Goal: Task Accomplishment & Management: Manage account settings

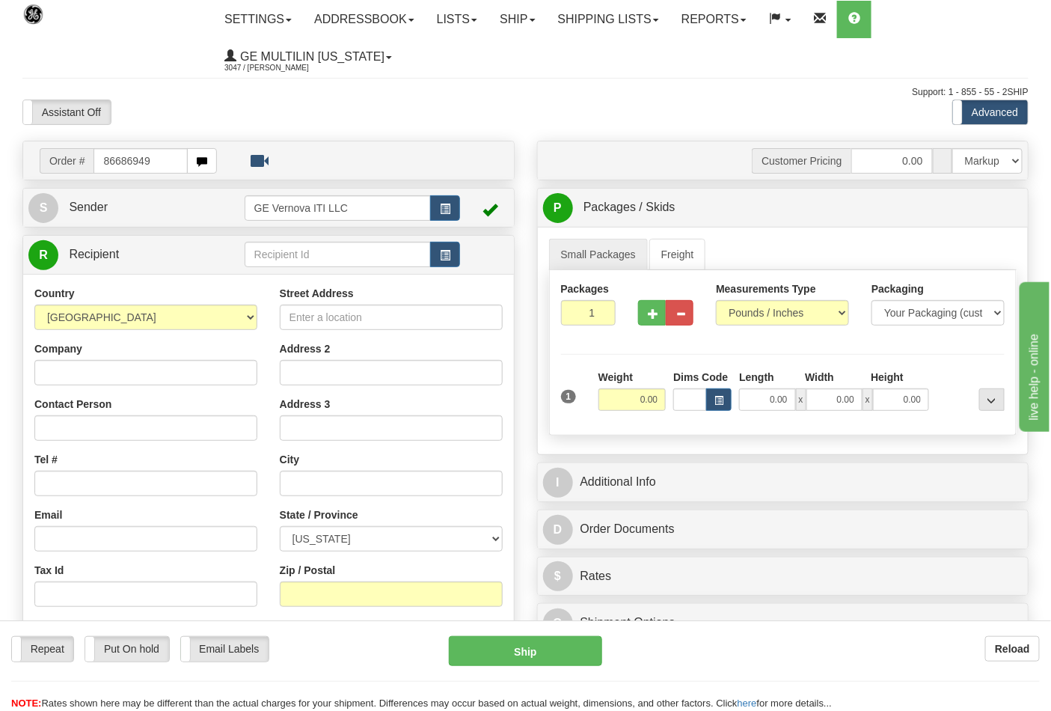
type input "86686949"
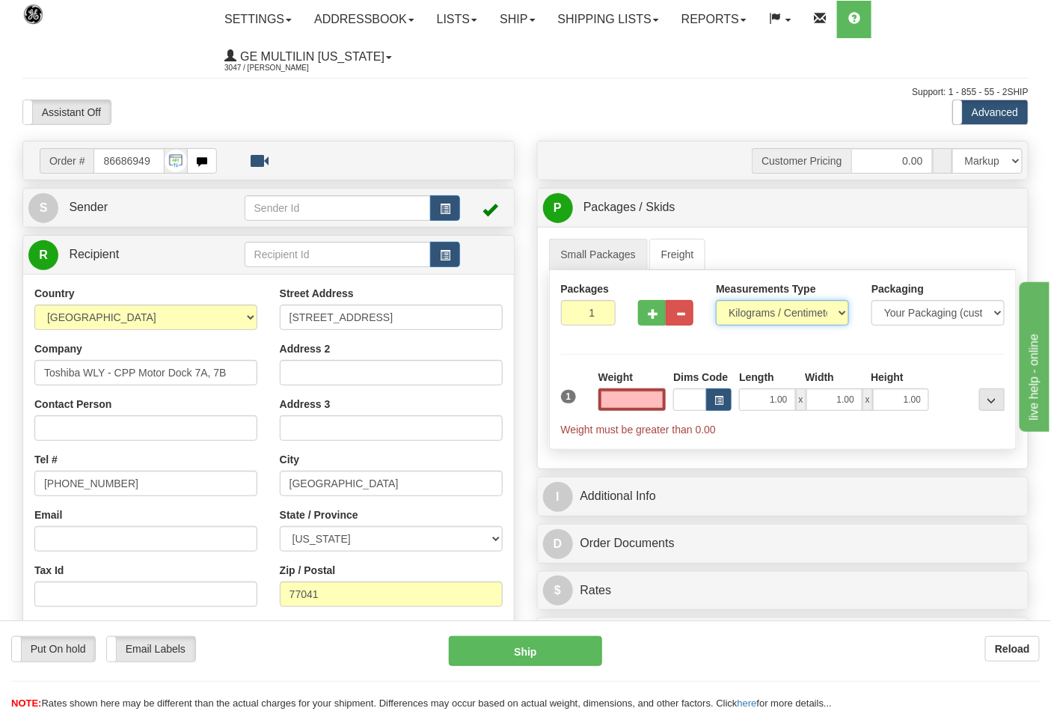
type input "0.00"
click at [778, 311] on select "Pounds / Inches Kilograms / Centimeters" at bounding box center [782, 312] width 133 height 25
select select "0"
click at [716, 301] on select "Pounds / Inches Kilograms / Centimeters" at bounding box center [782, 312] width 133 height 25
click at [600, 308] on input "2" at bounding box center [588, 312] width 55 height 25
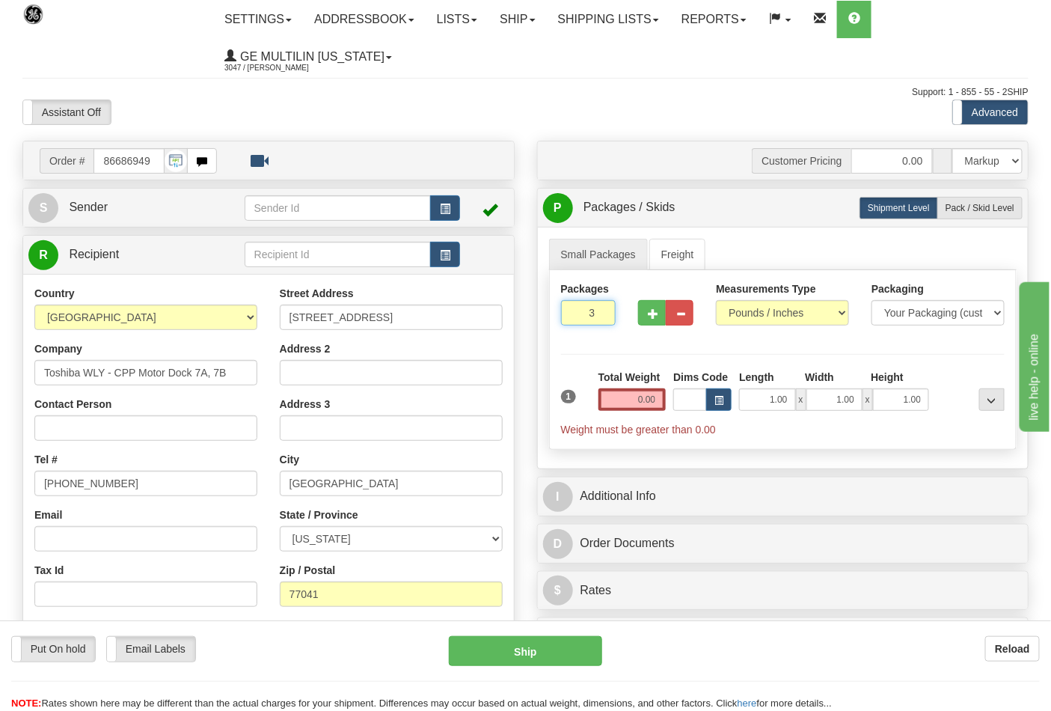
type input "3"
click at [600, 308] on input "3" at bounding box center [588, 312] width 55 height 25
drag, startPoint x: 635, startPoint y: 394, endPoint x: 673, endPoint y: 397, distance: 39.0
click at [673, 397] on div "1 Total Weight 0.00 Dims Code x" at bounding box center [783, 403] width 452 height 67
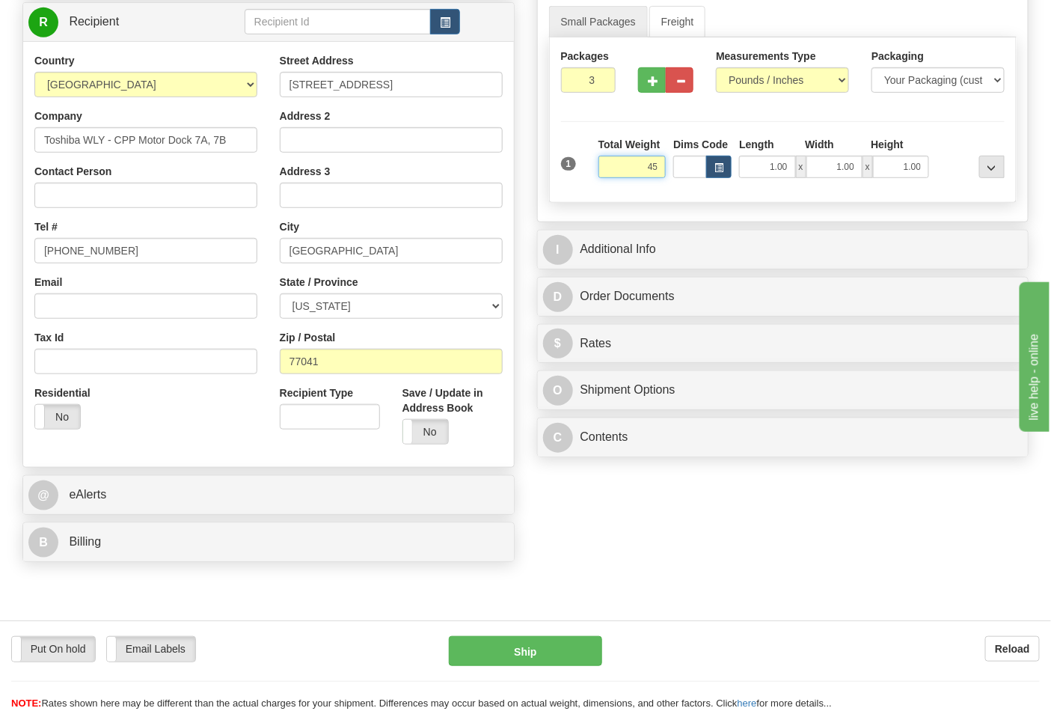
scroll to position [249, 0]
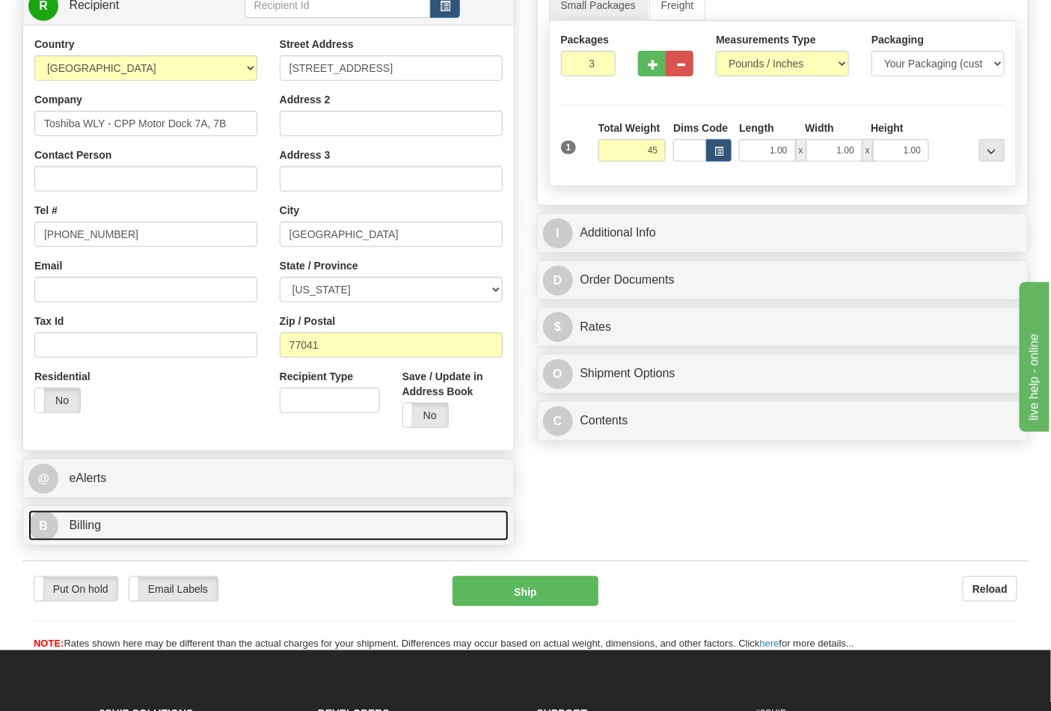
type input "45.00"
click at [58, 522] on link "B Billing" at bounding box center [268, 525] width 480 height 31
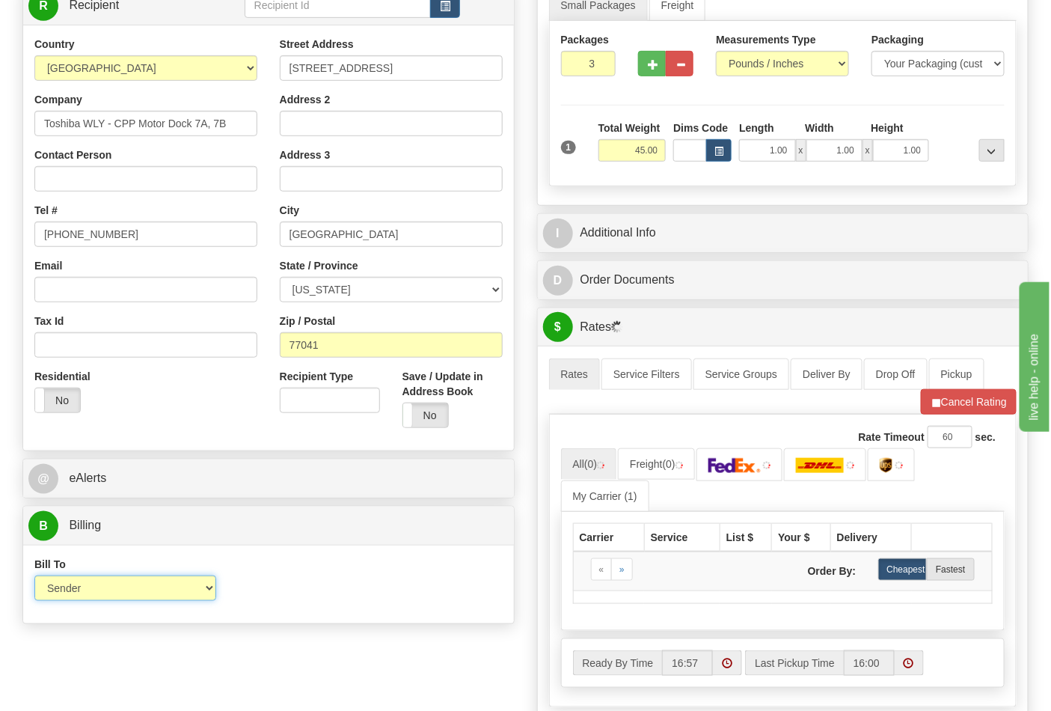
click at [124, 593] on select "Sender Recipient Third Party Collect" at bounding box center [125, 587] width 182 height 25
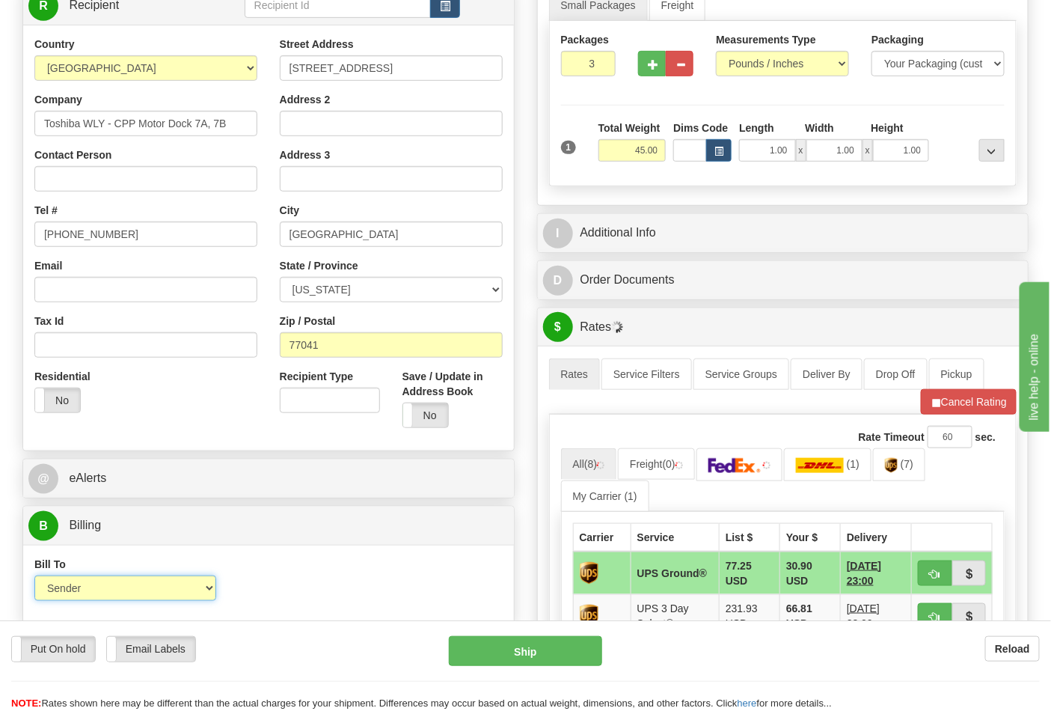
select select "2"
click at [34, 578] on select "Sender Recipient Third Party Collect" at bounding box center [125, 587] width 182 height 25
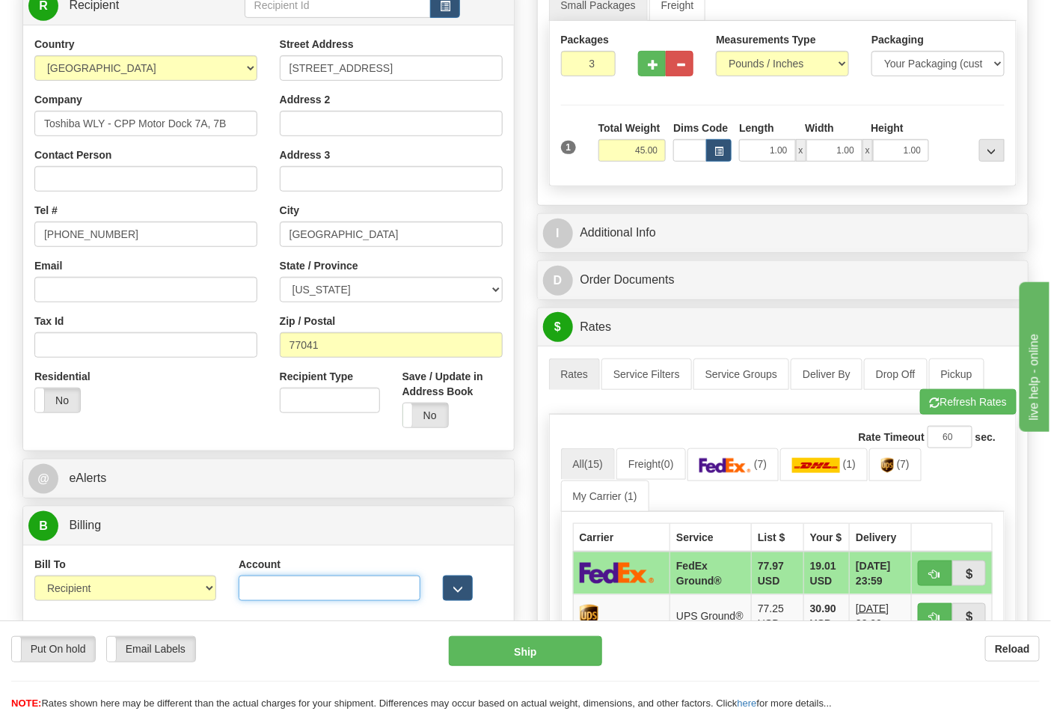
click at [265, 588] on input "Account" at bounding box center [330, 587] width 182 height 25
type input "772108"
click at [910, 468] on span "(7)" at bounding box center [903, 464] width 13 height 12
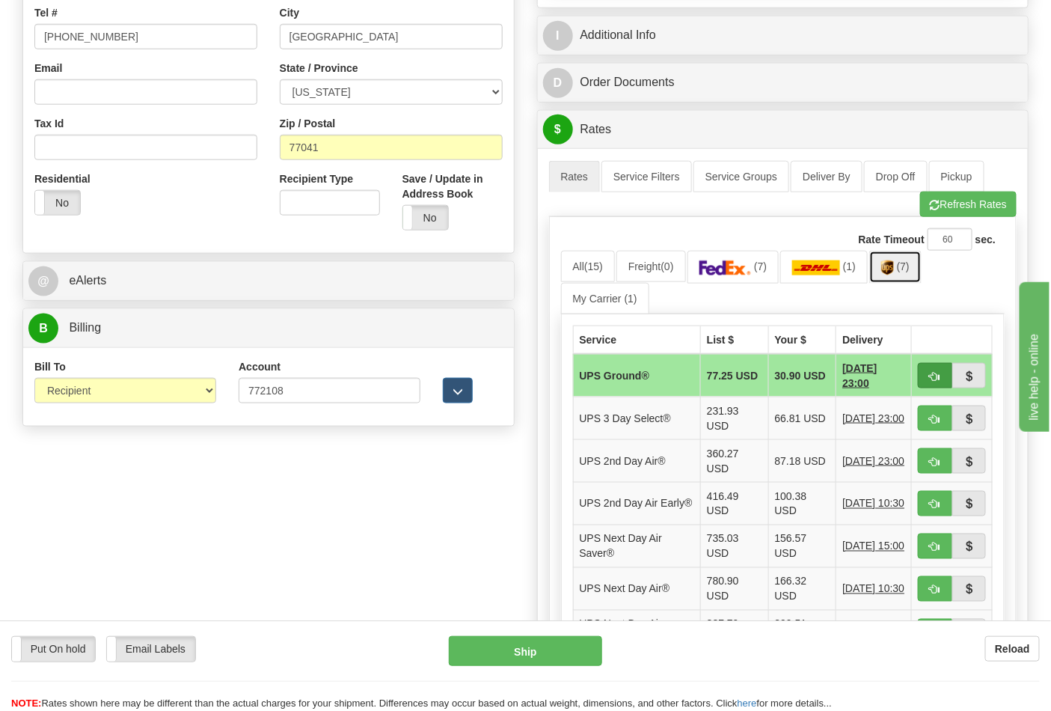
scroll to position [498, 0]
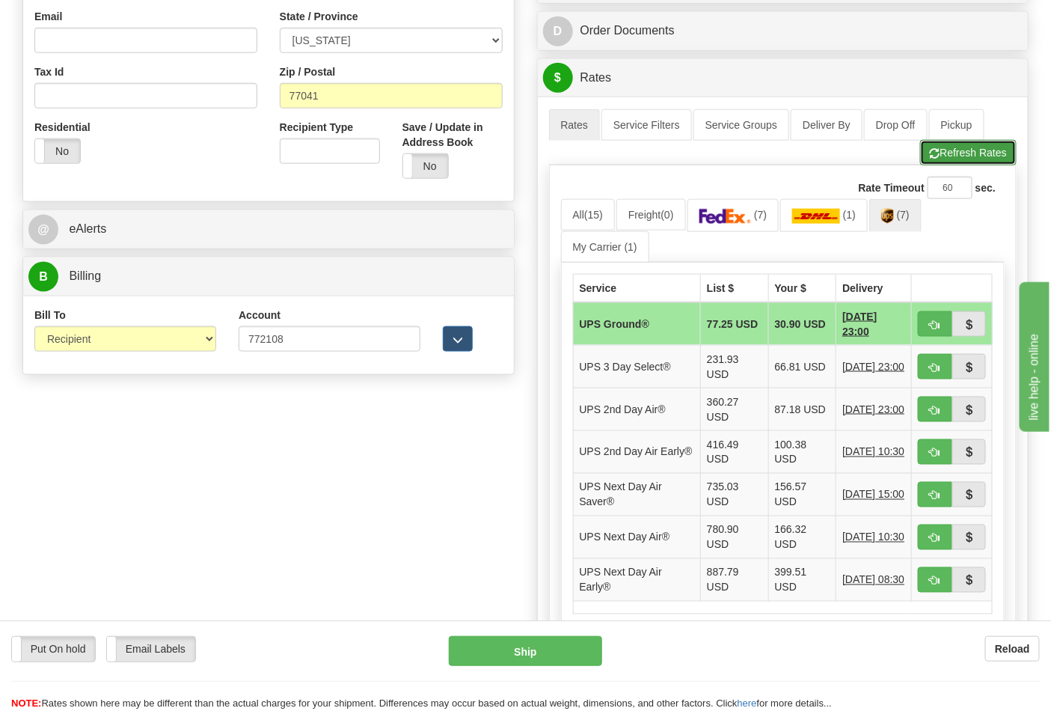
click at [963, 155] on button "Refresh Rates" at bounding box center [968, 152] width 97 height 25
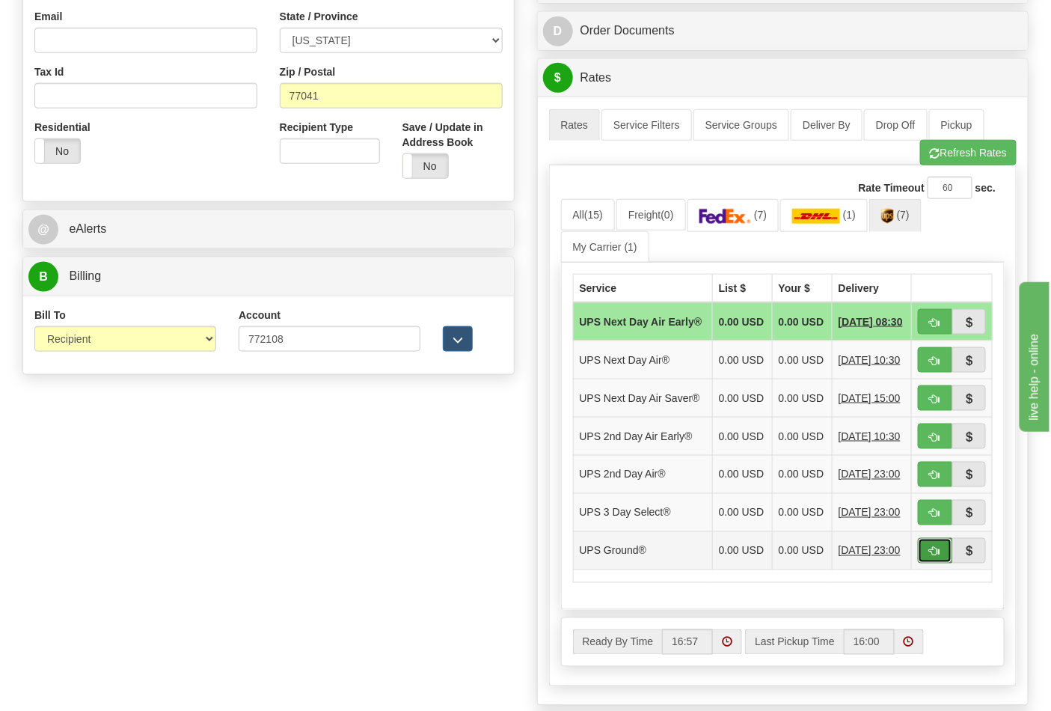
click at [937, 563] on button "button" at bounding box center [935, 550] width 34 height 25
type input "03"
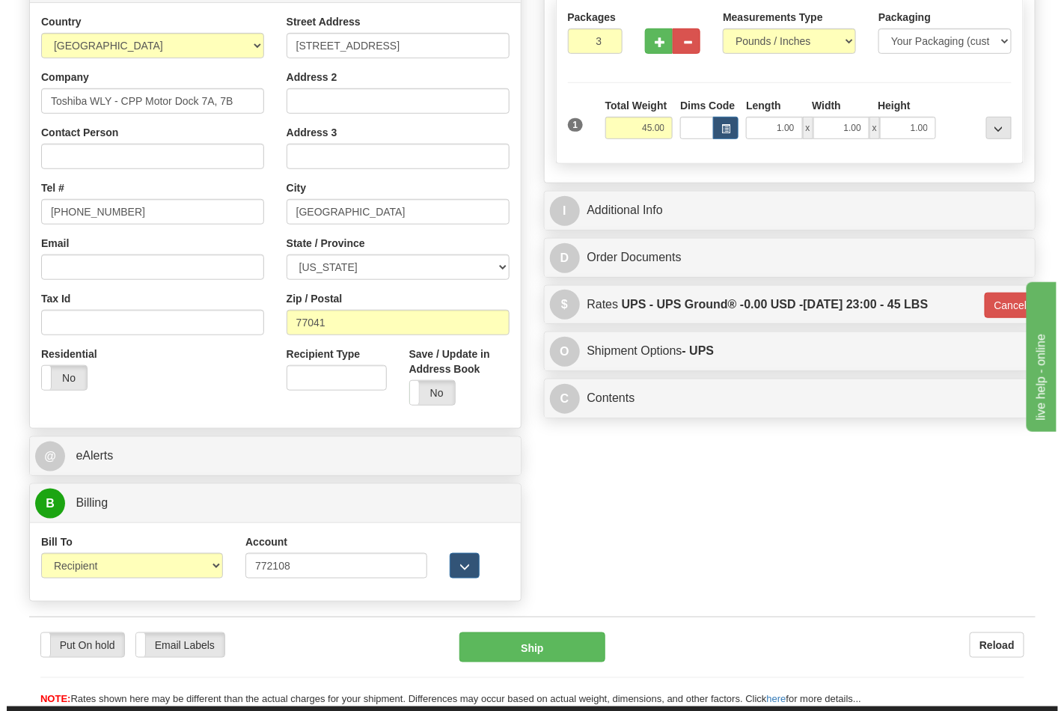
scroll to position [249, 0]
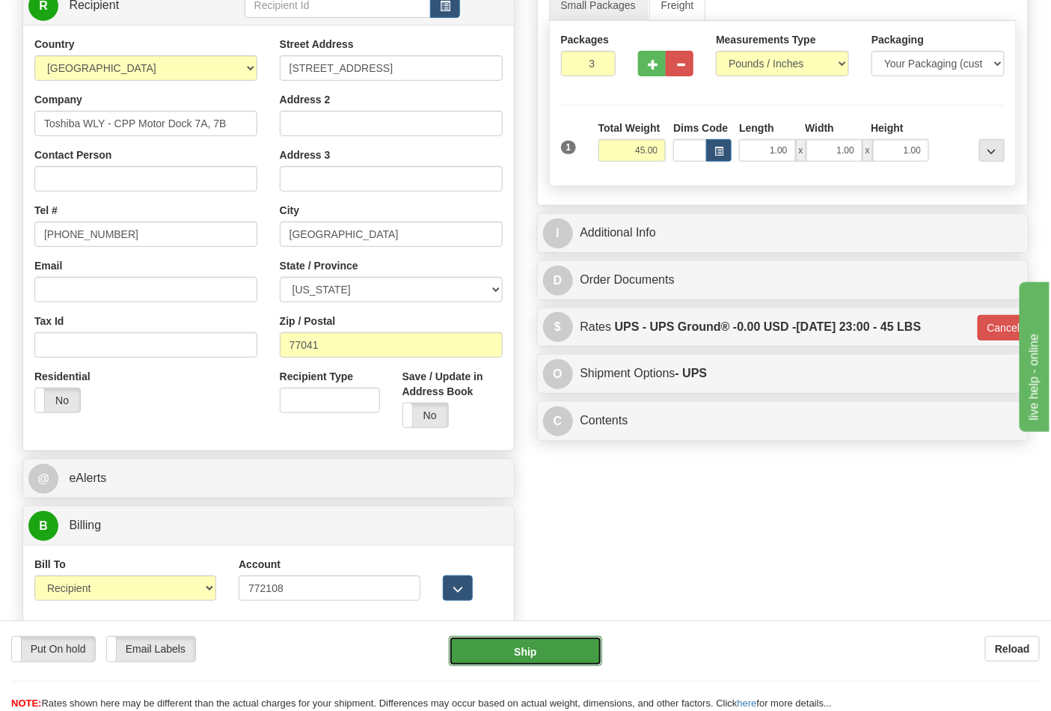
click at [540, 638] on button "Ship" at bounding box center [525, 651] width 153 height 30
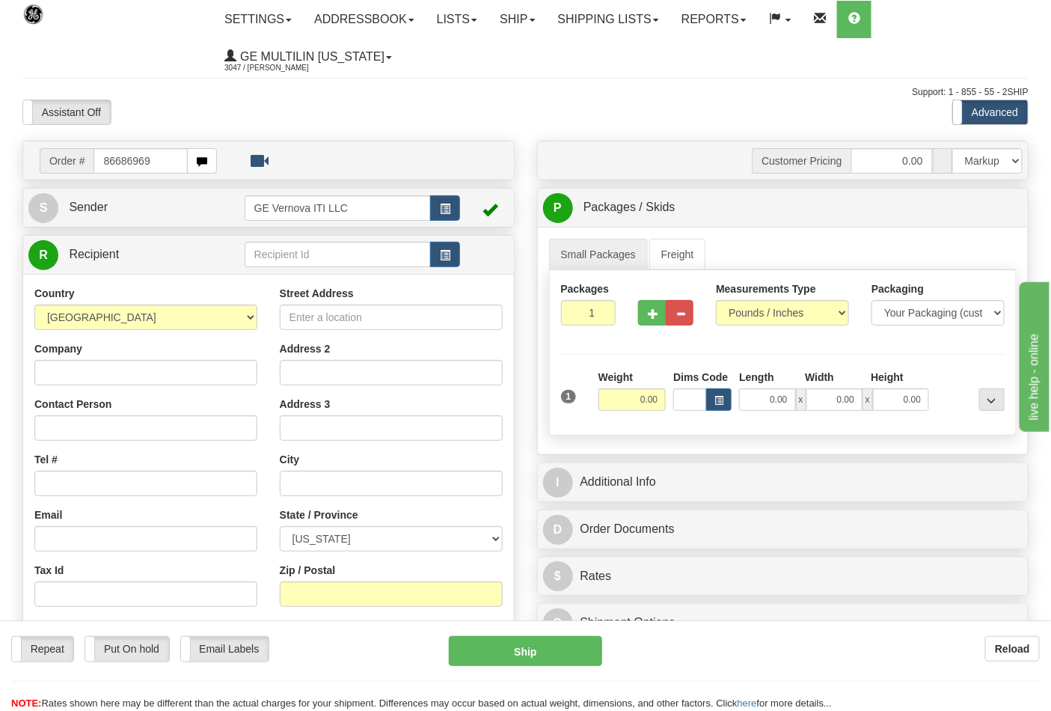
type input "86686969"
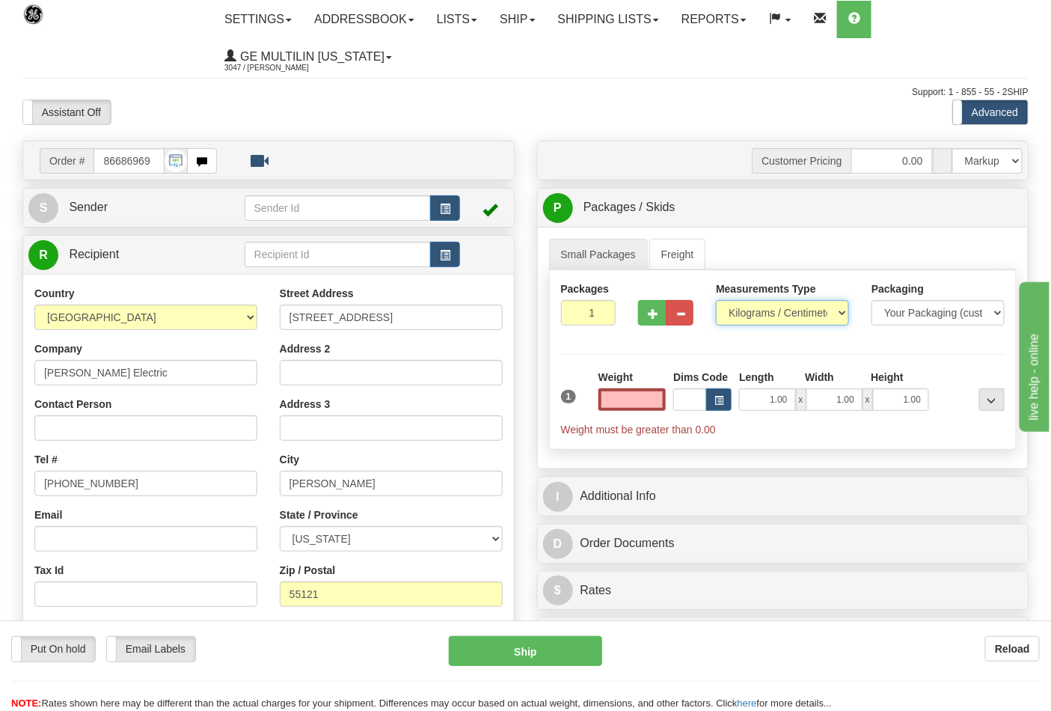
type input "0.00"
click at [753, 312] on select "Pounds / Inches Kilograms / Centimeters" at bounding box center [782, 312] width 133 height 25
select select "0"
click at [716, 301] on select "Pounds / Inches Kilograms / Centimeters" at bounding box center [782, 312] width 133 height 25
click at [658, 401] on input "0.00" at bounding box center [633, 399] width 68 height 22
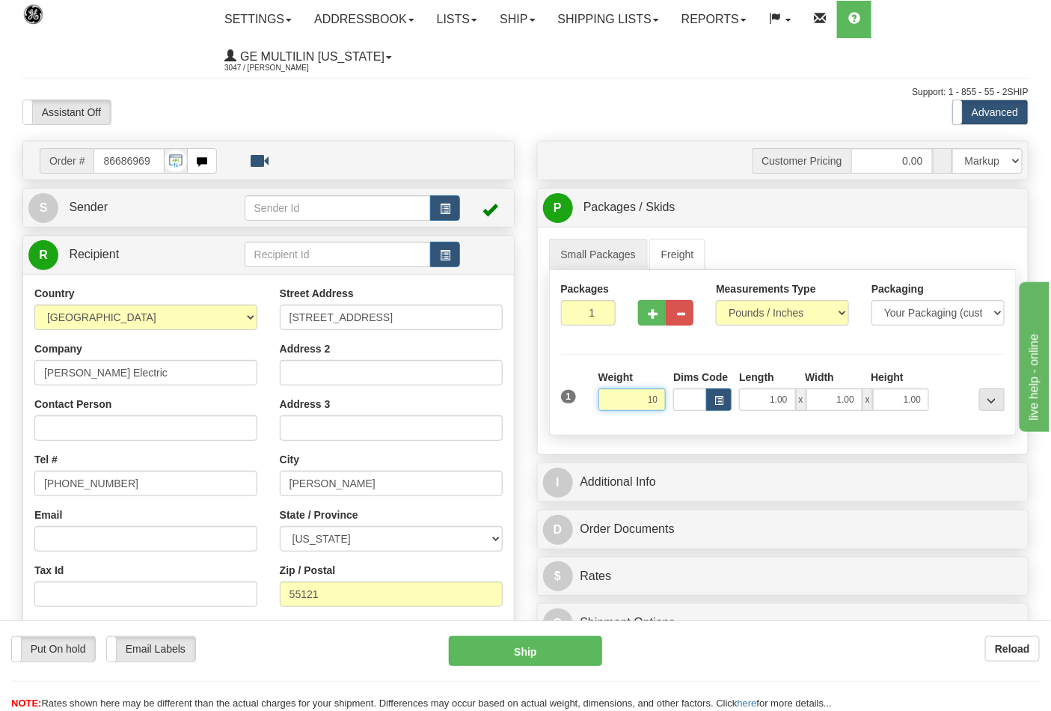
click button "Delete" at bounding box center [0, 0] width 0 height 0
type input "10.00"
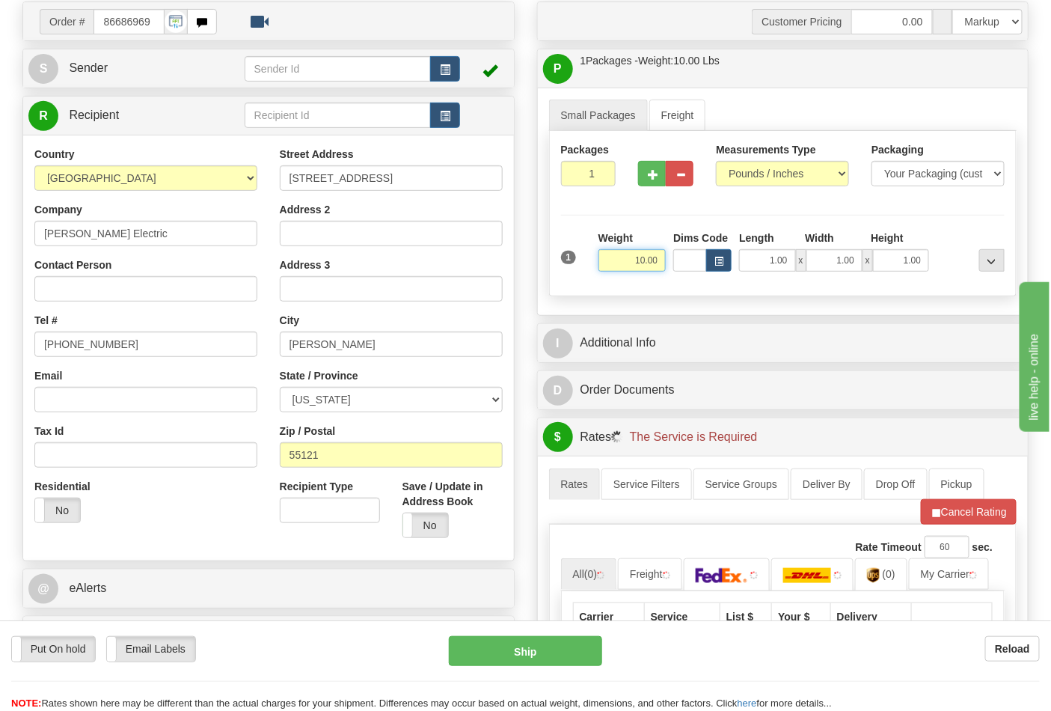
scroll to position [249, 0]
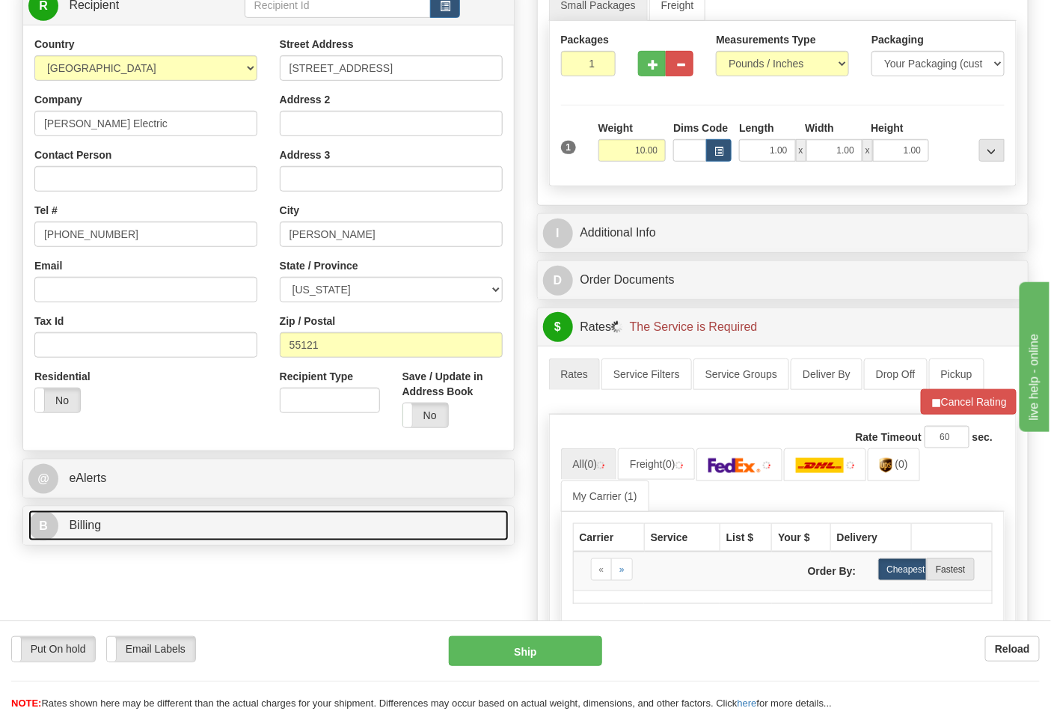
click at [154, 513] on link "B Billing" at bounding box center [268, 525] width 480 height 31
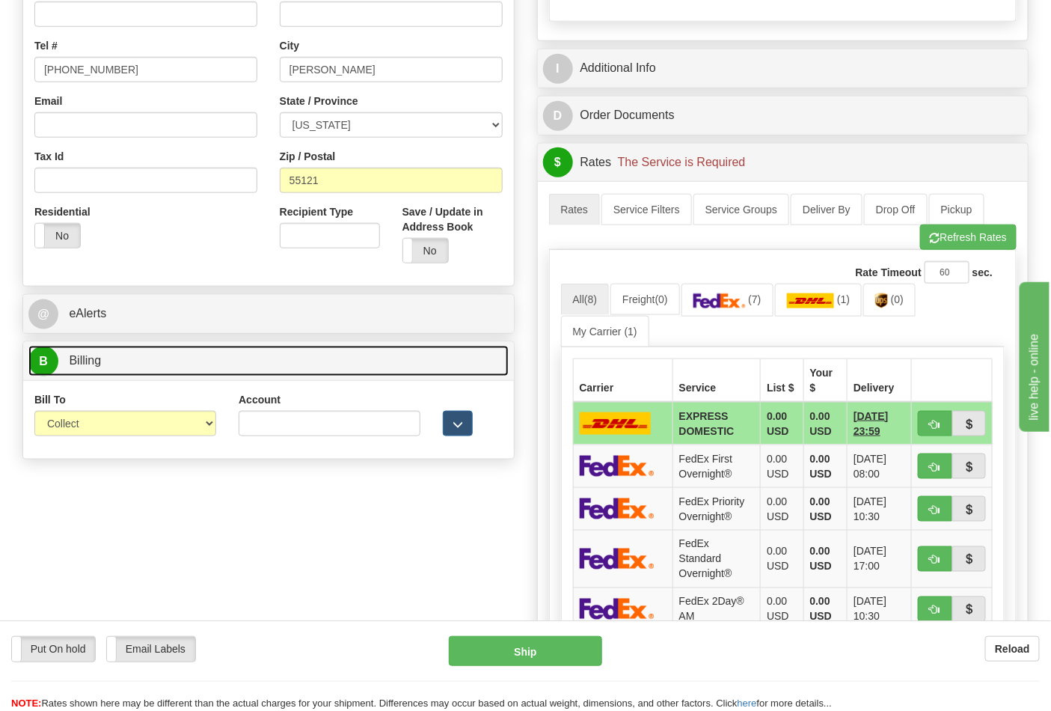
scroll to position [415, 0]
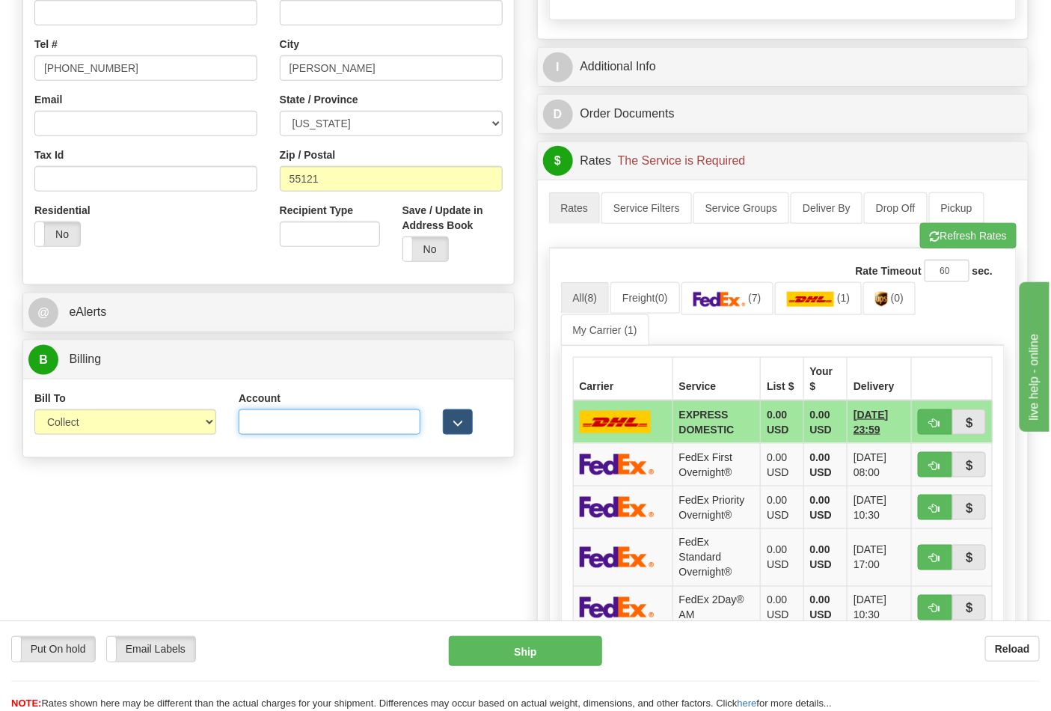
click at [320, 430] on input "Account" at bounding box center [330, 421] width 182 height 25
paste input "244984347"
type input "244984347"
click at [742, 305] on img at bounding box center [720, 299] width 52 height 15
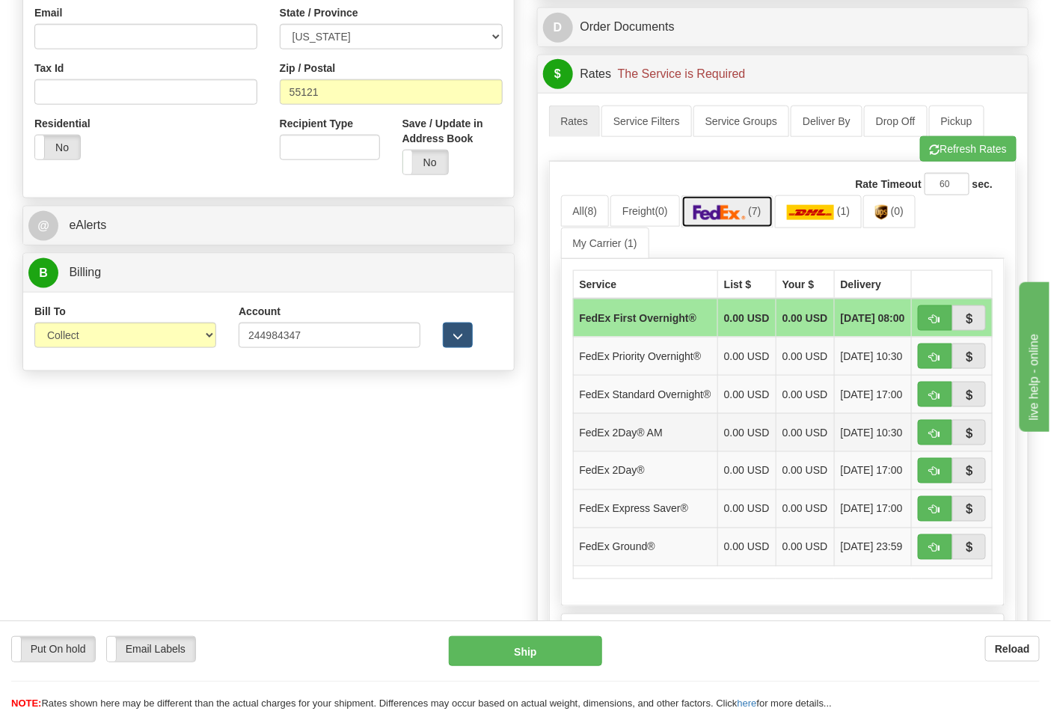
scroll to position [581, 0]
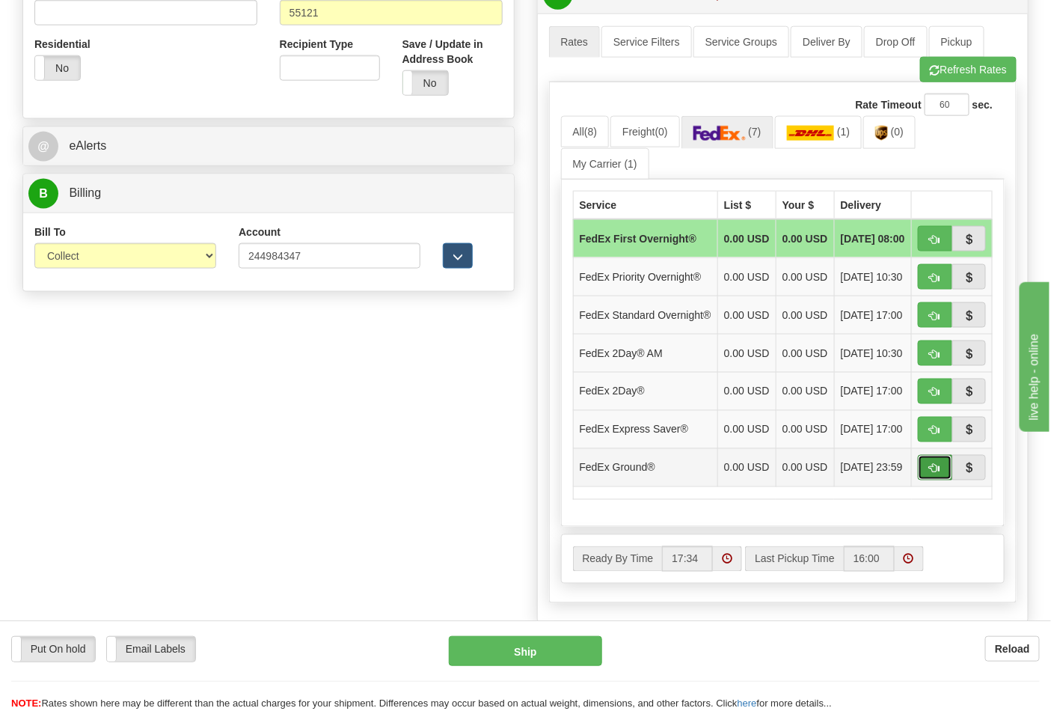
click at [941, 480] on button "button" at bounding box center [935, 467] width 34 height 25
type input "92"
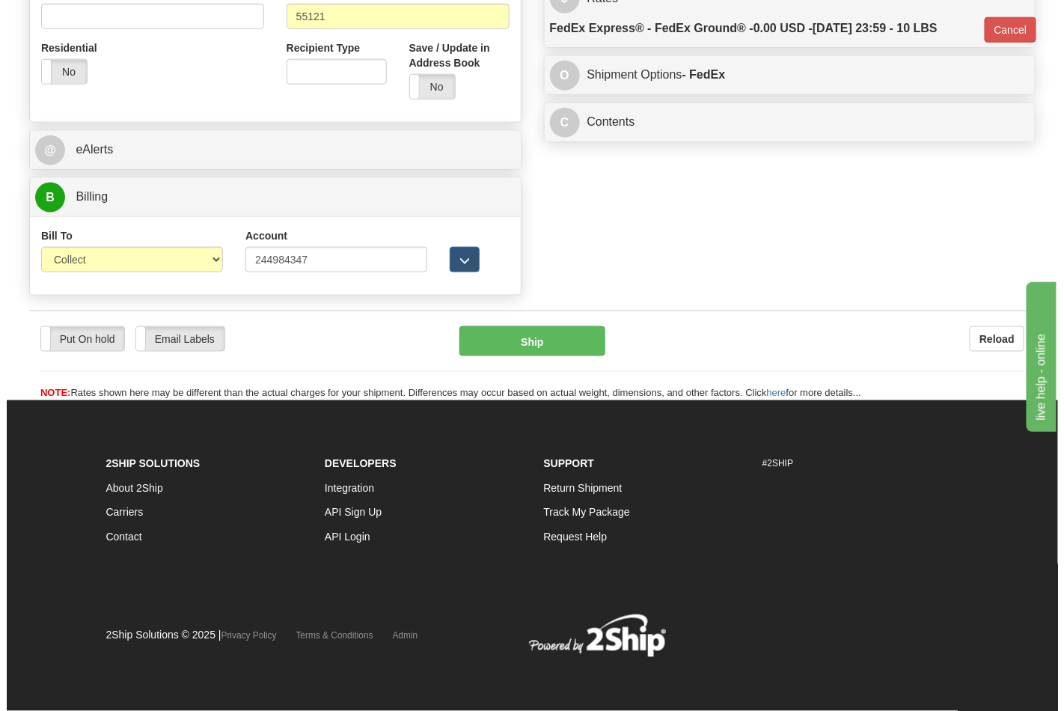
scroll to position [558, 0]
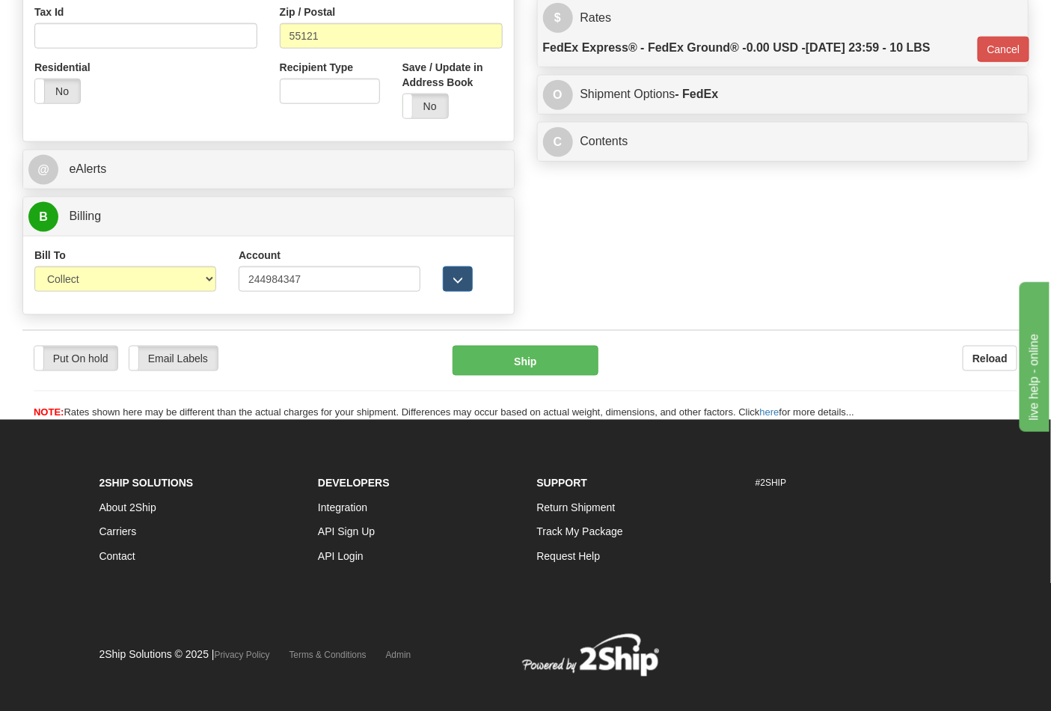
click at [525, 382] on div "Put On hold Put On hold Email Labels Email Labels Edit Reload Ship" at bounding box center [525, 383] width 1006 height 75
click at [535, 369] on button "Ship" at bounding box center [525, 361] width 145 height 30
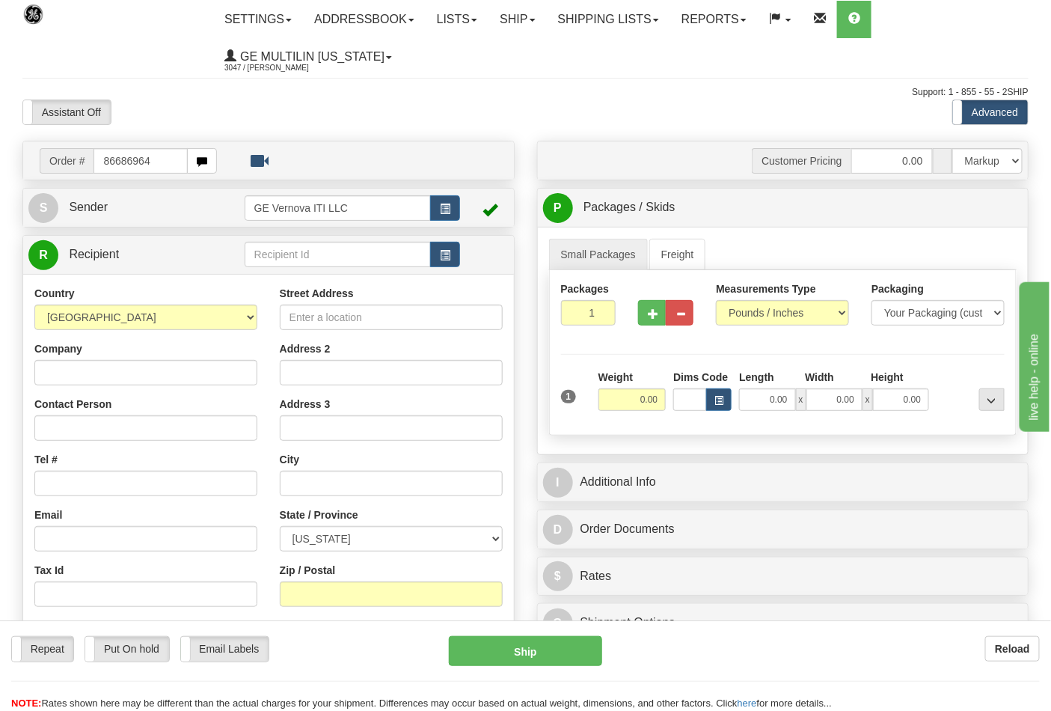
type input "86686964"
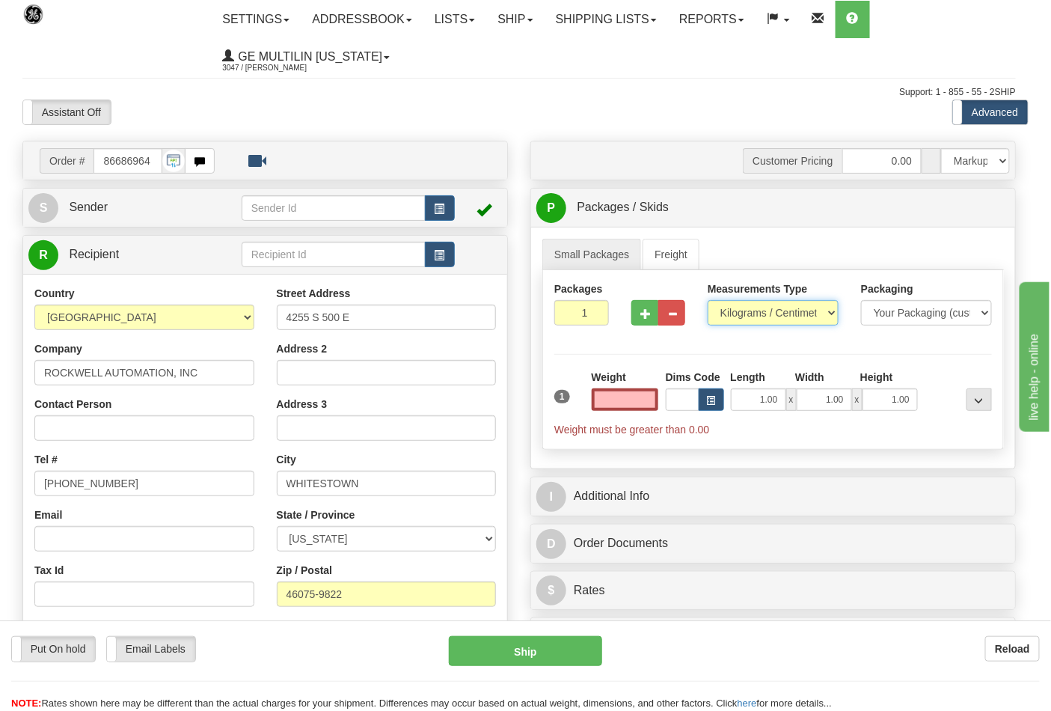
type input "0.00"
click at [758, 311] on select "Pounds / Inches Kilograms / Centimeters" at bounding box center [773, 312] width 131 height 25
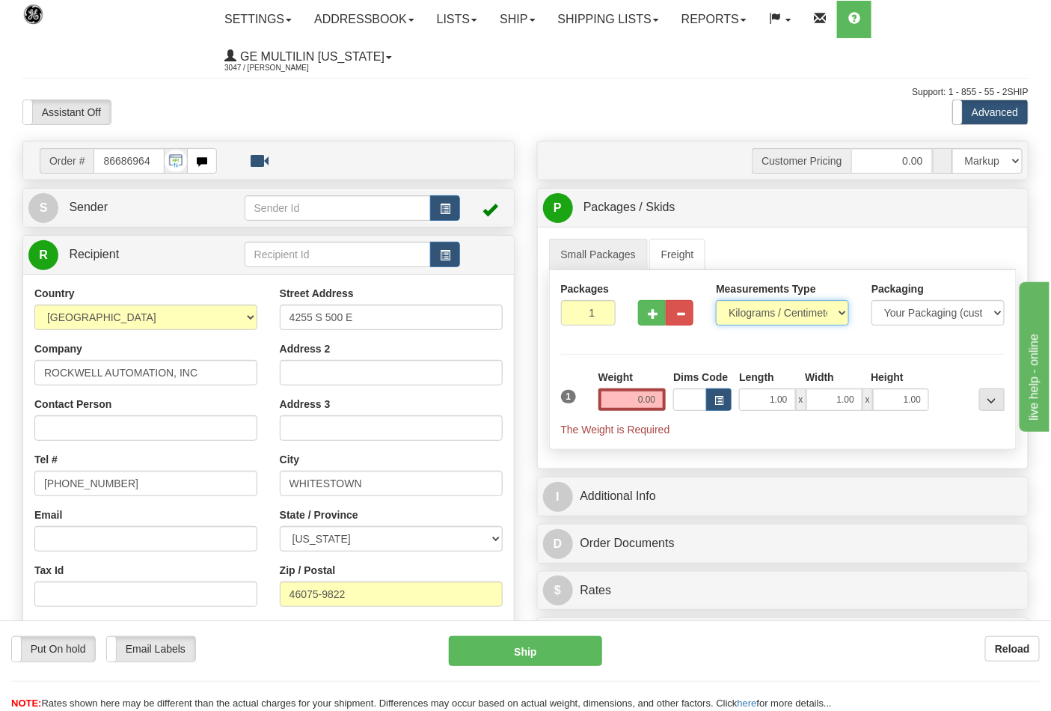
select select "0"
click at [716, 301] on select "Pounds / Inches Kilograms / Centimeters" at bounding box center [782, 312] width 133 height 25
click at [668, 394] on div "Weight 0.00" at bounding box center [633, 396] width 76 height 52
click at [661, 400] on input "0.00" at bounding box center [633, 399] width 68 height 22
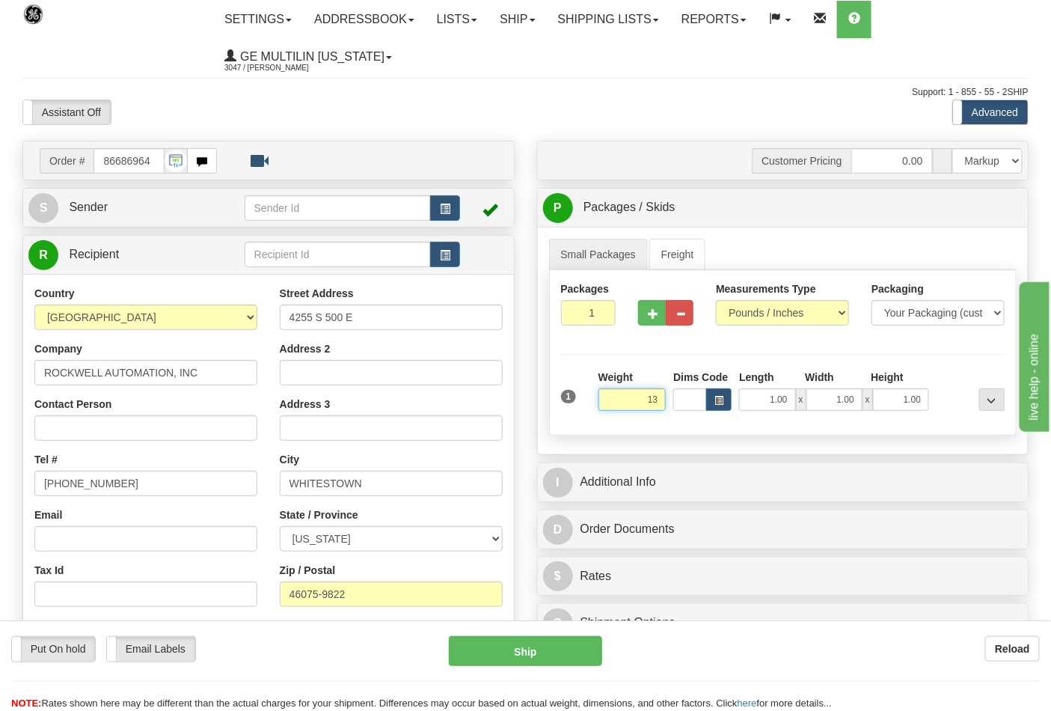
click button "Delete" at bounding box center [0, 0] width 0 height 0
type input "13.00"
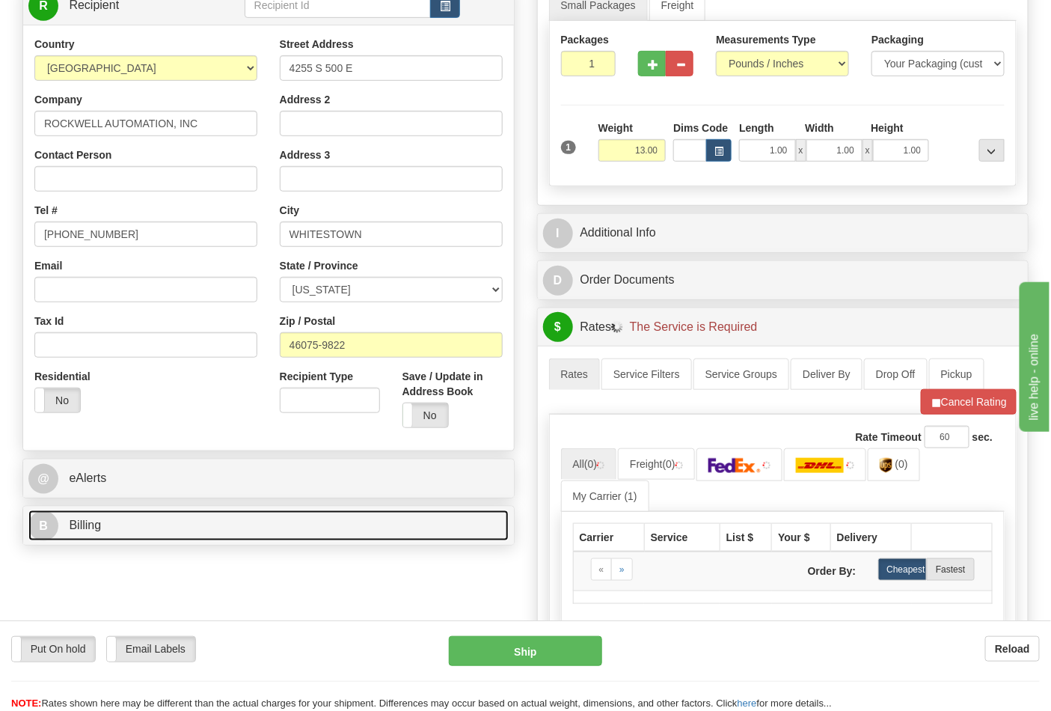
click at [75, 527] on span "Billing" at bounding box center [85, 525] width 32 height 13
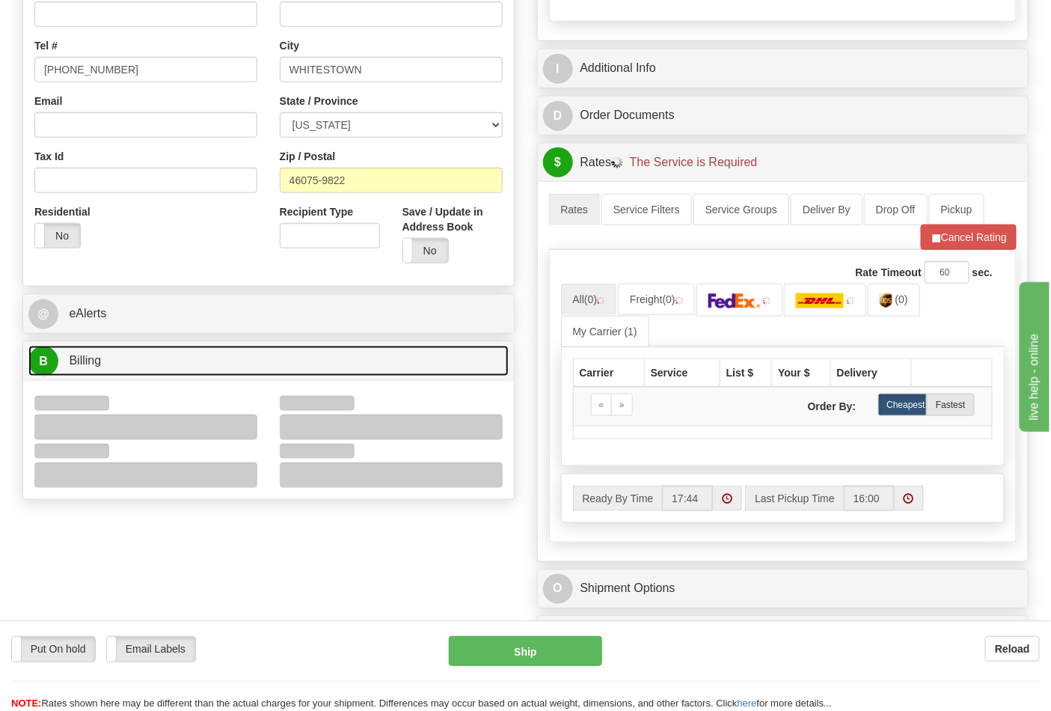
scroll to position [415, 0]
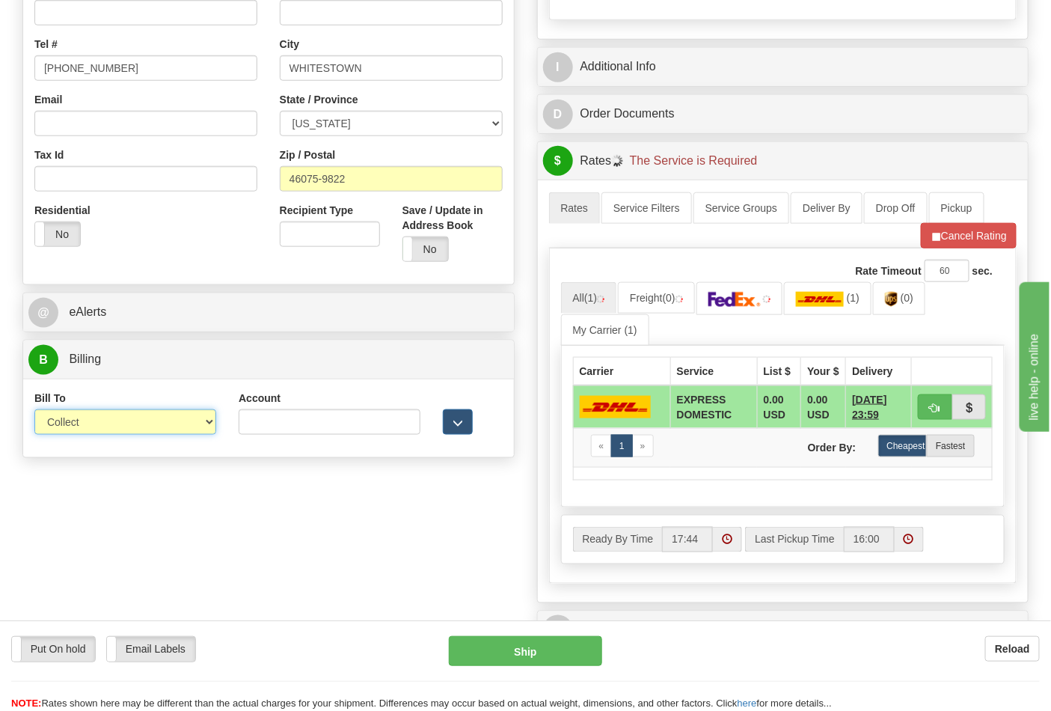
drag, startPoint x: 77, startPoint y: 430, endPoint x: 84, endPoint y: 435, distance: 9.0
click at [77, 430] on select "Sender Recipient Third Party Collect" at bounding box center [125, 421] width 182 height 25
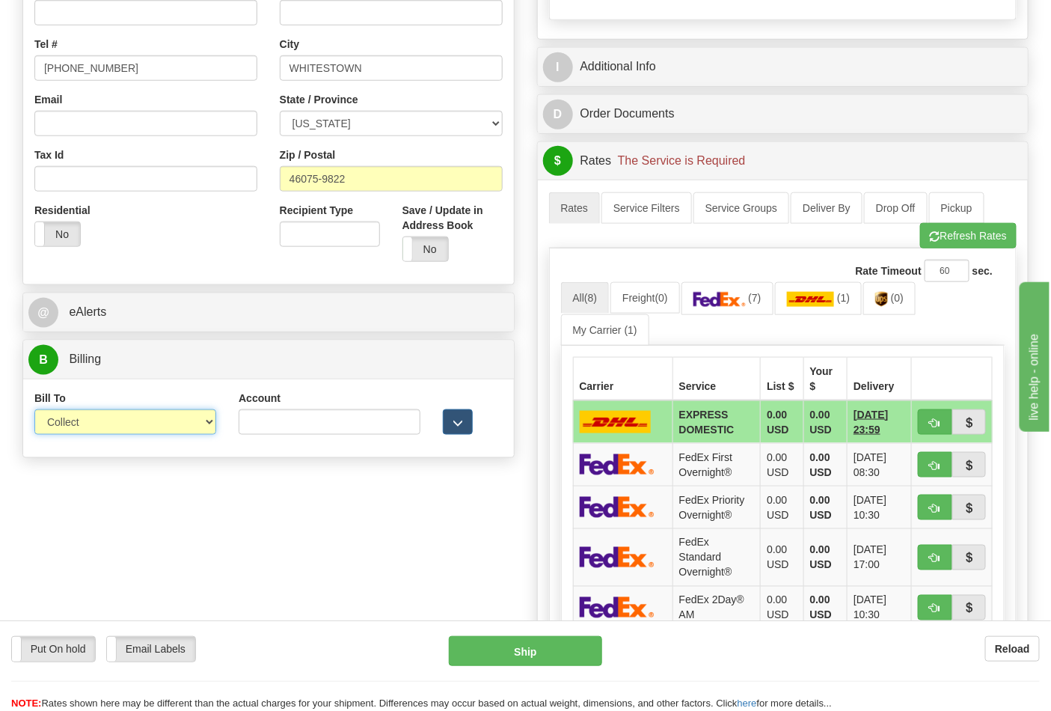
select select "2"
click at [34, 411] on select "Sender Recipient Third Party Collect" at bounding box center [125, 421] width 182 height 25
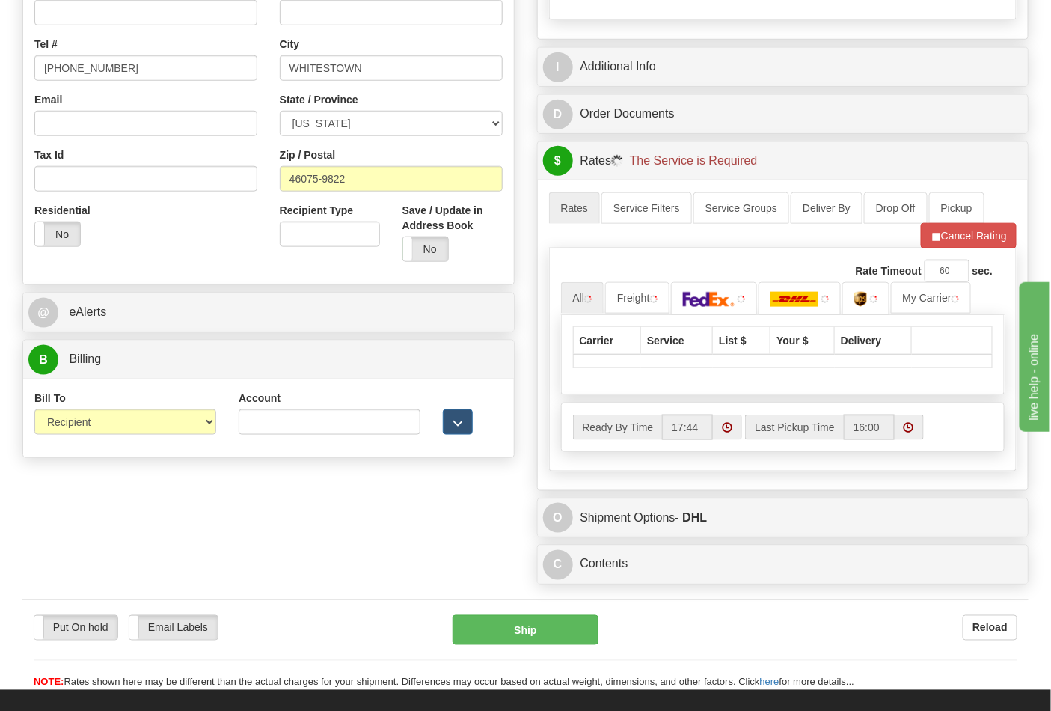
click at [280, 436] on div "Account 3rd Party Account List Please select" at bounding box center [329, 418] width 204 height 55
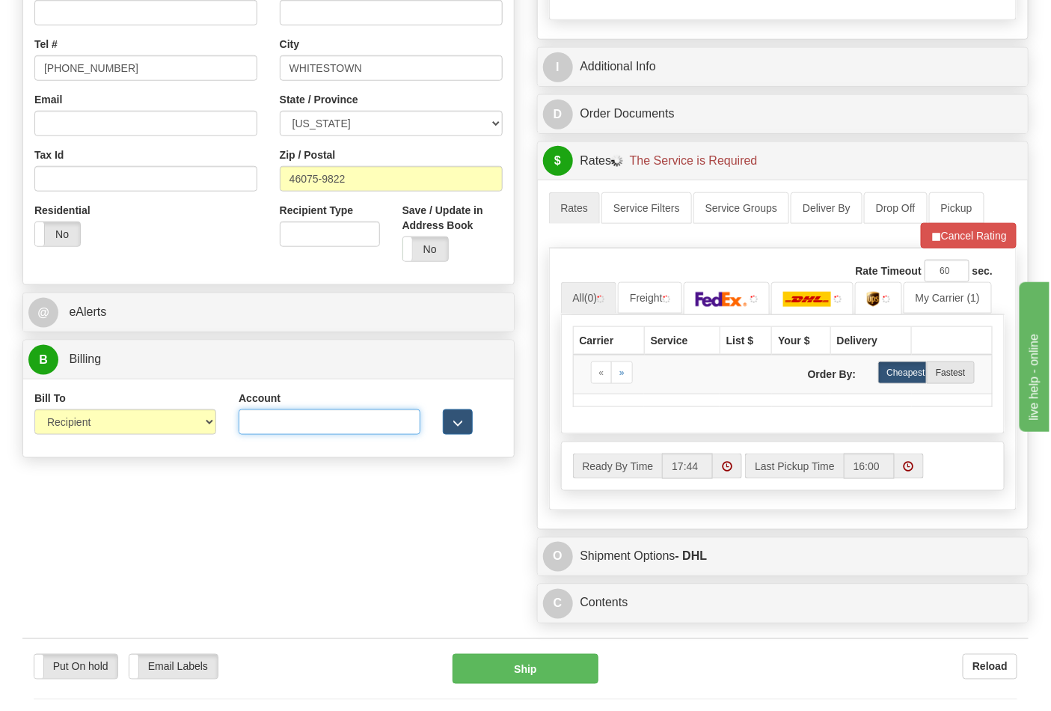
click at [281, 420] on input "Account" at bounding box center [330, 421] width 182 height 25
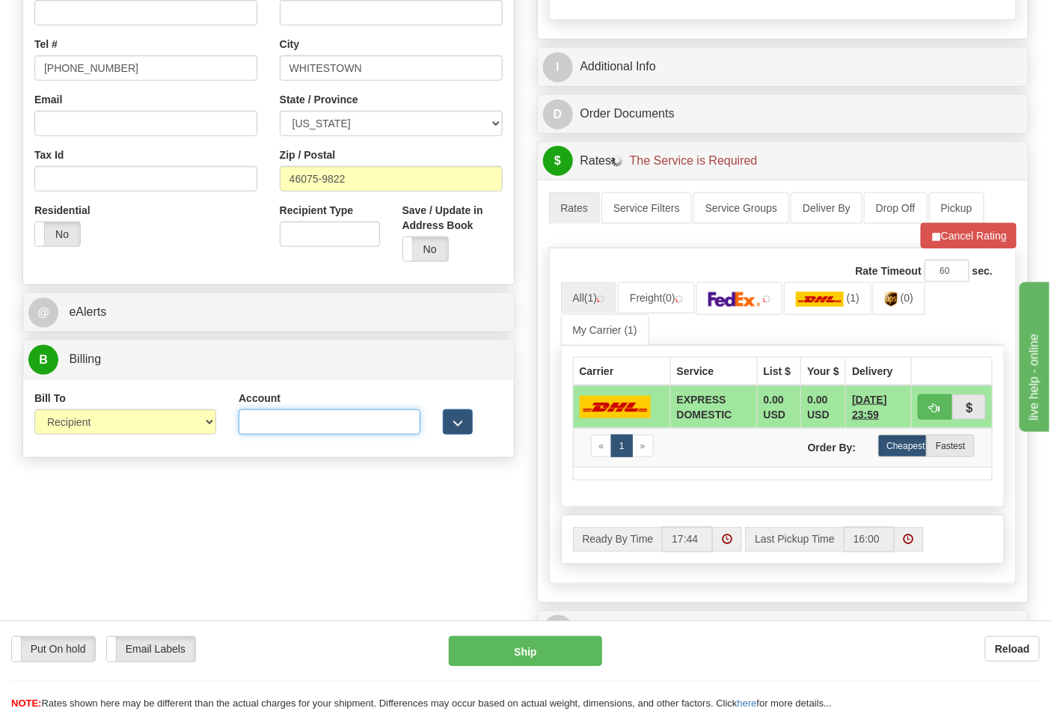
type input "587102"
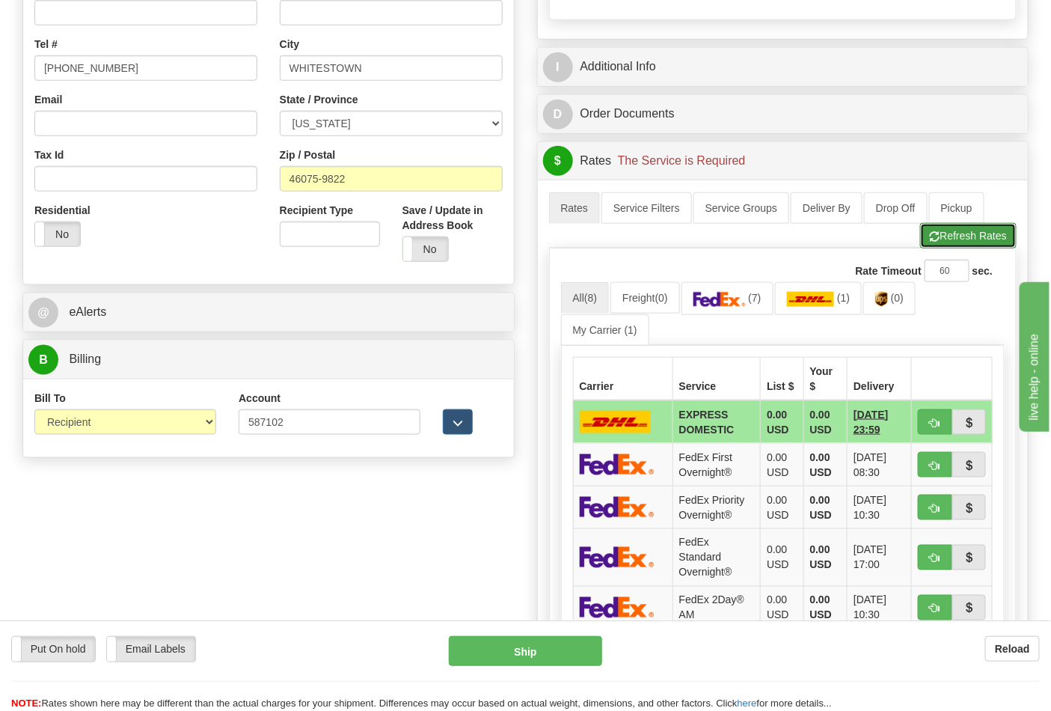
click at [964, 247] on button "Refresh Rates" at bounding box center [968, 235] width 97 height 25
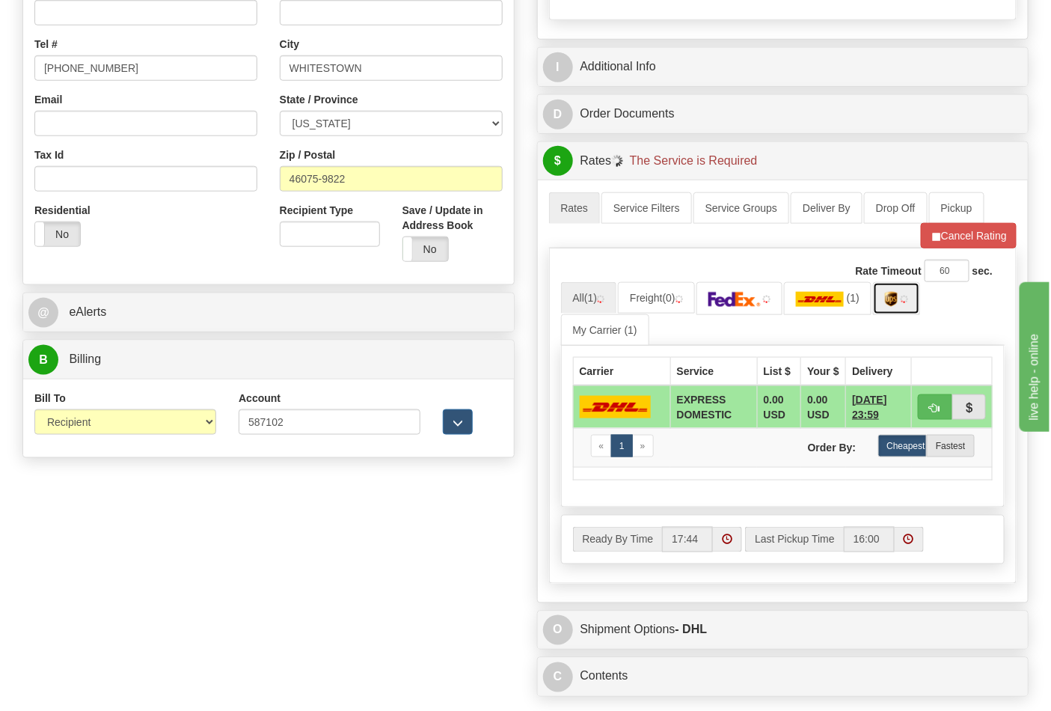
click at [898, 307] on img at bounding box center [891, 299] width 13 height 15
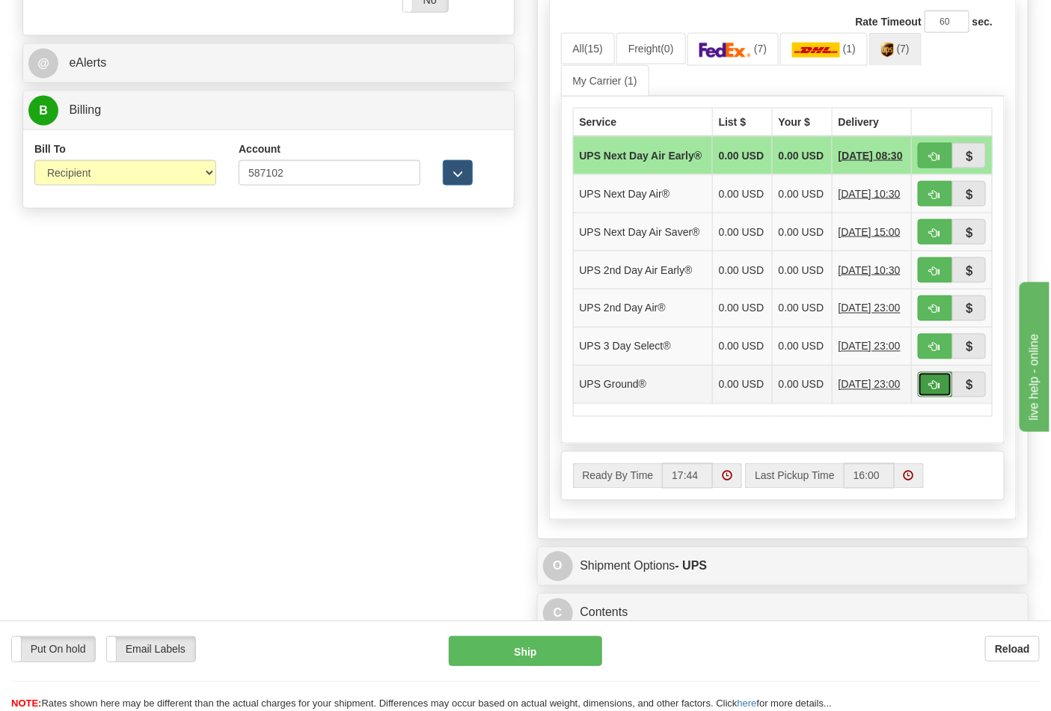
click at [938, 391] on span "button" at bounding box center [935, 386] width 10 height 10
type input "03"
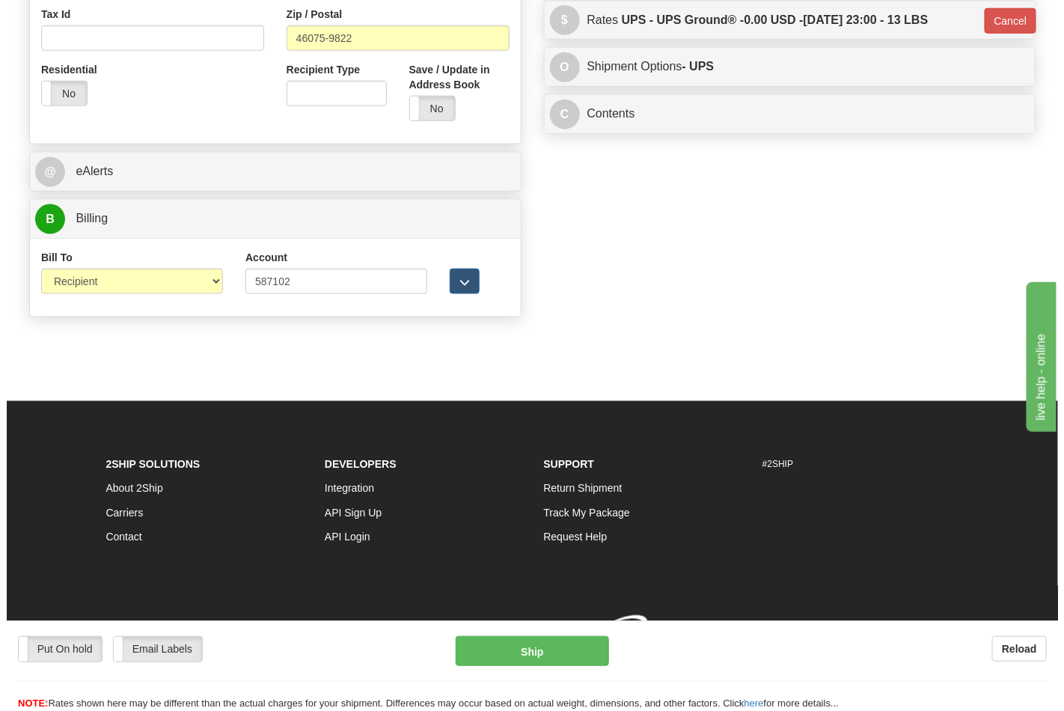
scroll to position [580, 0]
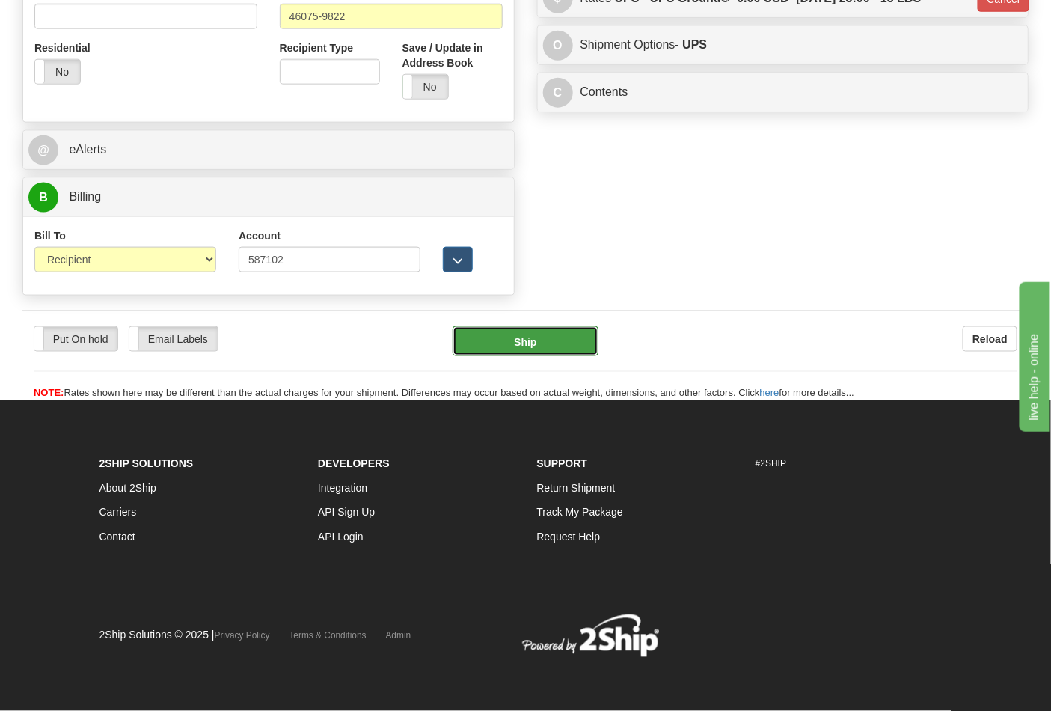
click at [537, 326] on button "Ship" at bounding box center [525, 341] width 145 height 30
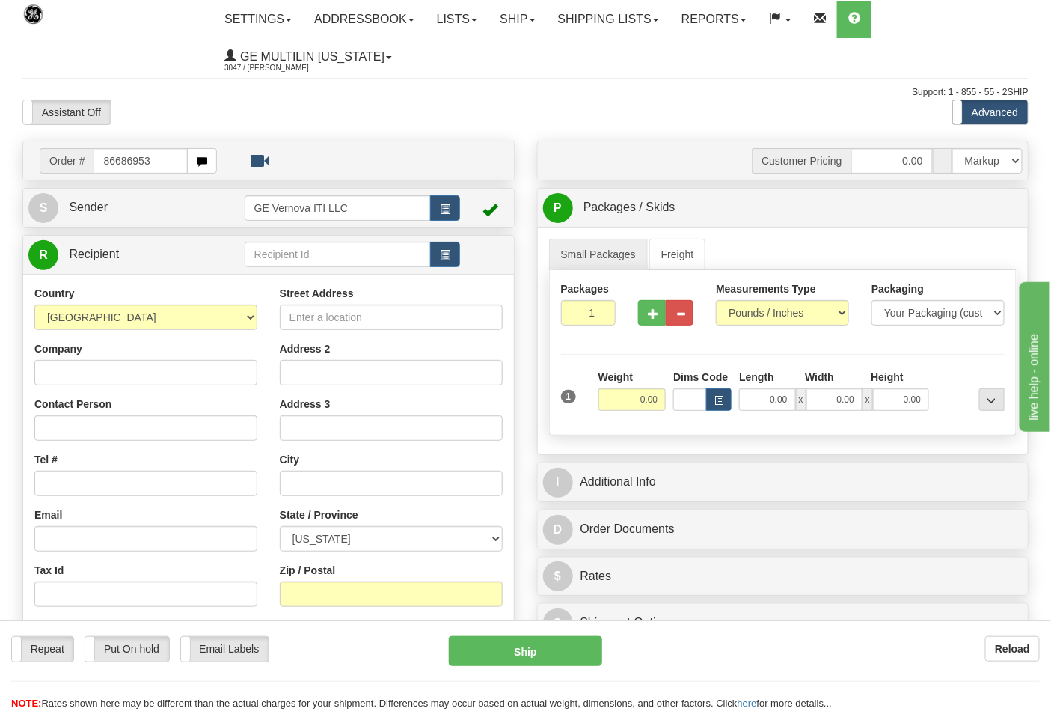
type input "86686953"
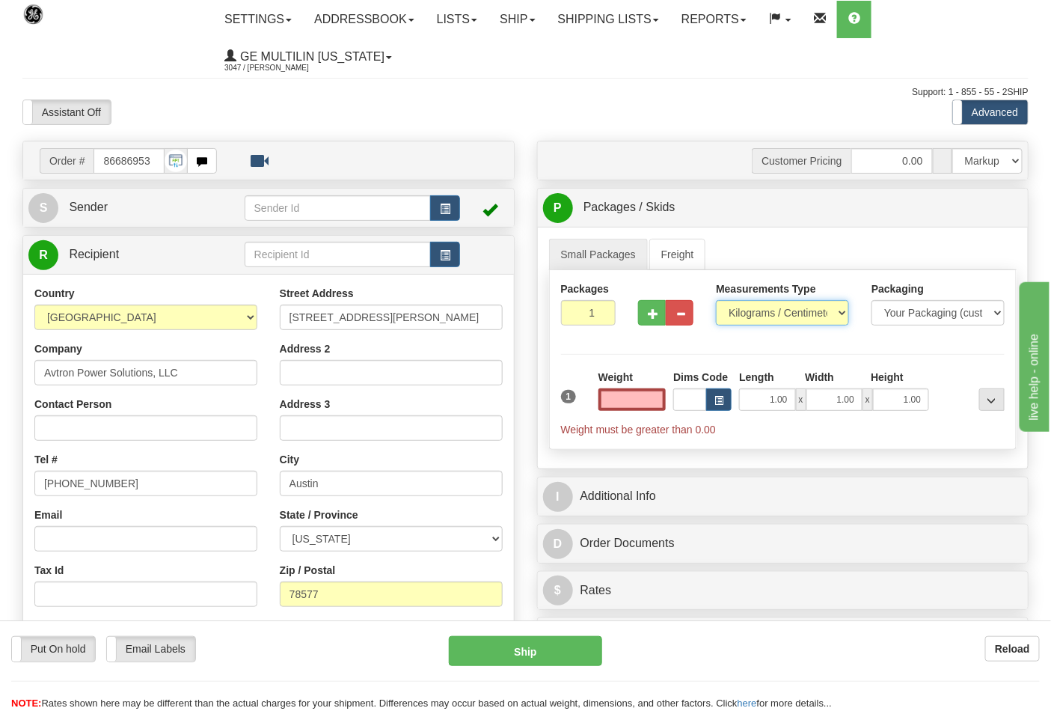
type input "0.00"
click at [754, 316] on select "Pounds / Inches Kilograms / Centimeters" at bounding box center [782, 312] width 133 height 25
select select "0"
click at [716, 301] on select "Pounds / Inches Kilograms / Centimeters" at bounding box center [782, 312] width 133 height 25
click at [652, 398] on input "0.00" at bounding box center [633, 399] width 68 height 22
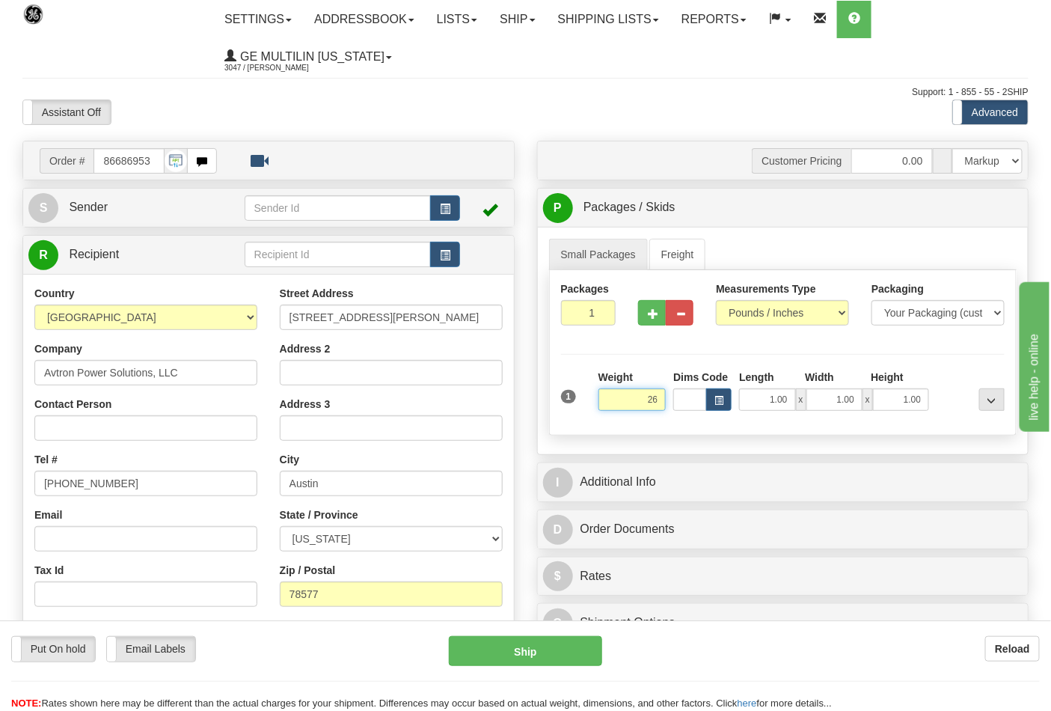
click button "Delete" at bounding box center [0, 0] width 0 height 0
type input "26.00"
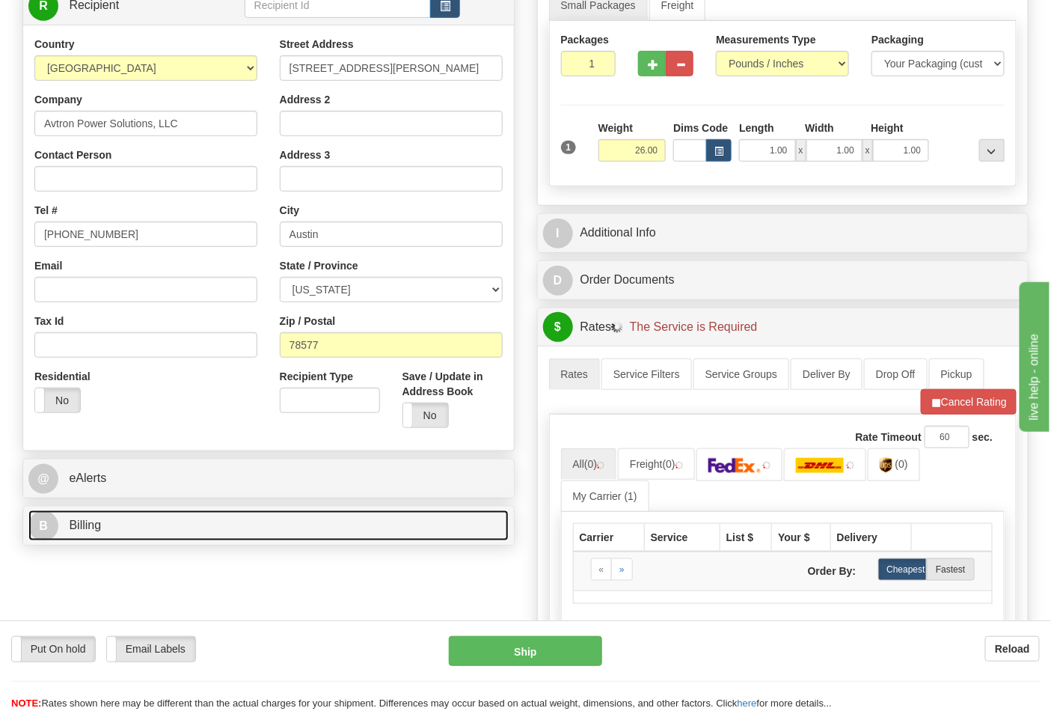
click at [146, 532] on link "B Billing" at bounding box center [268, 525] width 480 height 31
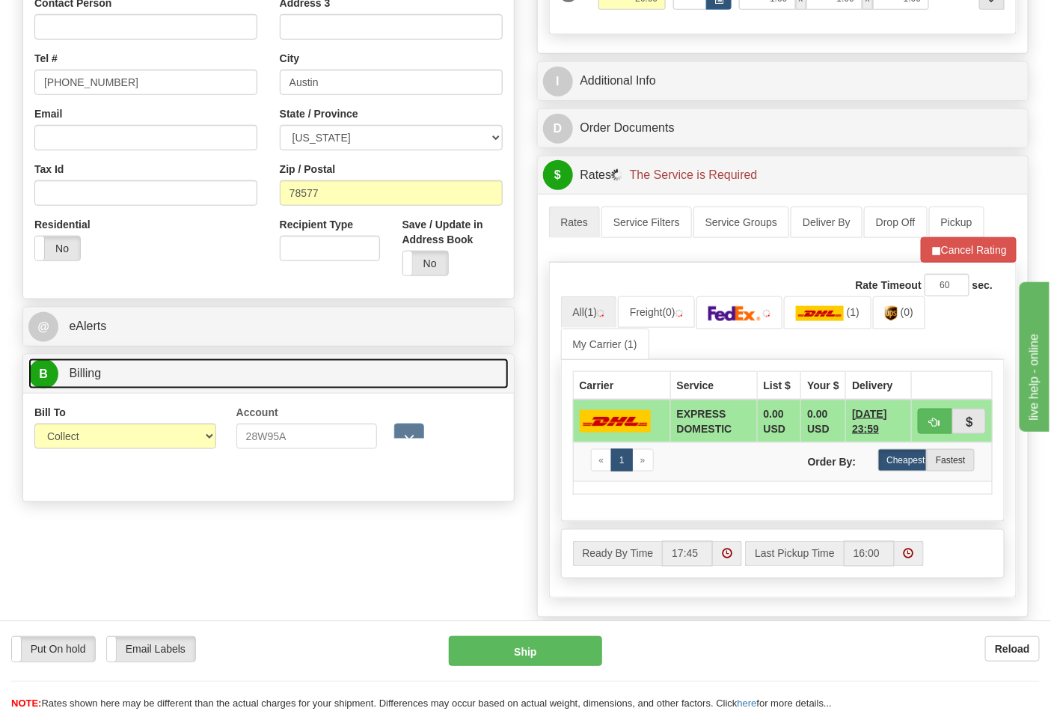
scroll to position [415, 0]
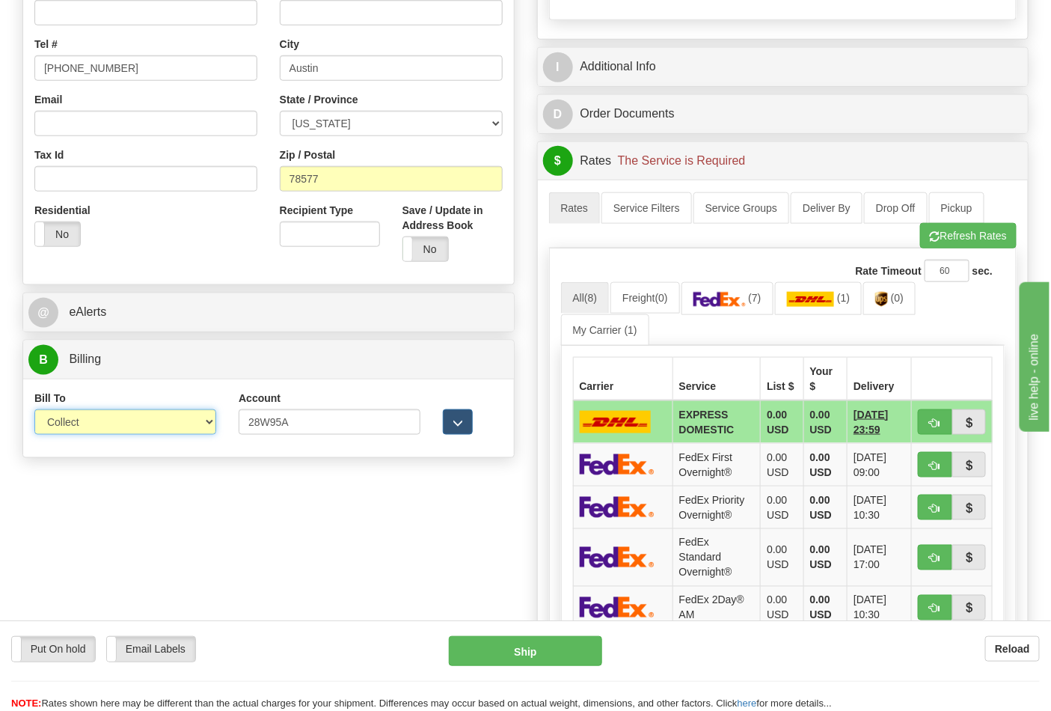
click at [92, 433] on select "Sender Recipient Third Party Collect" at bounding box center [125, 421] width 182 height 25
select select "2"
click at [34, 411] on select "Sender Recipient Third Party Collect" at bounding box center [125, 421] width 182 height 25
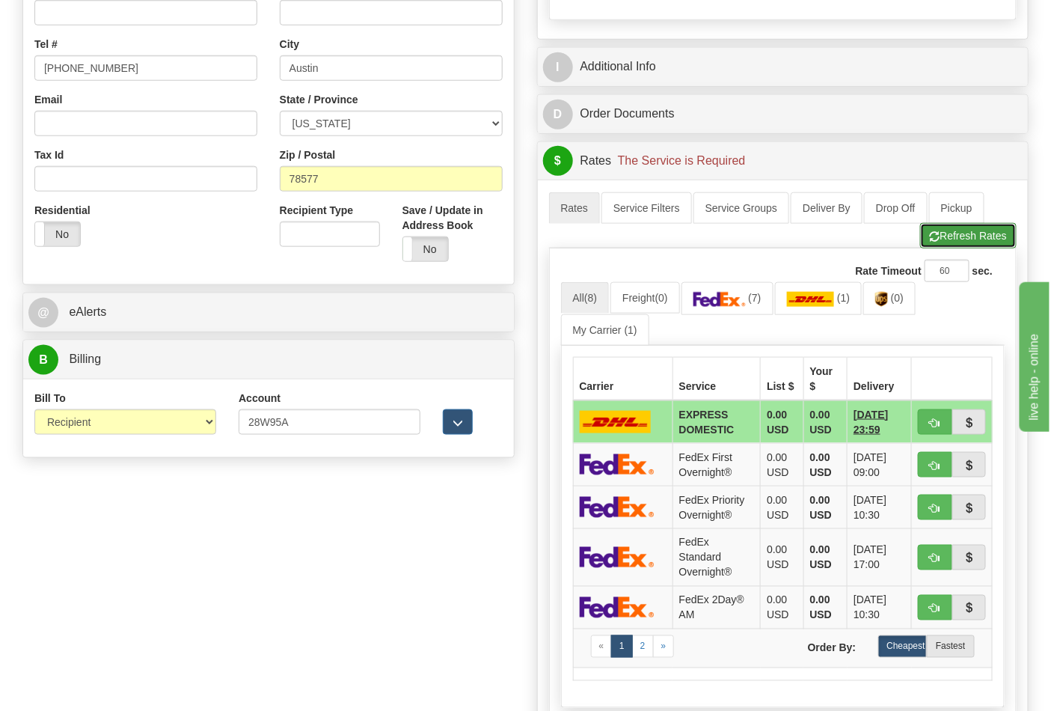
drag, startPoint x: 925, startPoint y: 249, endPoint x: 926, endPoint y: 270, distance: 21.0
click at [925, 248] on button "Refresh Rates" at bounding box center [968, 235] width 97 height 25
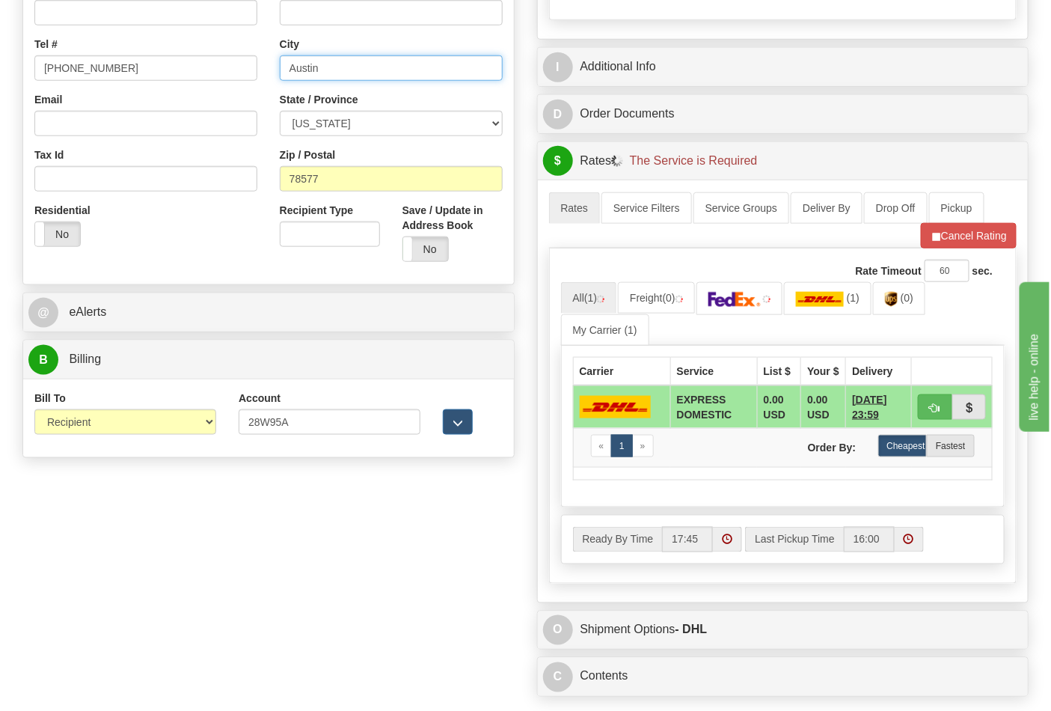
drag, startPoint x: 332, startPoint y: 64, endPoint x: 213, endPoint y: 68, distance: 119.0
click at [213, 68] on div "Country AFGHANISTAN ALAND ISLANDS ALBANIA ALGERIA AMERICAN SAMOA ANDORRA ANGOLA…" at bounding box center [268, 72] width 491 height 403
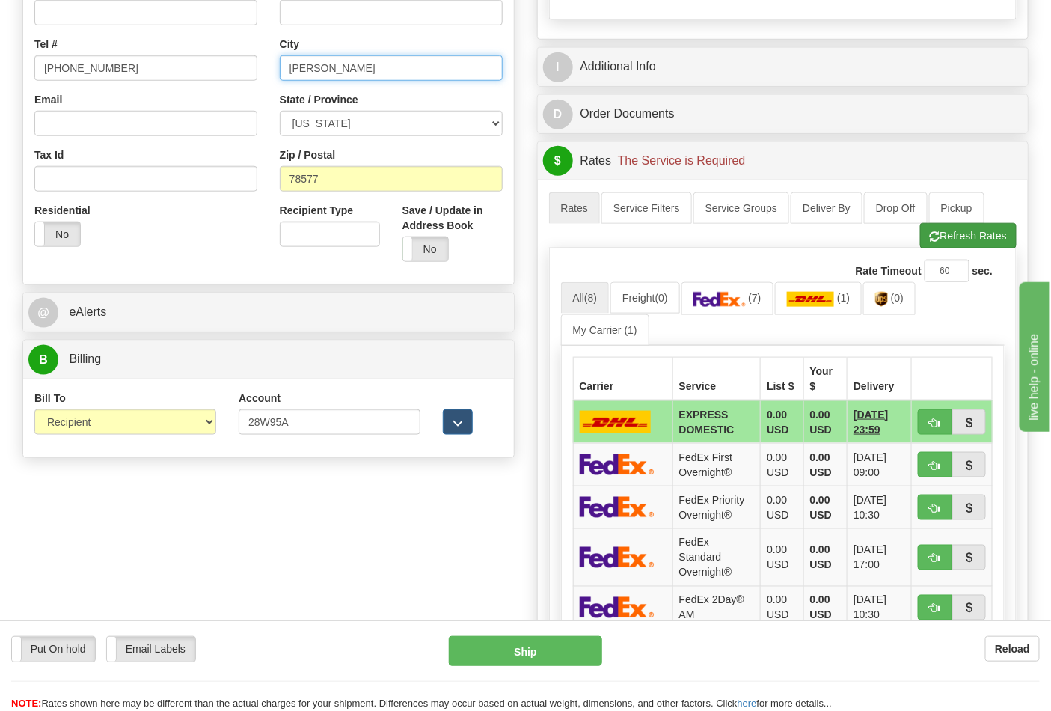
type input "PHARR"
click at [977, 243] on button "Refresh Rates" at bounding box center [968, 235] width 97 height 25
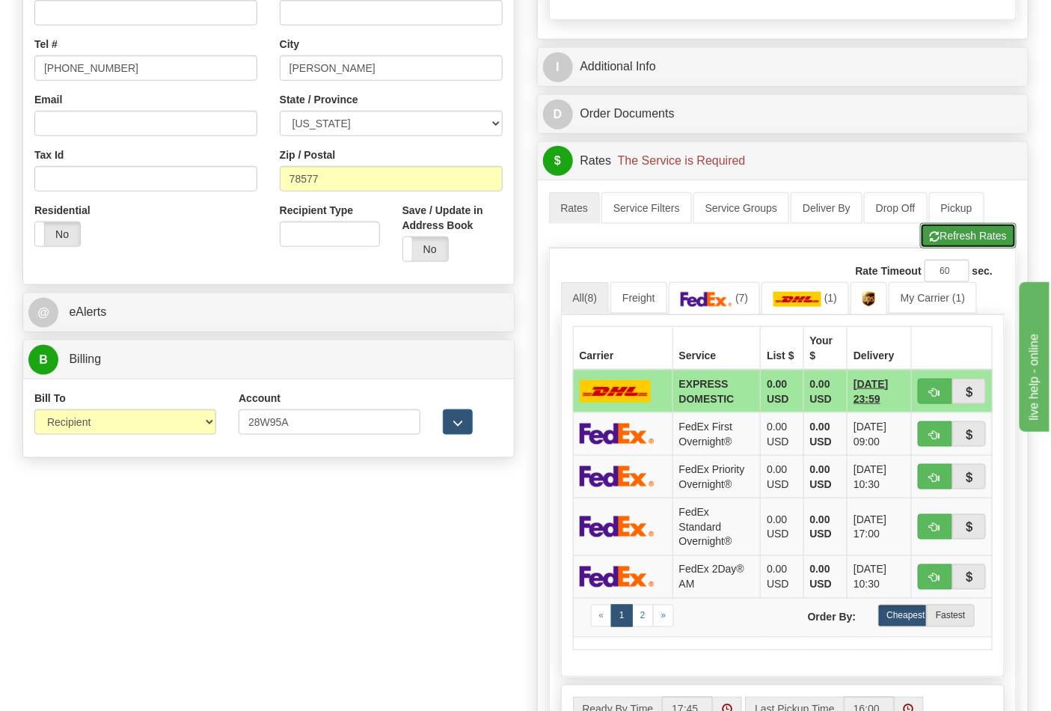
click at [945, 248] on button "Refresh Rates" at bounding box center [968, 235] width 97 height 25
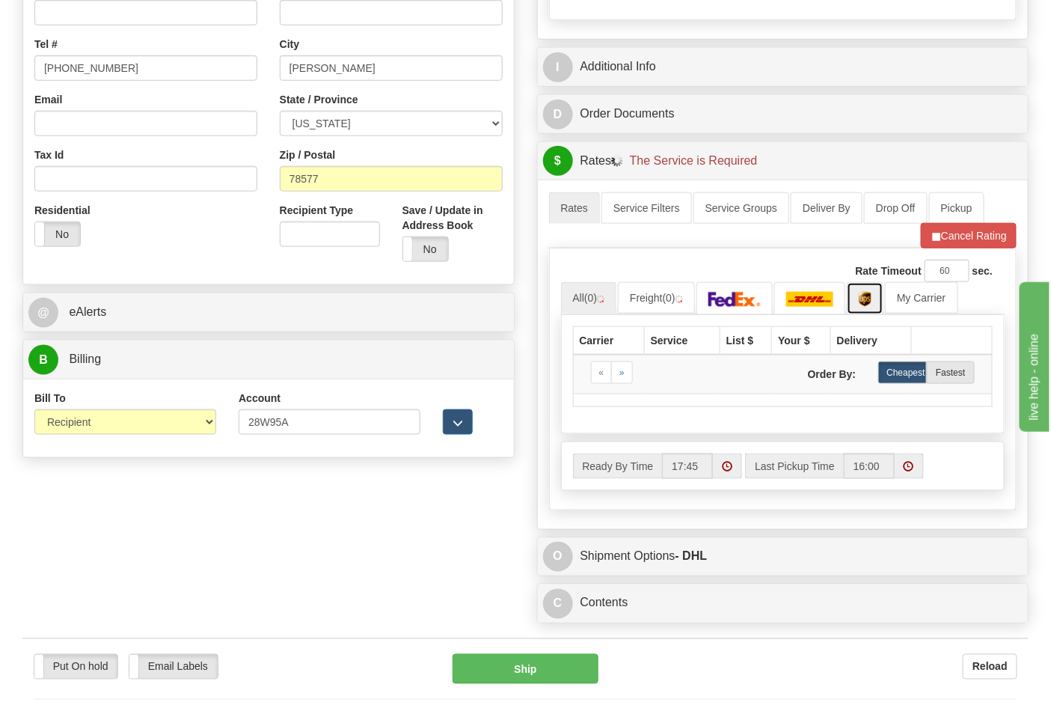
click at [867, 307] on img at bounding box center [865, 299] width 13 height 15
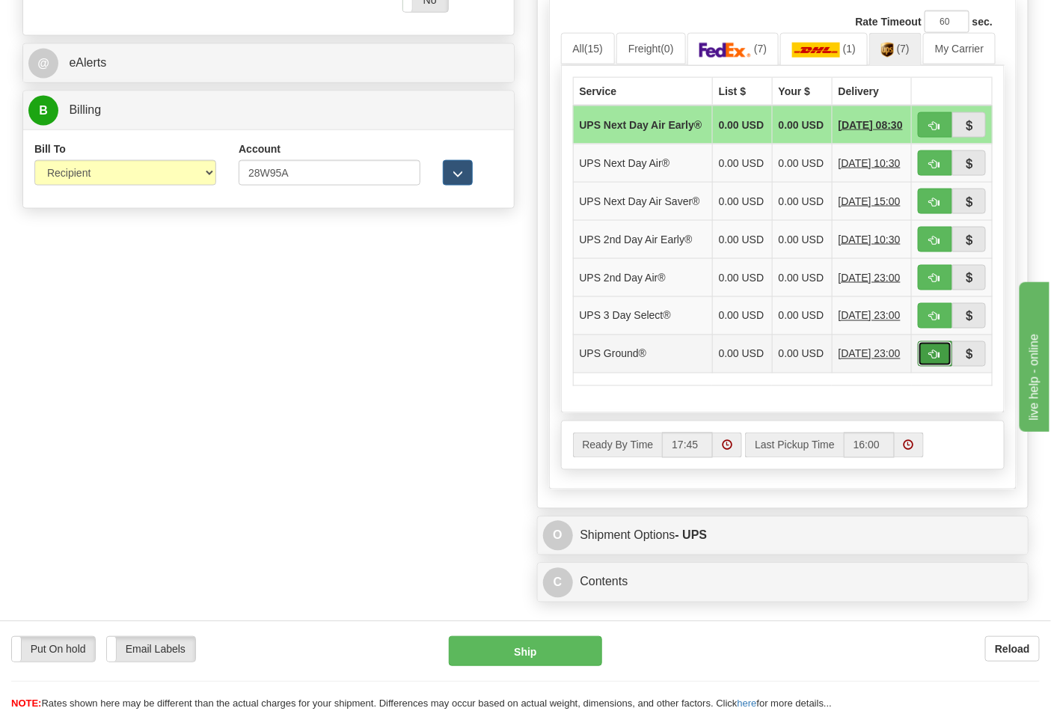
click at [931, 360] on span "button" at bounding box center [935, 355] width 10 height 10
type input "03"
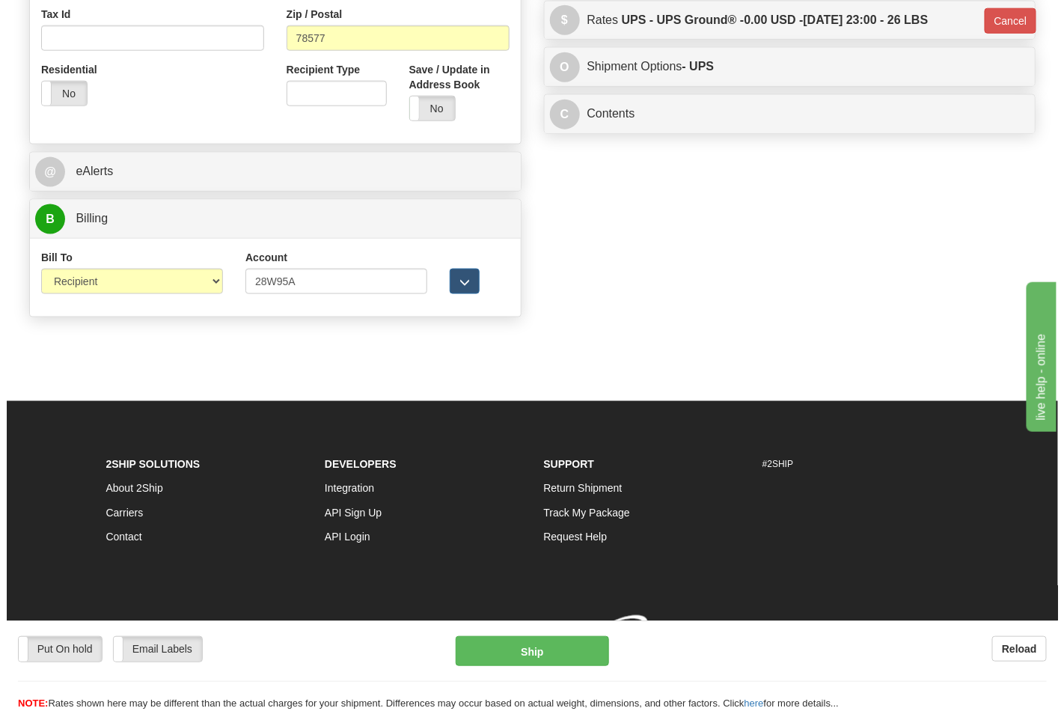
scroll to position [580, 0]
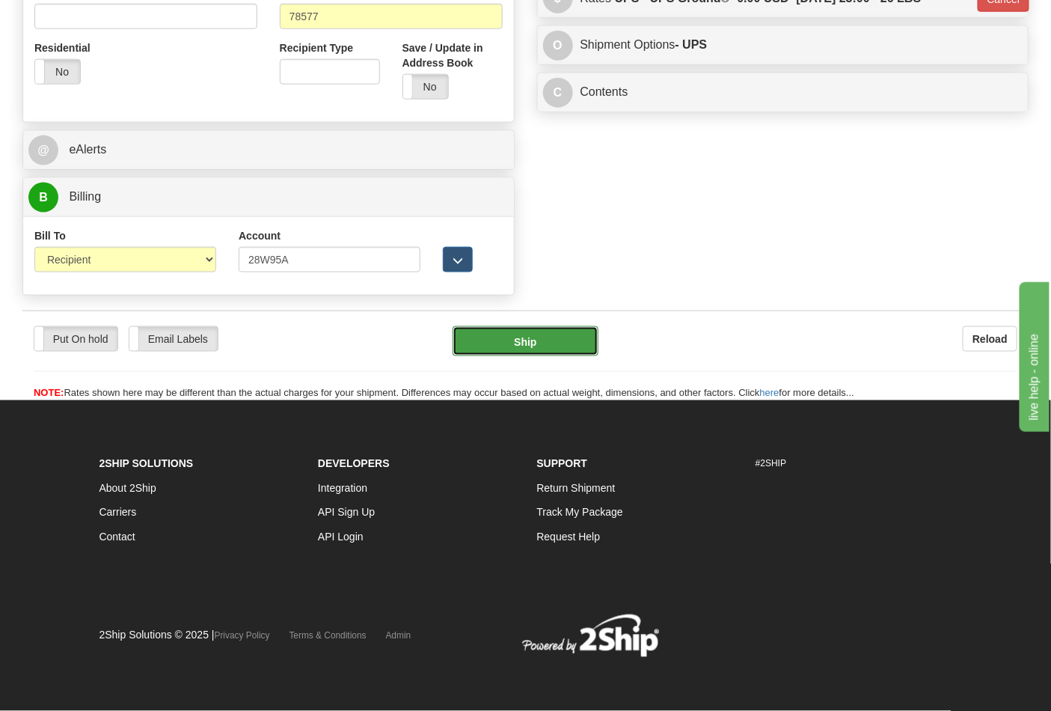
click at [541, 343] on button "Ship" at bounding box center [525, 341] width 145 height 30
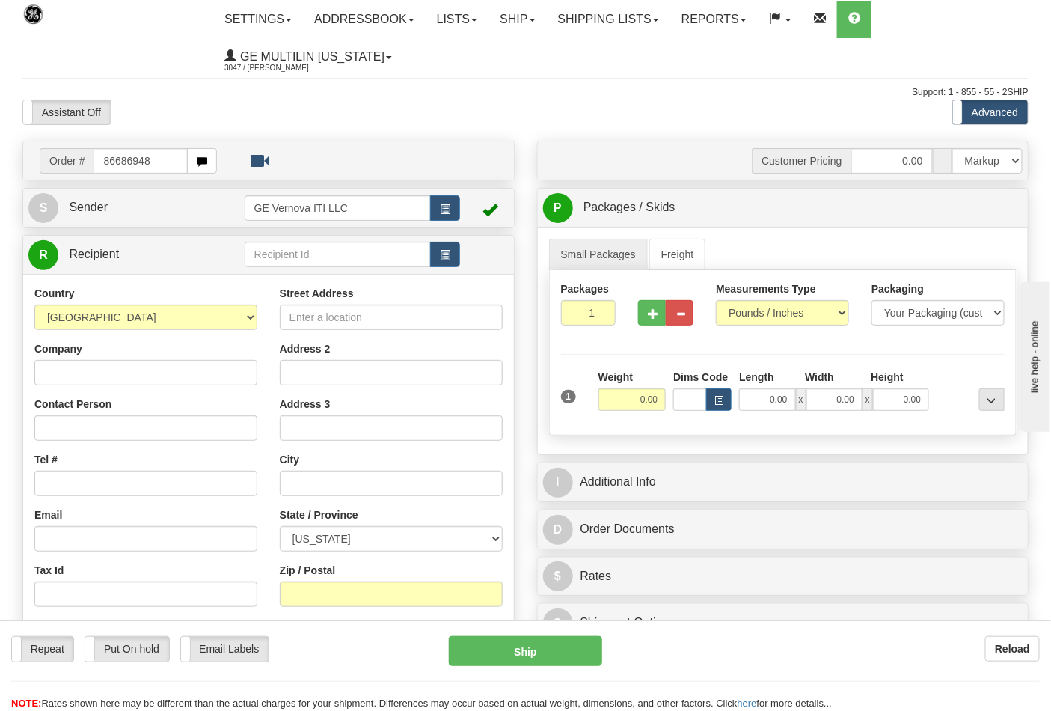
type input "86686948"
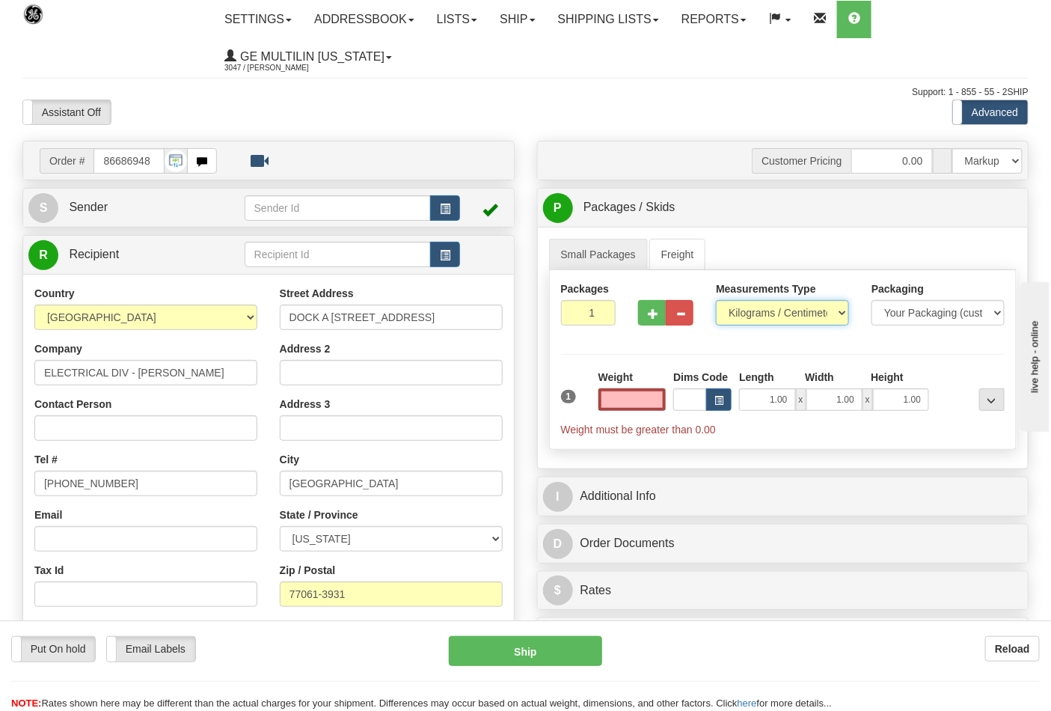
type input "0.00"
click at [736, 307] on select "Pounds / Inches Kilograms / Centimeters" at bounding box center [782, 312] width 133 height 25
select select "0"
click at [716, 301] on select "Pounds / Inches Kilograms / Centimeters" at bounding box center [782, 312] width 133 height 25
click at [666, 394] on input "0.00" at bounding box center [633, 399] width 68 height 22
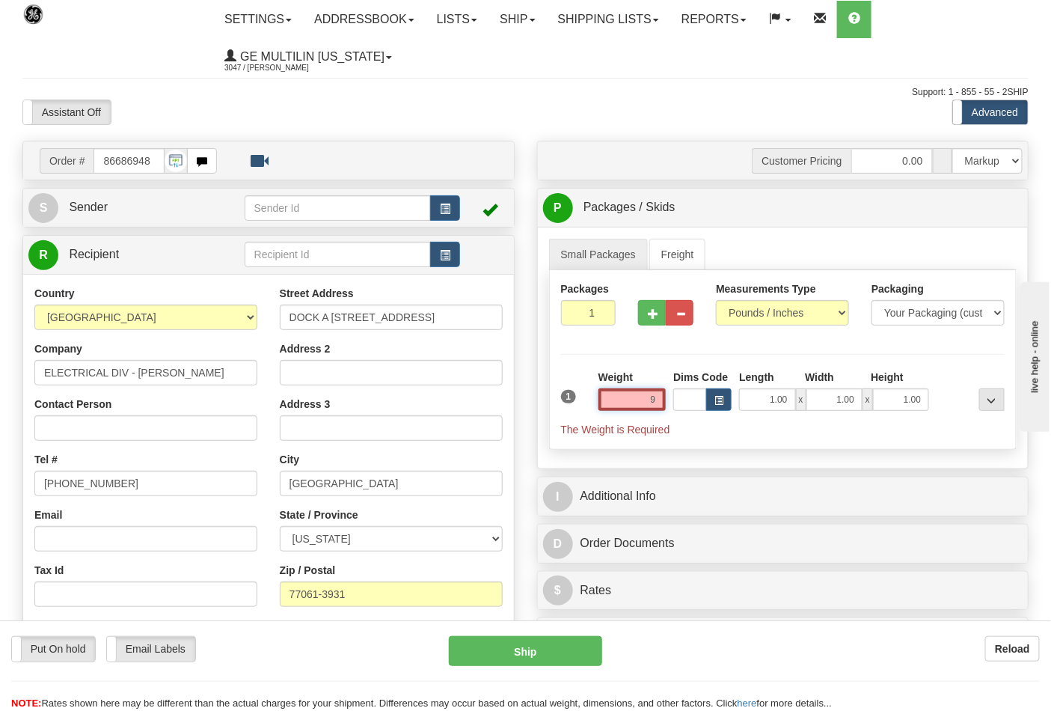
click button "Delete" at bounding box center [0, 0] width 0 height 0
type input "9.00"
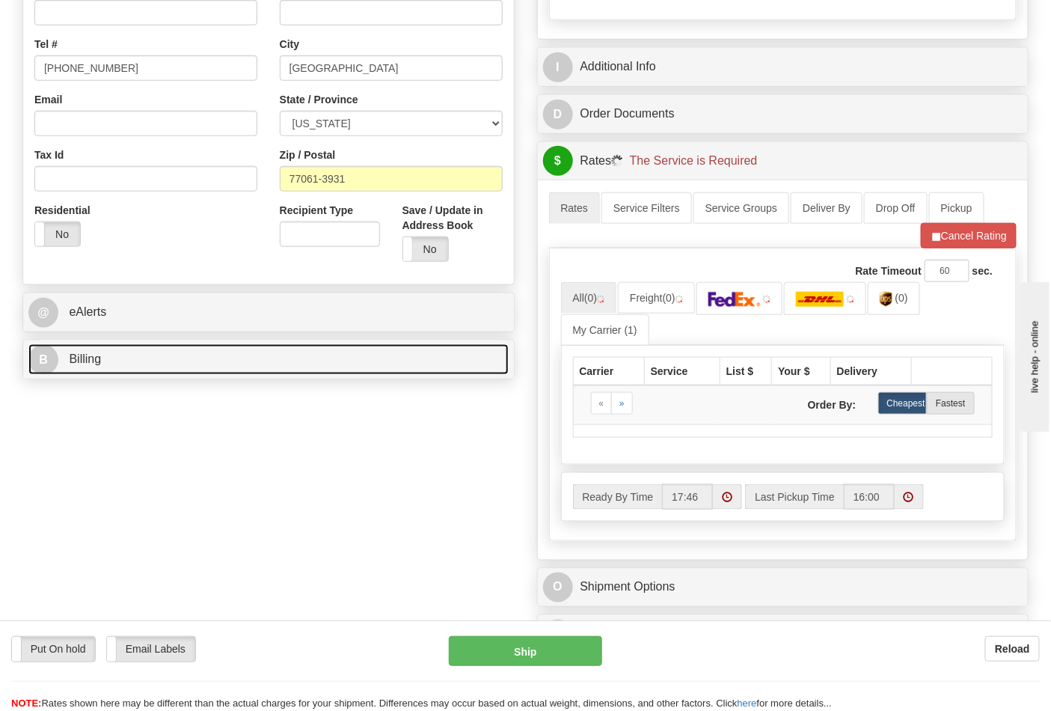
click at [175, 370] on link "B Billing" at bounding box center [268, 359] width 480 height 31
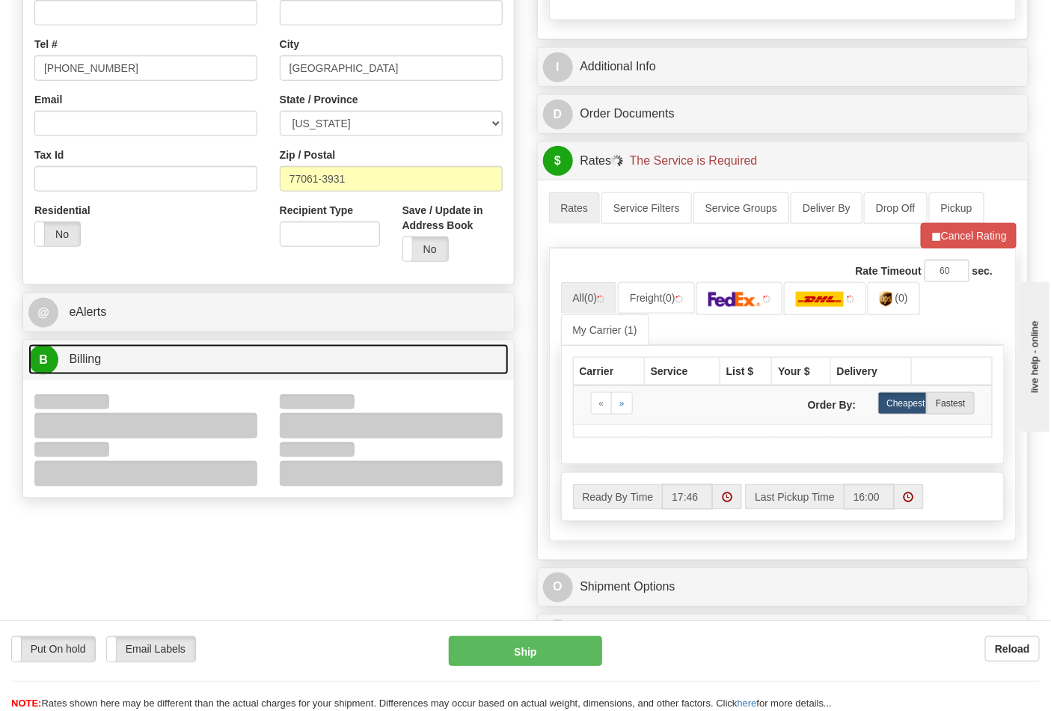
scroll to position [498, 0]
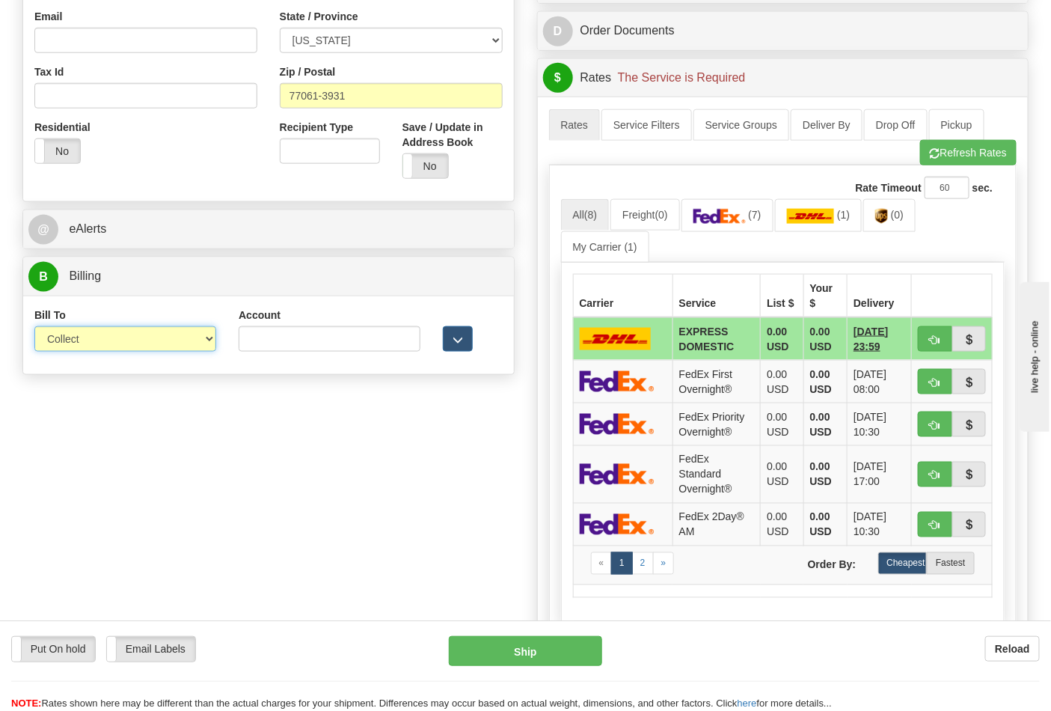
click at [88, 348] on select "Sender Recipient Third Party Collect" at bounding box center [125, 338] width 182 height 25
select select "2"
click at [34, 328] on select "Sender Recipient Third Party Collect" at bounding box center [125, 338] width 182 height 25
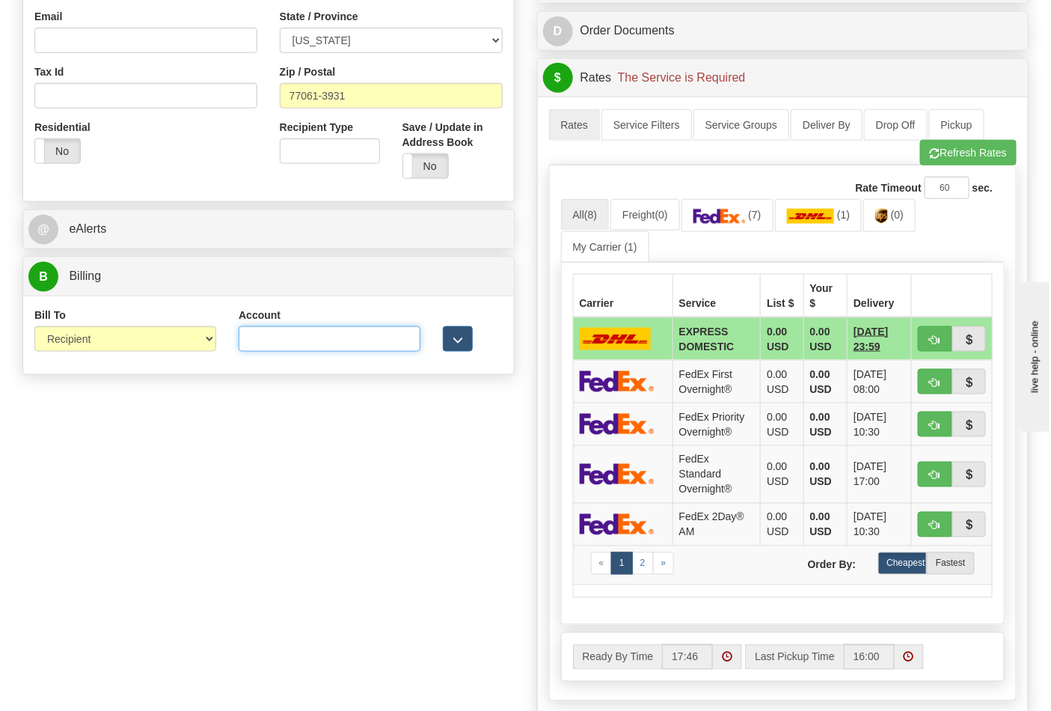
click at [294, 347] on input "Account" at bounding box center [330, 338] width 182 height 25
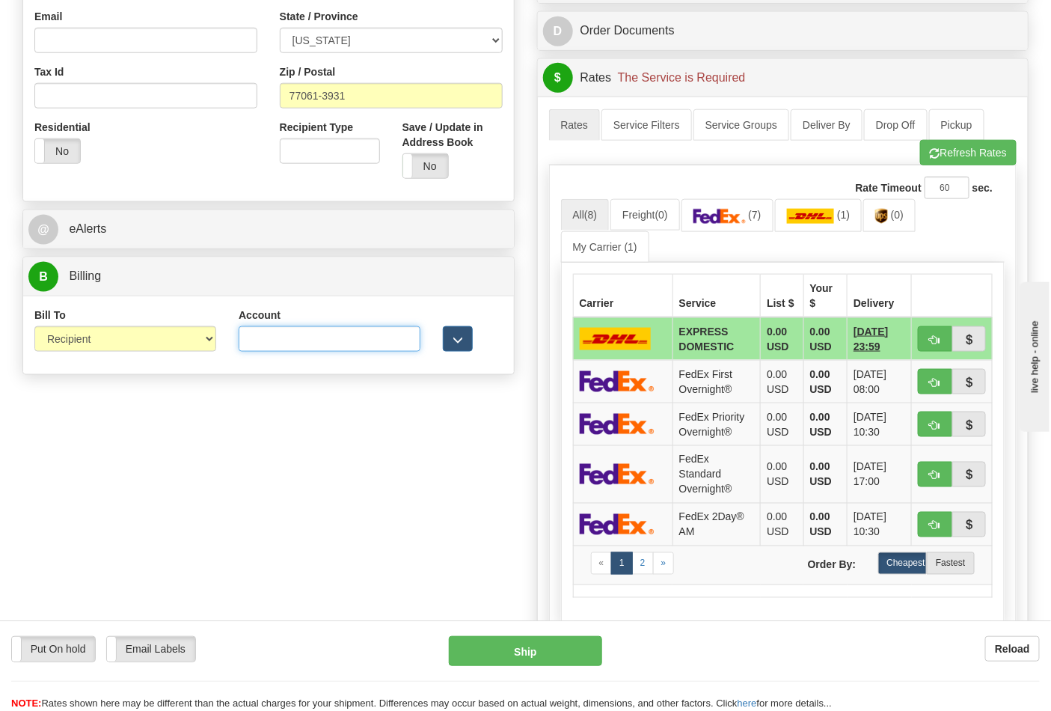
paste input "661159723"
type input "661159723"
click at [744, 212] on img at bounding box center [720, 216] width 52 height 15
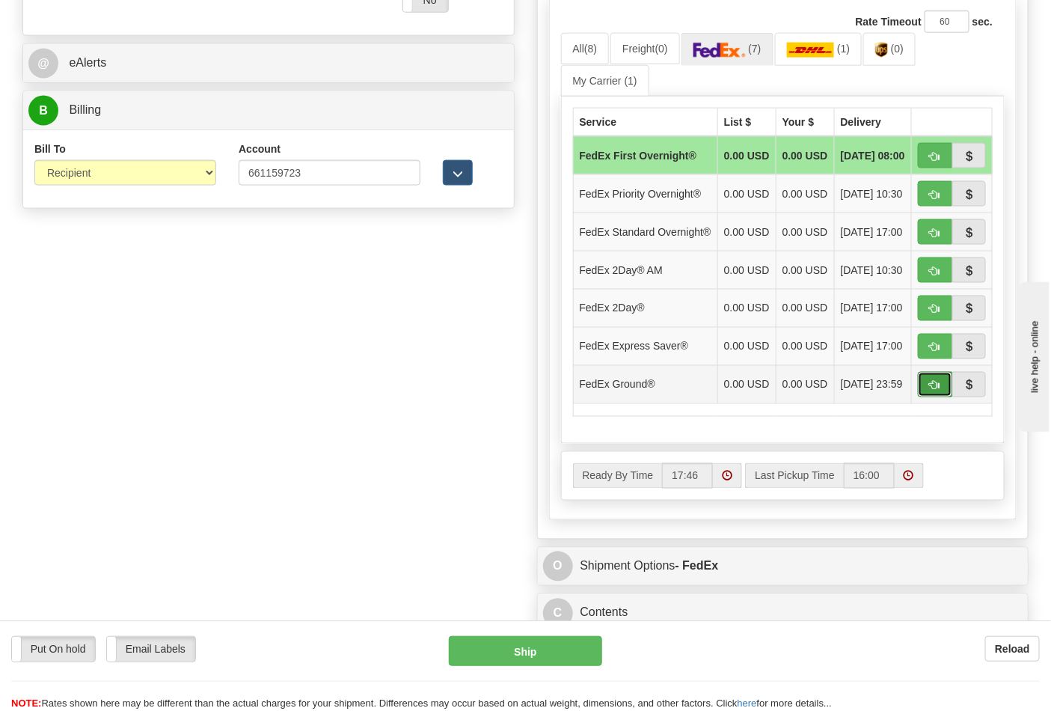
click at [926, 397] on button "button" at bounding box center [935, 384] width 34 height 25
type input "92"
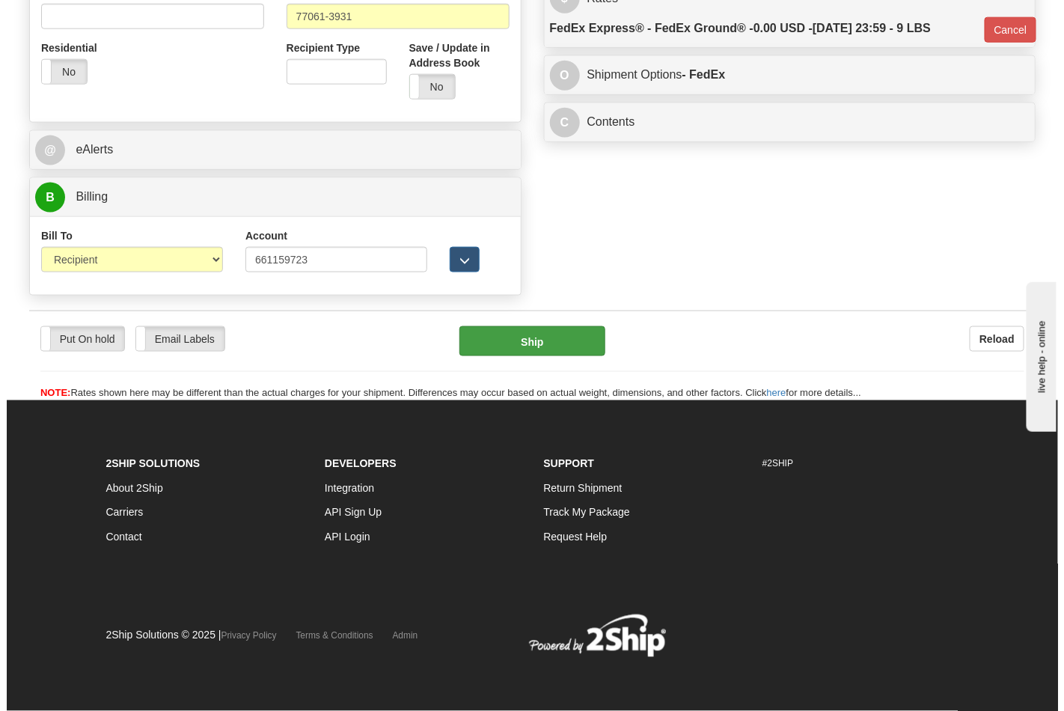
scroll to position [580, 0]
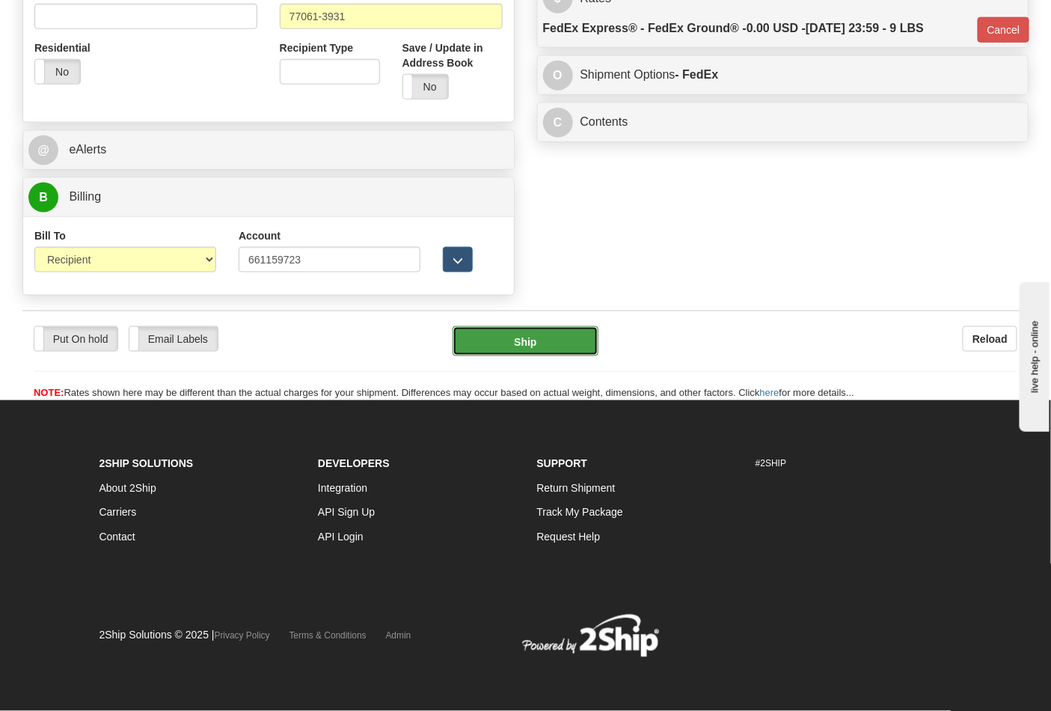
click at [521, 337] on button "Ship" at bounding box center [525, 341] width 145 height 30
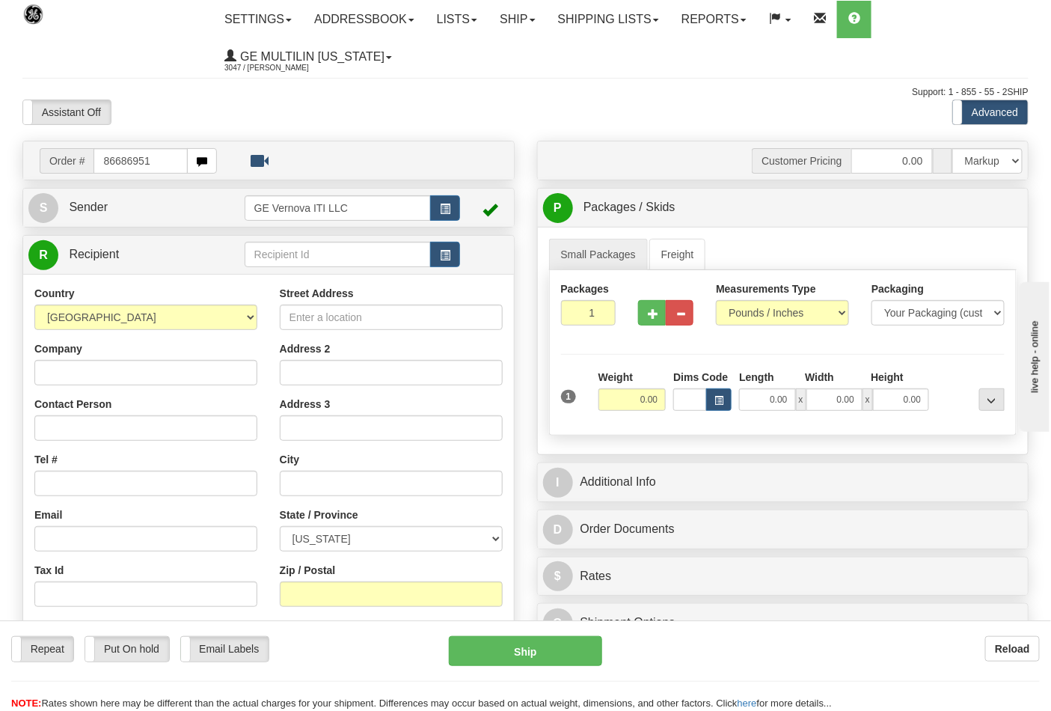
type input "86686951"
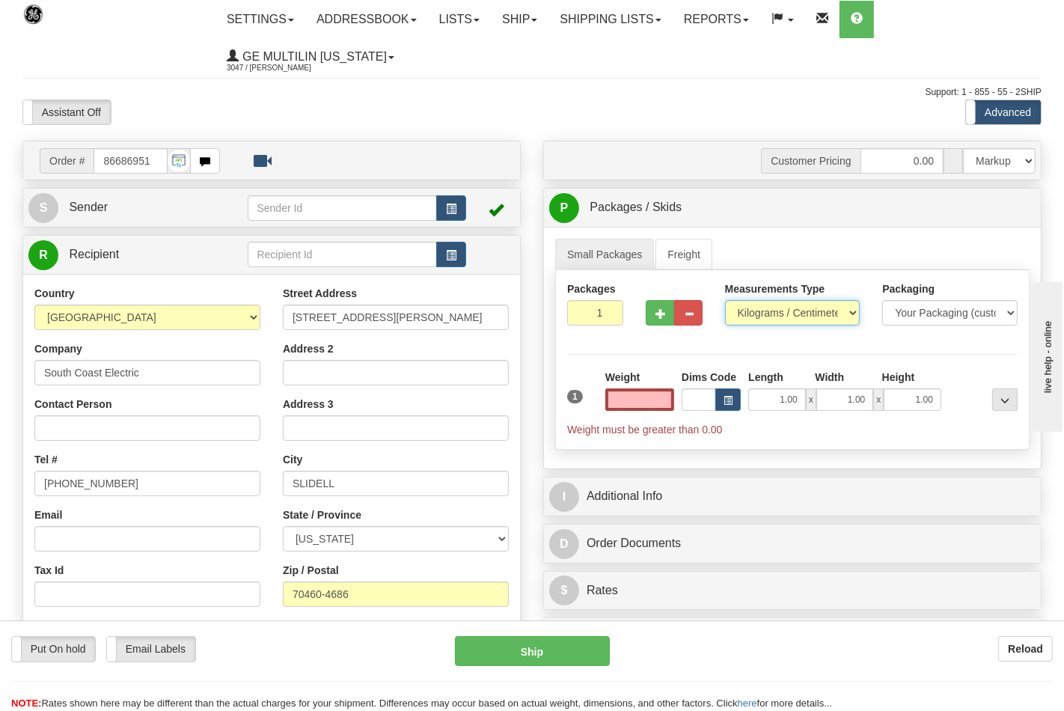
type input "0.00"
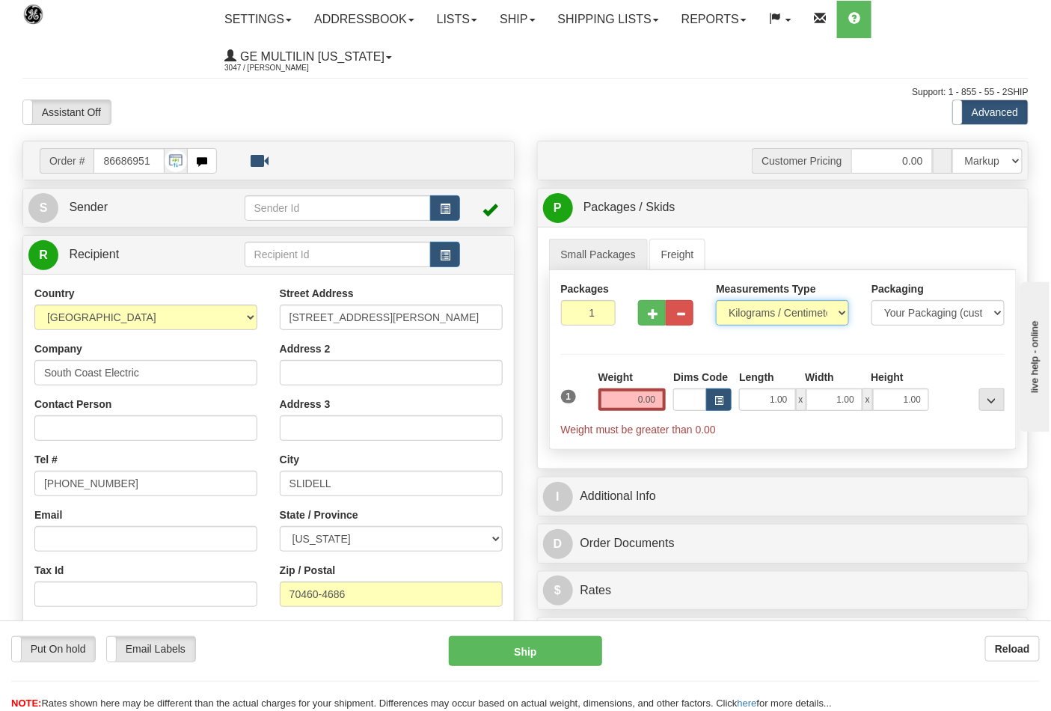
drag, startPoint x: 765, startPoint y: 316, endPoint x: 764, endPoint y: 325, distance: 9.0
click at [765, 316] on select "Pounds / Inches Kilograms / Centimeters" at bounding box center [782, 312] width 133 height 25
select select "0"
click at [716, 301] on select "Pounds / Inches Kilograms / Centimeters" at bounding box center [782, 312] width 133 height 25
click at [658, 400] on input "0.00" at bounding box center [633, 399] width 68 height 22
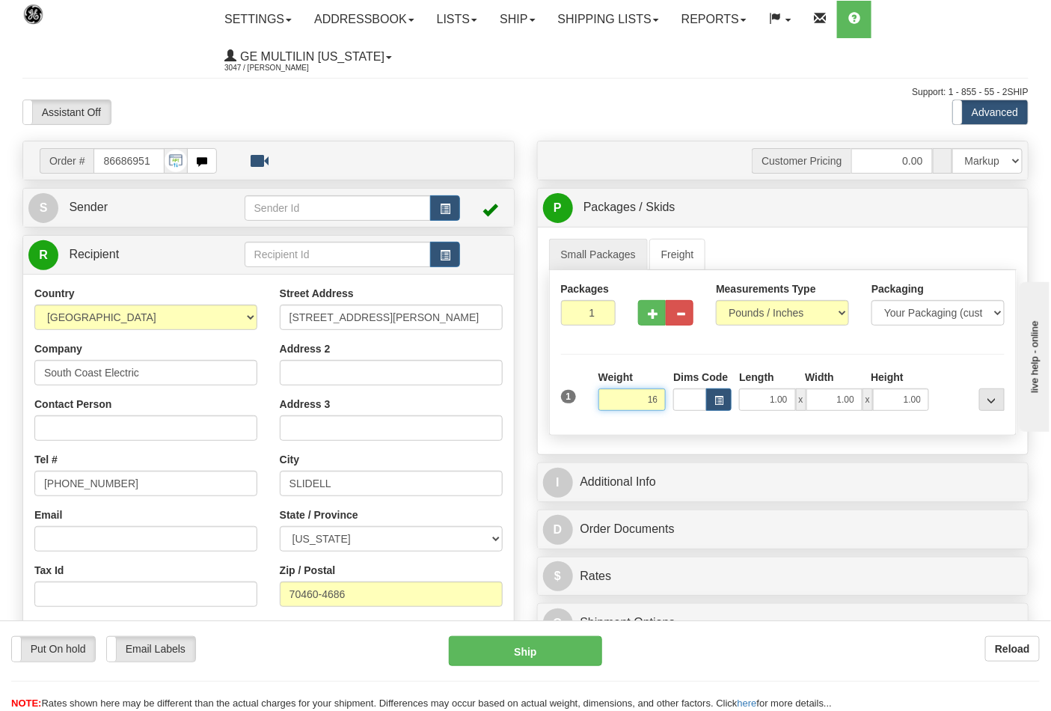
click button "Delete" at bounding box center [0, 0] width 0 height 0
type input "16.00"
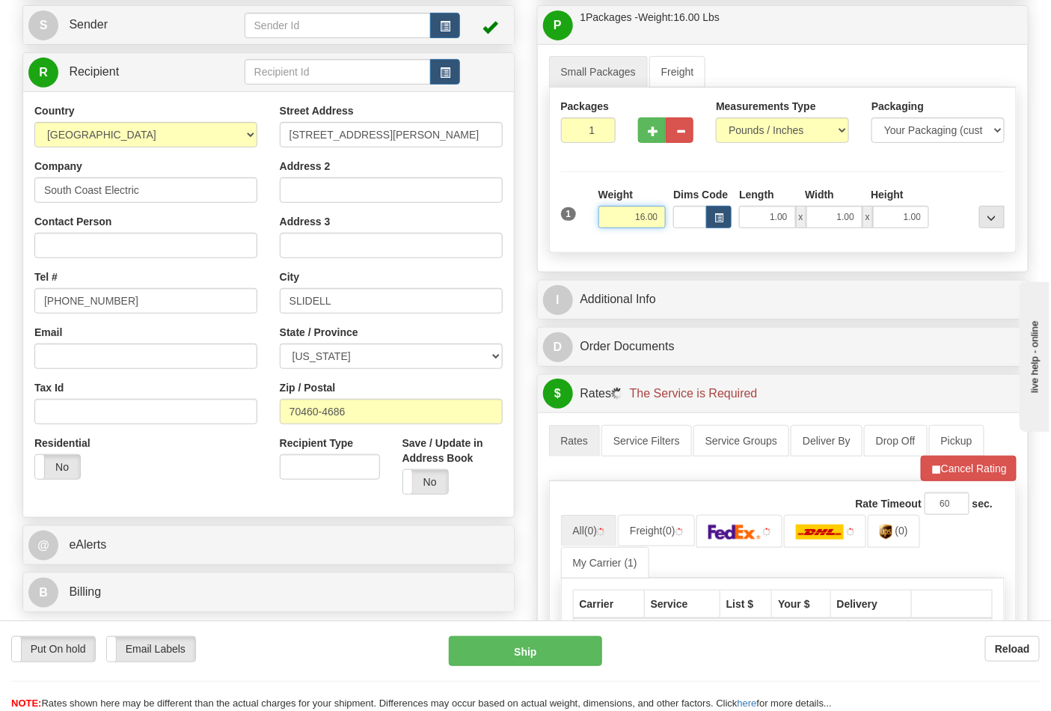
scroll to position [332, 0]
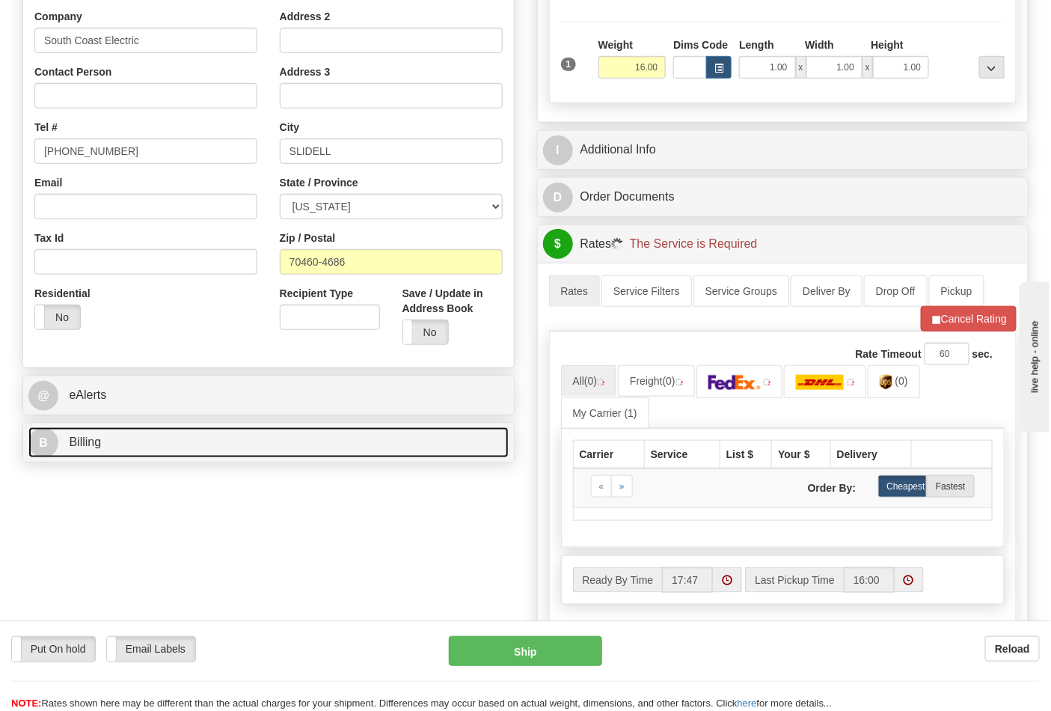
click at [218, 450] on link "B Billing" at bounding box center [268, 442] width 480 height 31
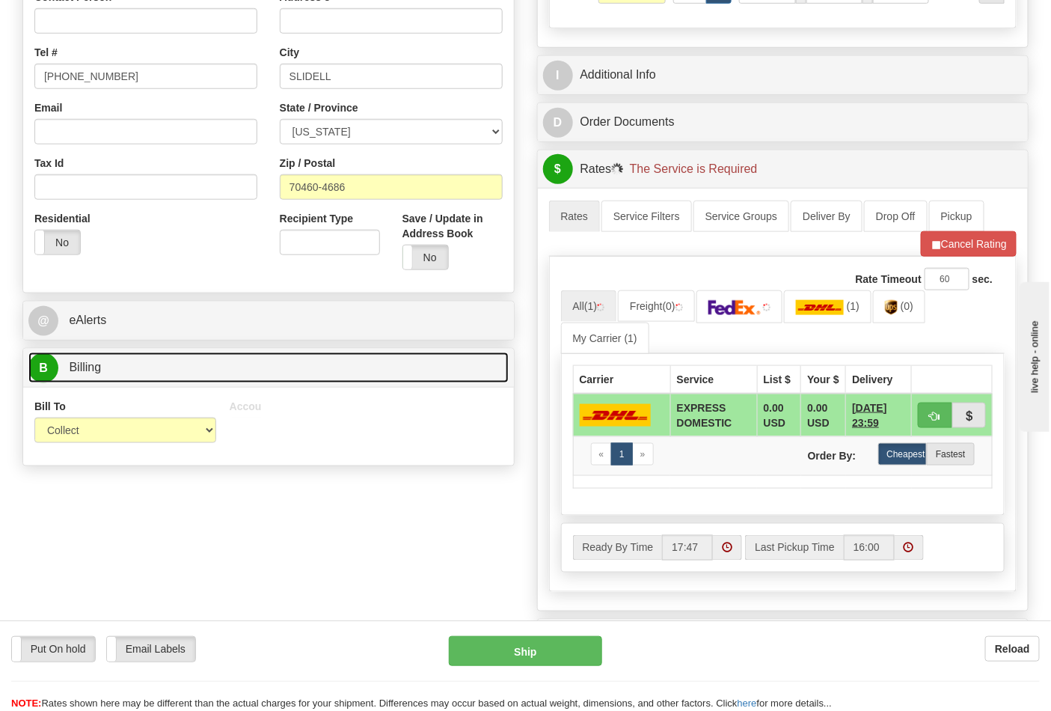
scroll to position [498, 0]
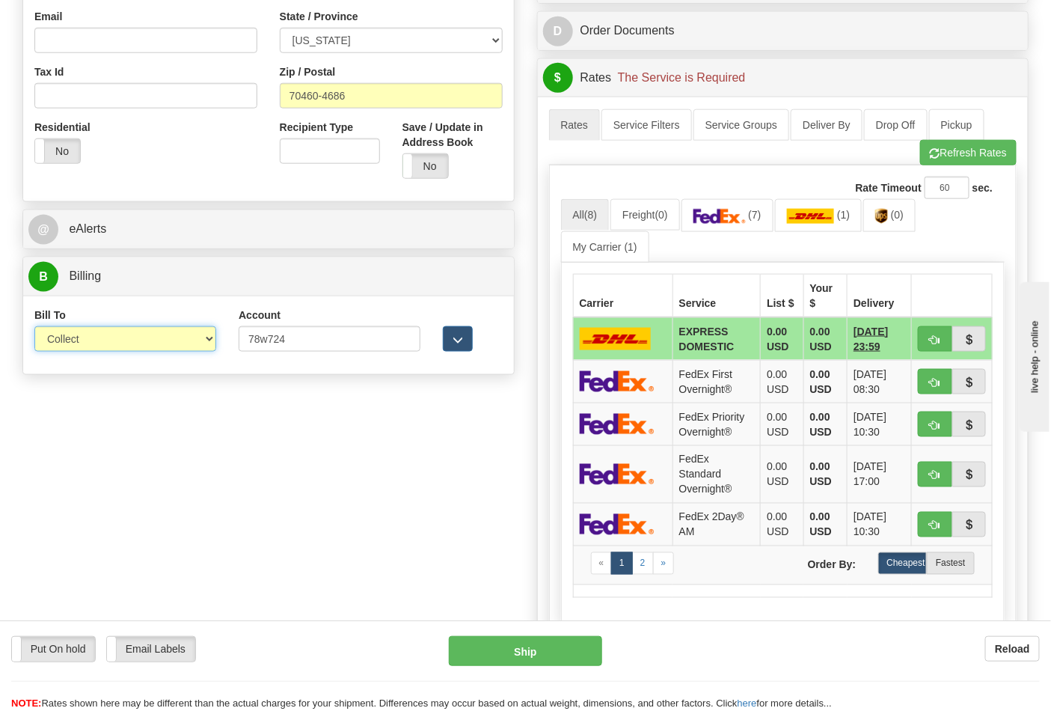
click at [91, 335] on select "Sender Recipient Third Party Collect" at bounding box center [125, 338] width 182 height 25
select select "2"
click at [34, 328] on select "Sender Recipient Third Party Collect" at bounding box center [125, 338] width 182 height 25
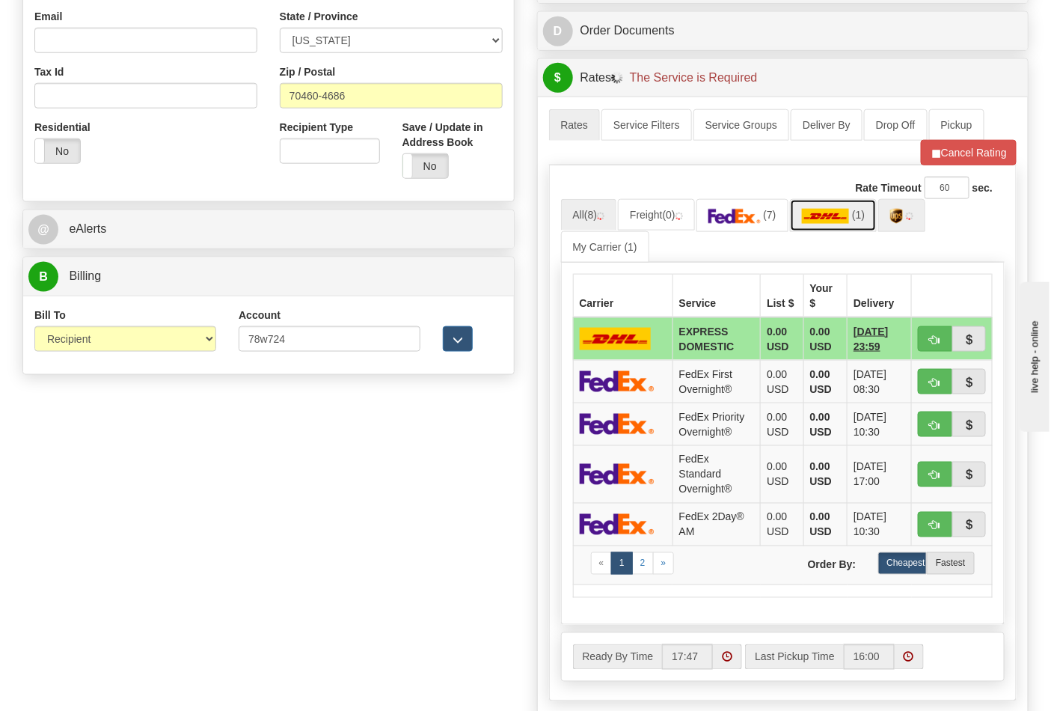
click at [876, 221] on link "(1)" at bounding box center [834, 215] width 88 height 32
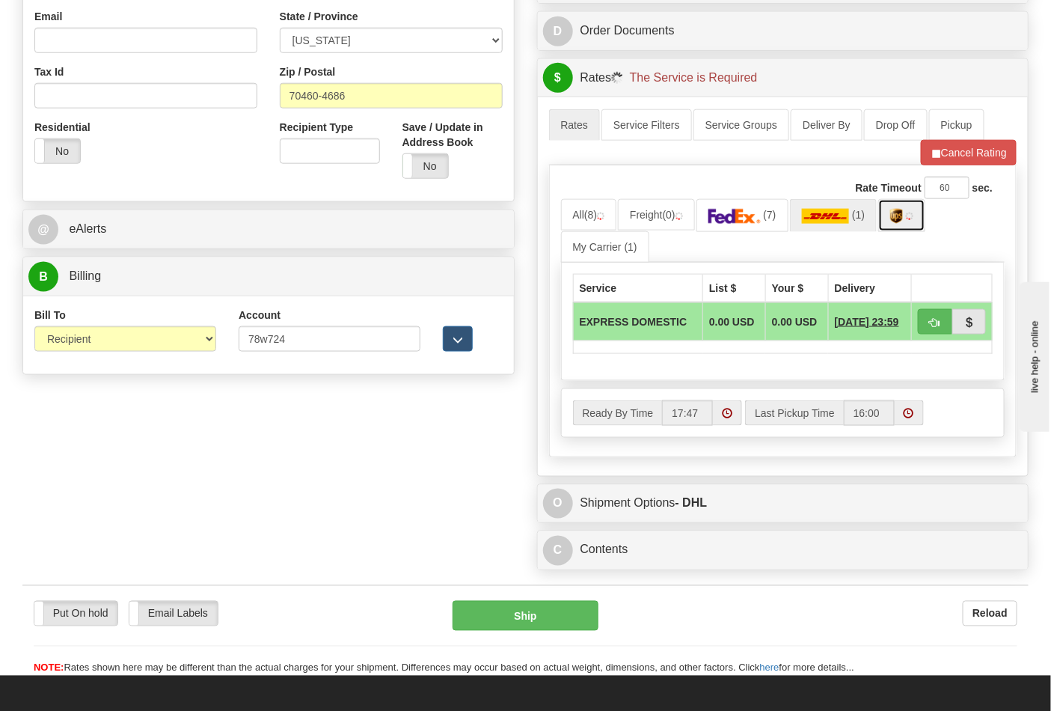
click at [910, 222] on link at bounding box center [901, 215] width 47 height 32
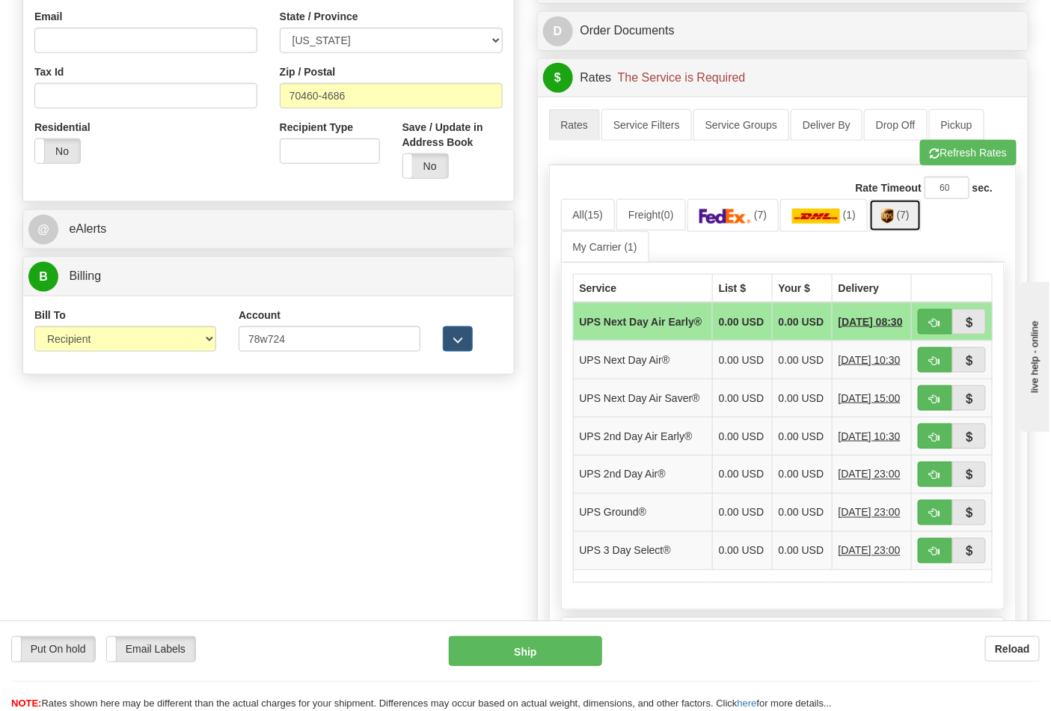
scroll to position [581, 0]
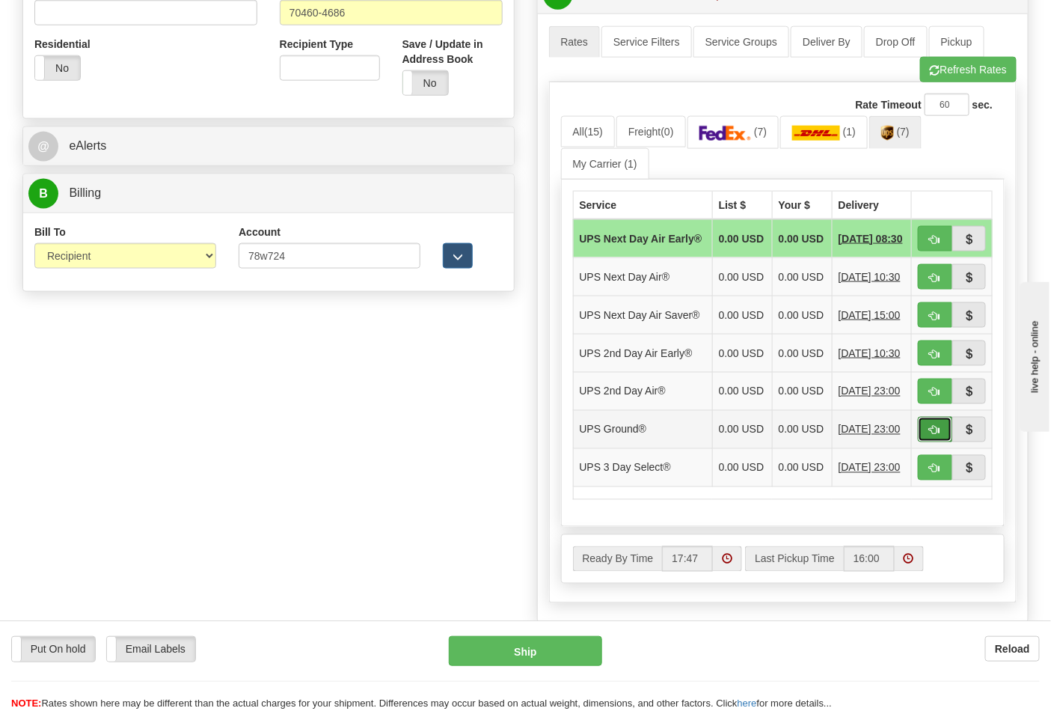
click at [928, 442] on button "button" at bounding box center [935, 429] width 34 height 25
type input "03"
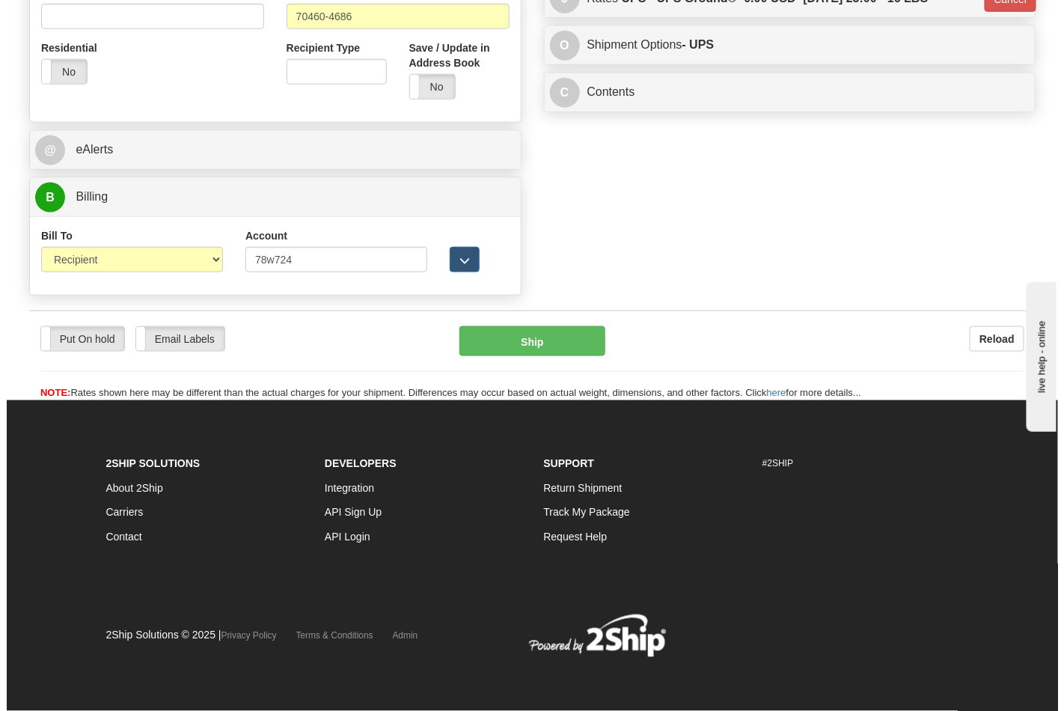
scroll to position [558, 0]
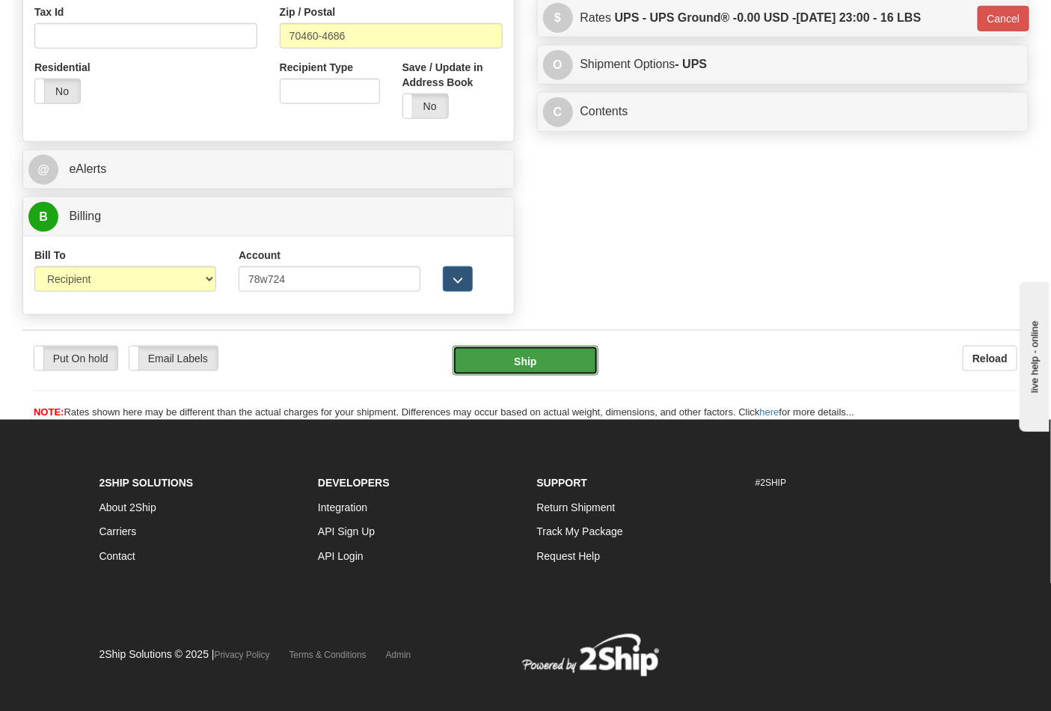
click at [529, 361] on button "Ship" at bounding box center [525, 361] width 145 height 30
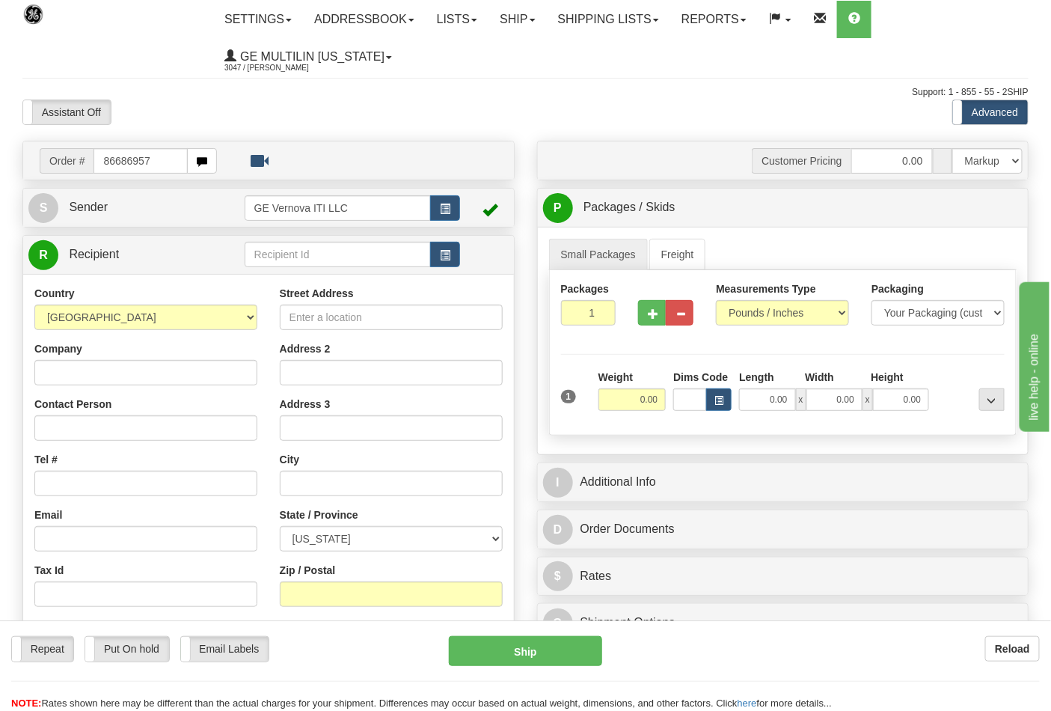
type input "86686957"
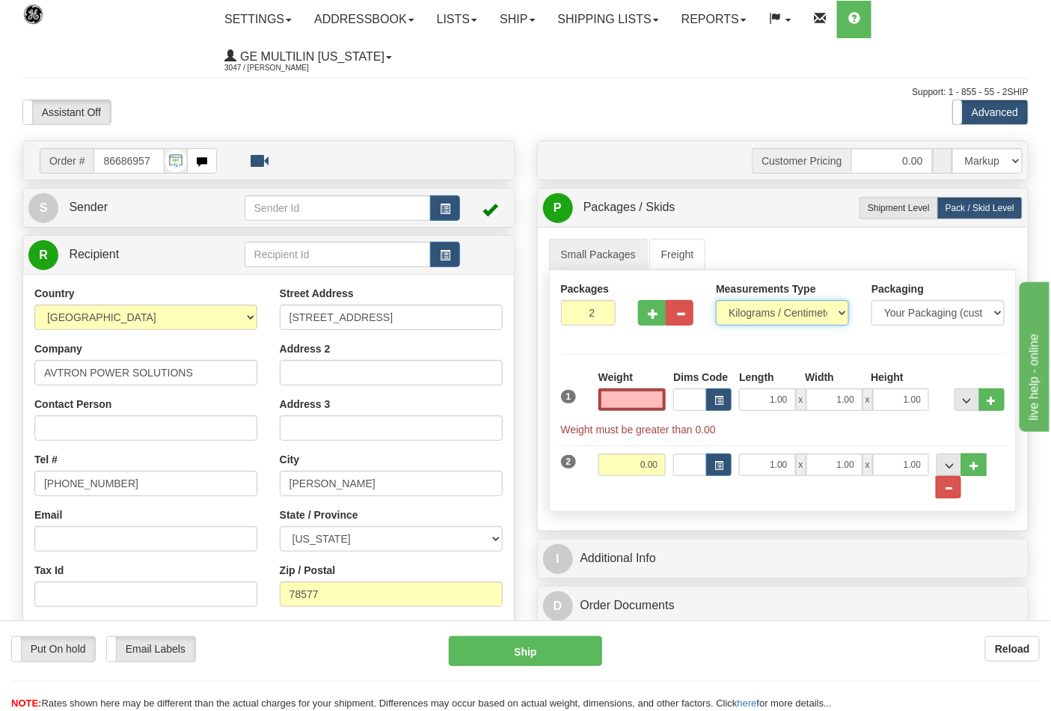
type input "0.00"
click at [760, 313] on select "Pounds / Inches Kilograms / Centimeters" at bounding box center [782, 312] width 133 height 25
click at [760, 325] on select "Pounds / Inches Kilograms / Centimeters" at bounding box center [782, 312] width 133 height 25
drag, startPoint x: 744, startPoint y: 311, endPoint x: 748, endPoint y: 323, distance: 12.1
click at [744, 311] on select "Pounds / Inches Kilograms / Centimeters" at bounding box center [782, 312] width 133 height 25
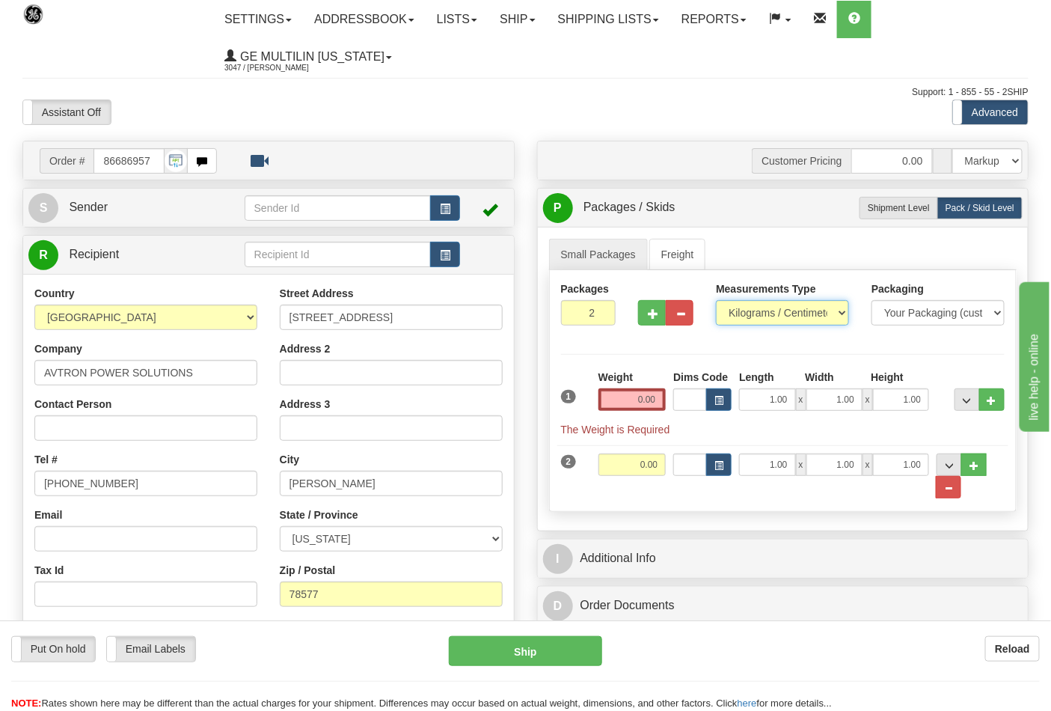
select select "0"
click at [716, 301] on select "Pounds / Inches Kilograms / Centimeters" at bounding box center [782, 312] width 133 height 25
click at [655, 406] on input "0.00" at bounding box center [633, 399] width 68 height 22
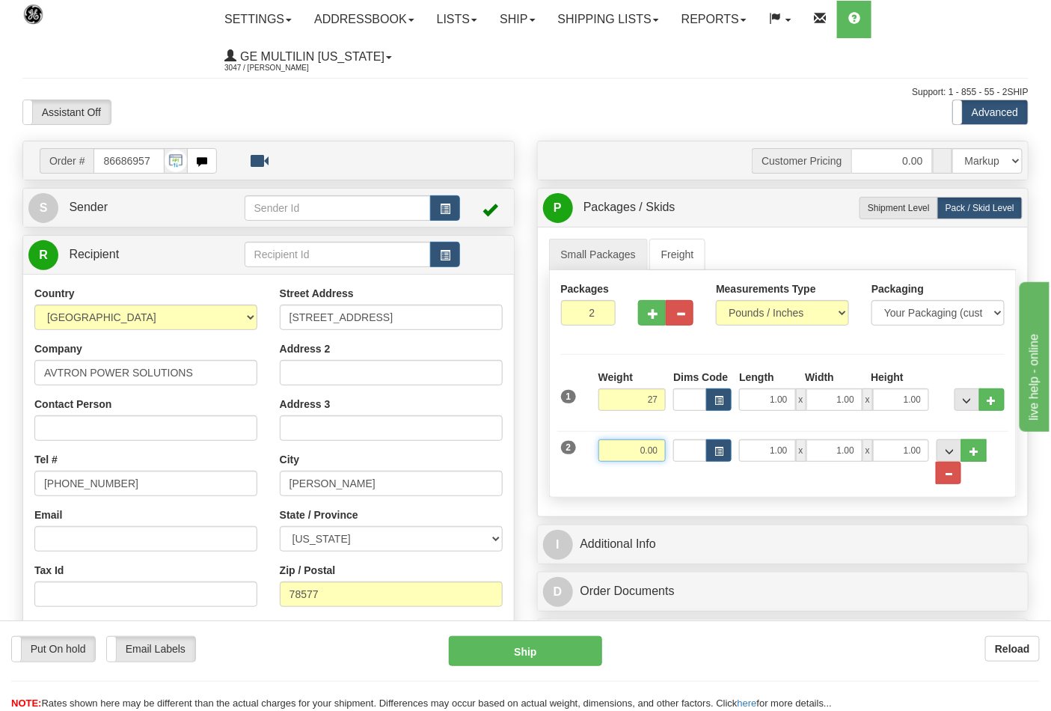
type input "27.00"
click at [661, 445] on input "0.00" at bounding box center [633, 450] width 68 height 22
click button "Delete" at bounding box center [0, 0] width 0 height 0
type input "36.00"
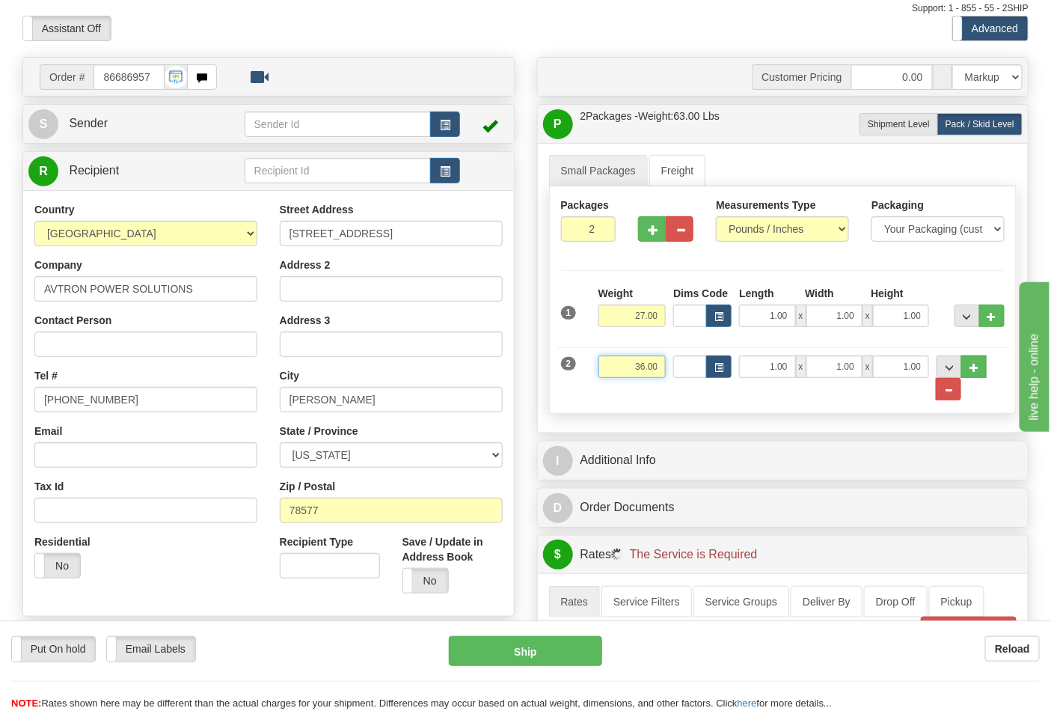
scroll to position [249, 0]
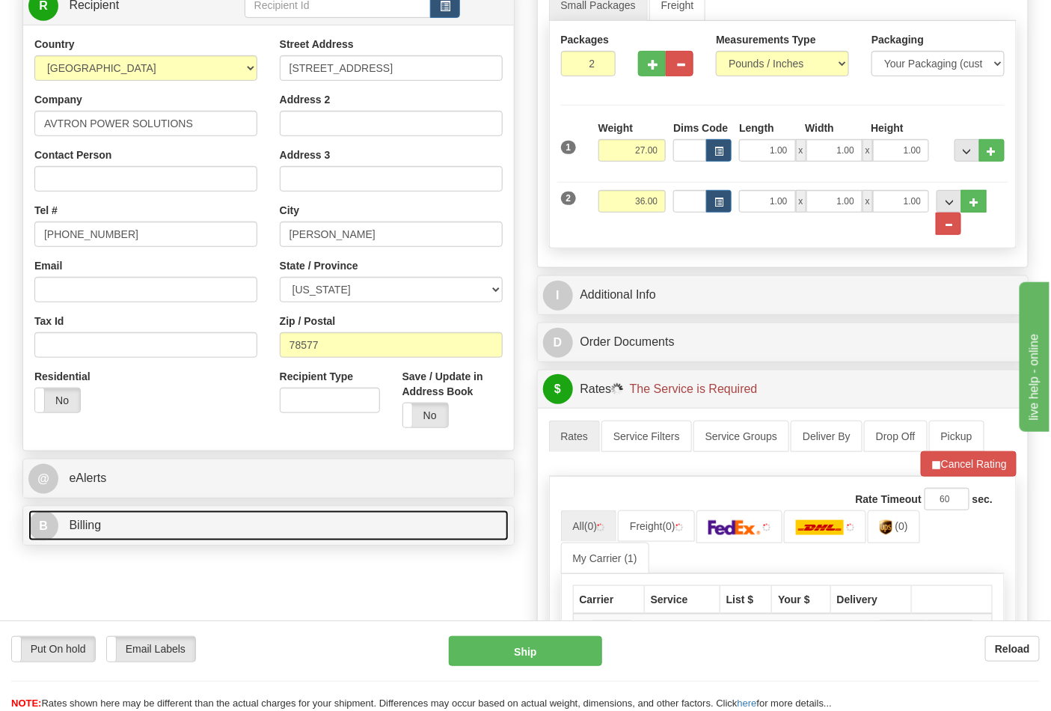
click at [181, 528] on link "B Billing" at bounding box center [268, 525] width 480 height 31
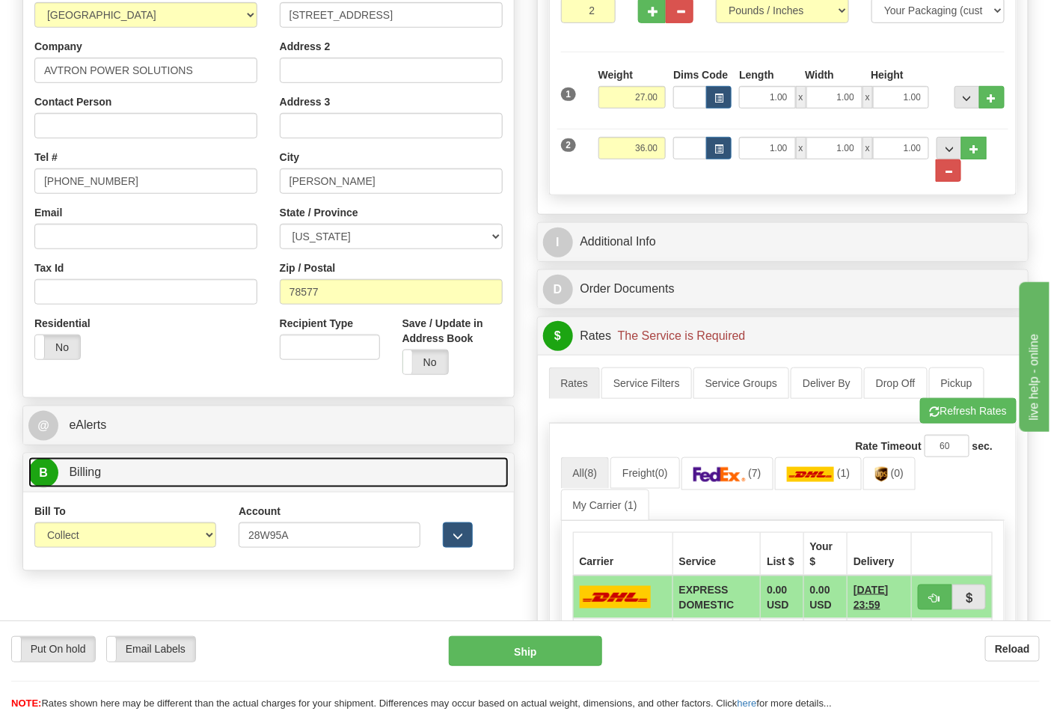
scroll to position [332, 0]
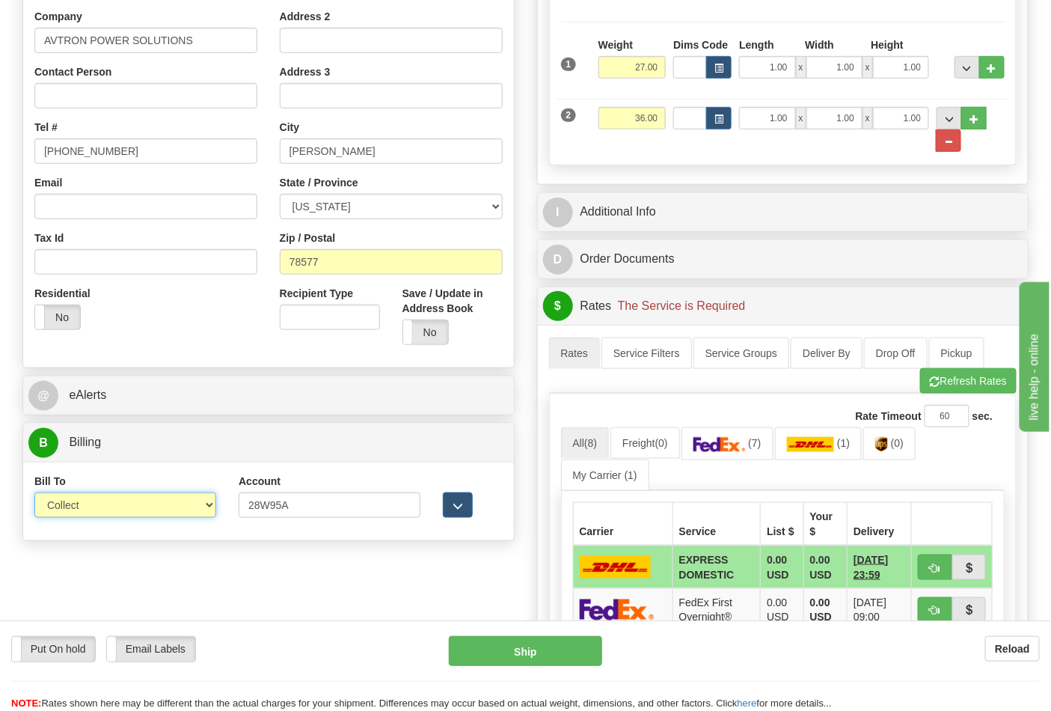
drag, startPoint x: 138, startPoint y: 503, endPoint x: 123, endPoint y: 517, distance: 20.1
click at [138, 503] on select "Sender Recipient Third Party Collect" at bounding box center [125, 504] width 182 height 25
select select "2"
click at [34, 494] on select "Sender Recipient Third Party Collect" at bounding box center [125, 504] width 182 height 25
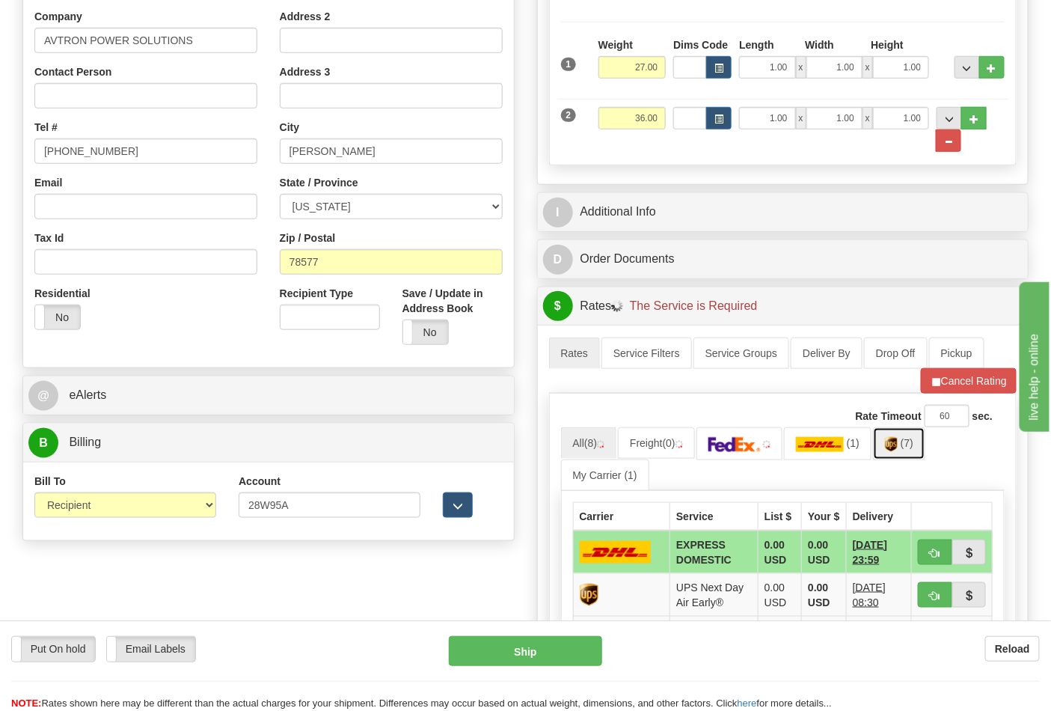
click at [898, 443] on img at bounding box center [891, 444] width 13 height 15
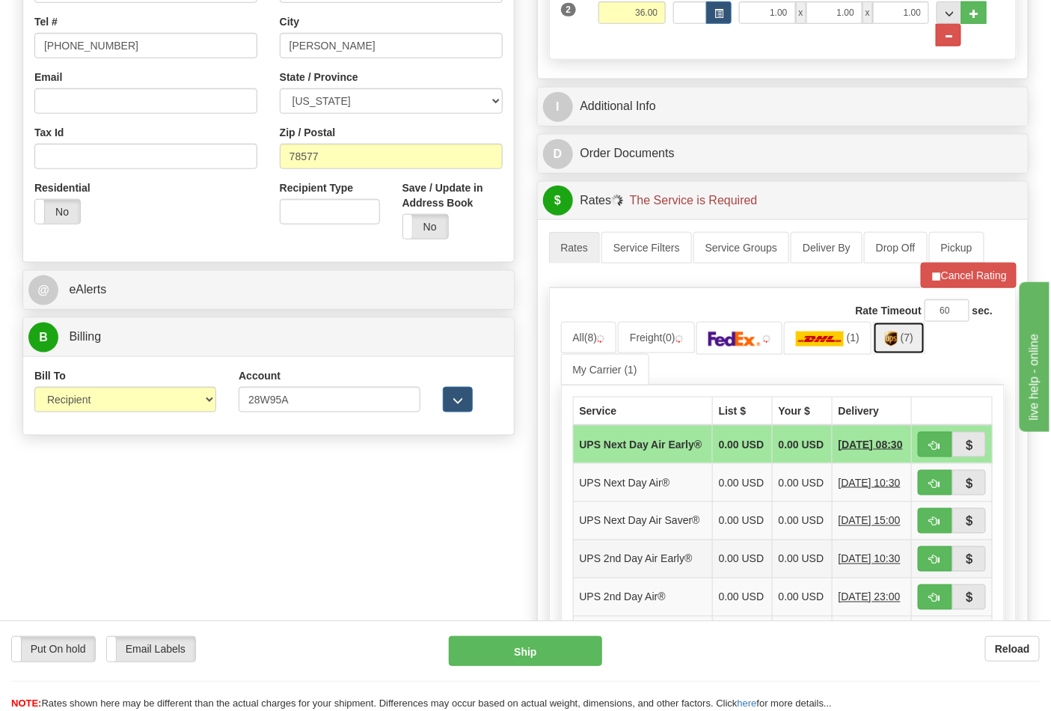
scroll to position [581, 0]
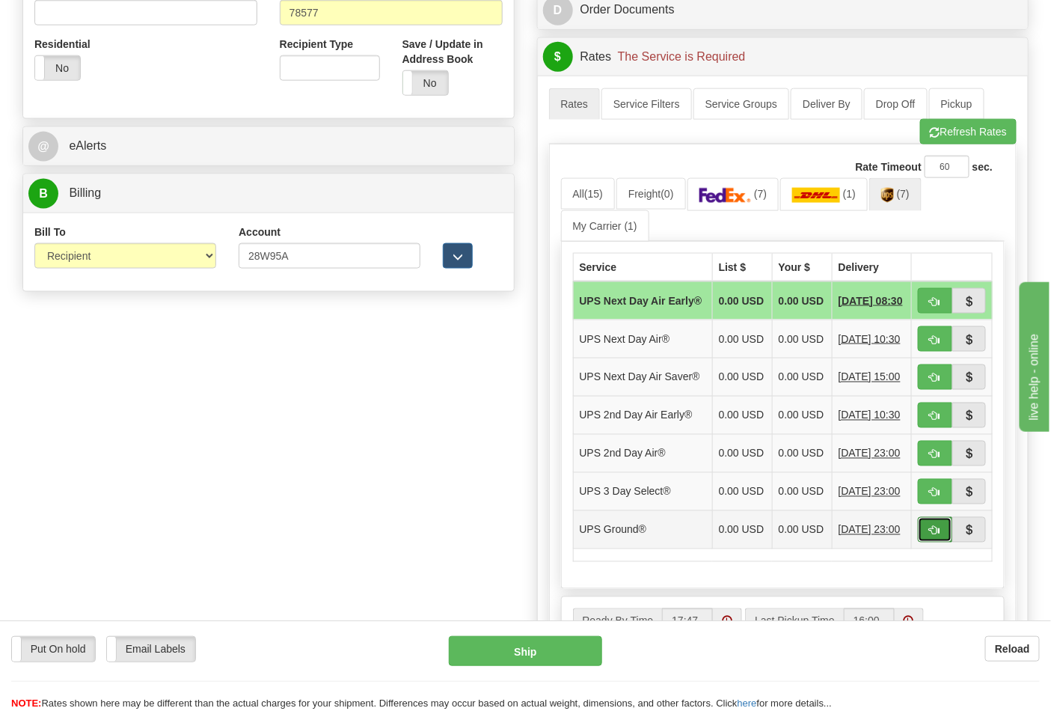
click at [932, 536] on span "button" at bounding box center [935, 531] width 10 height 10
type input "03"
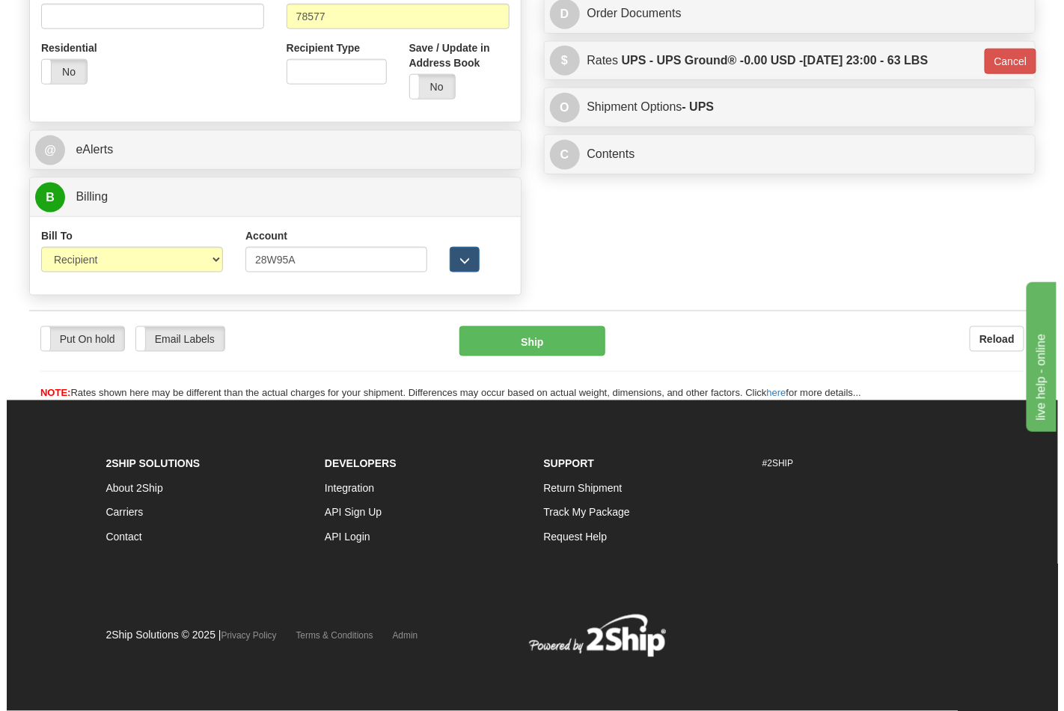
scroll to position [558, 0]
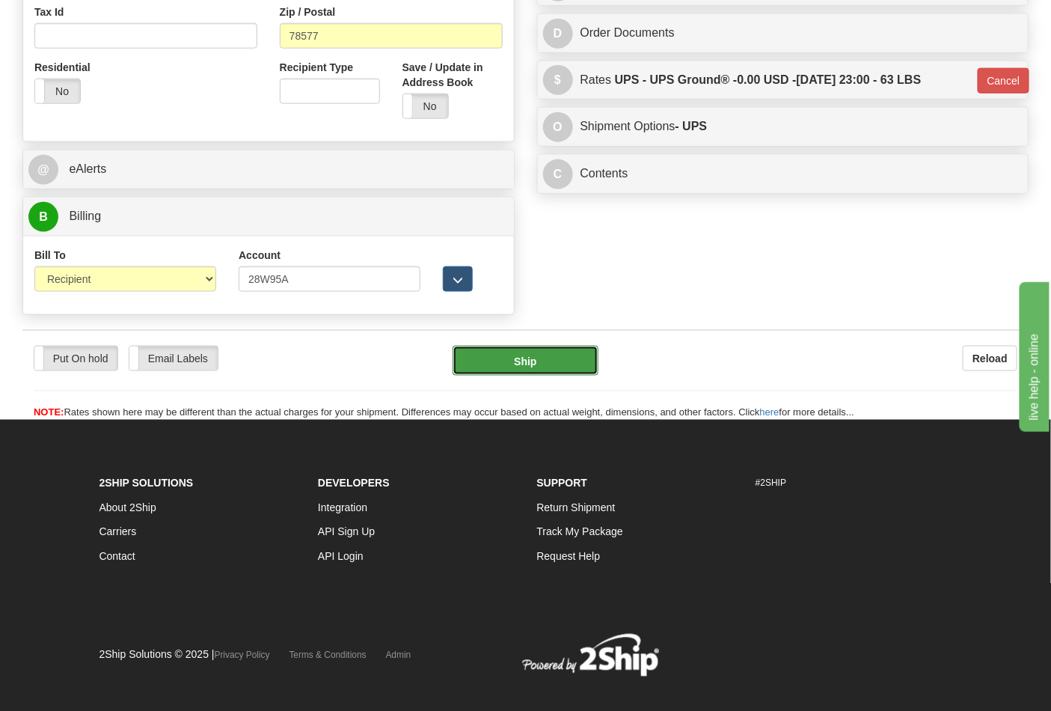
click at [514, 367] on button "Ship" at bounding box center [525, 361] width 145 height 30
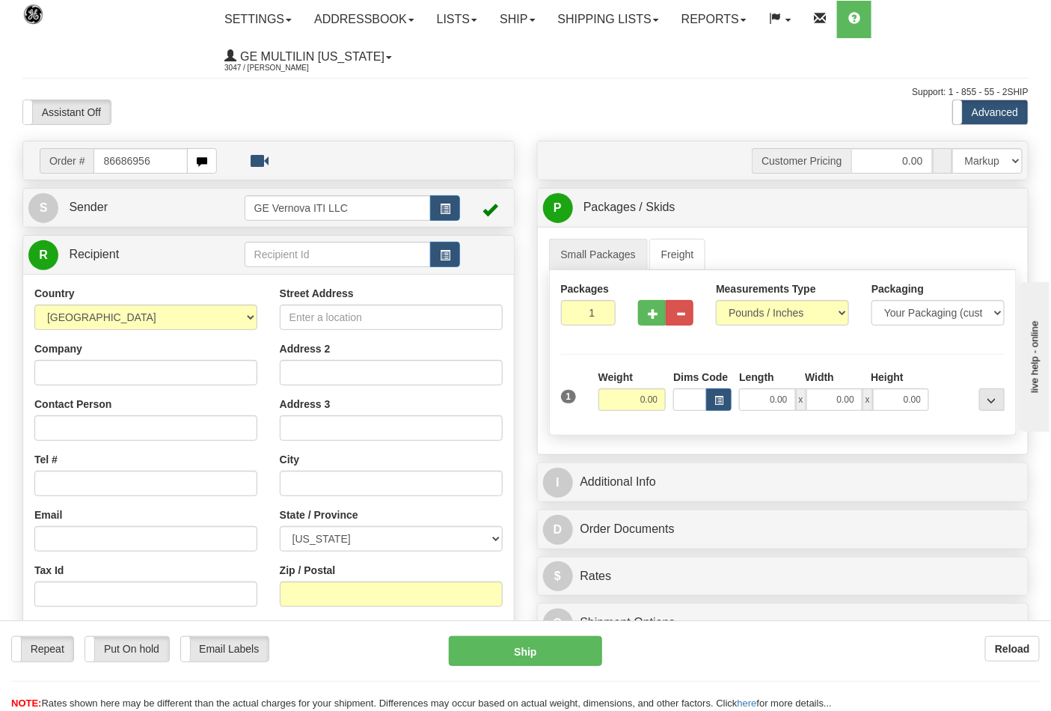
type input "86686956"
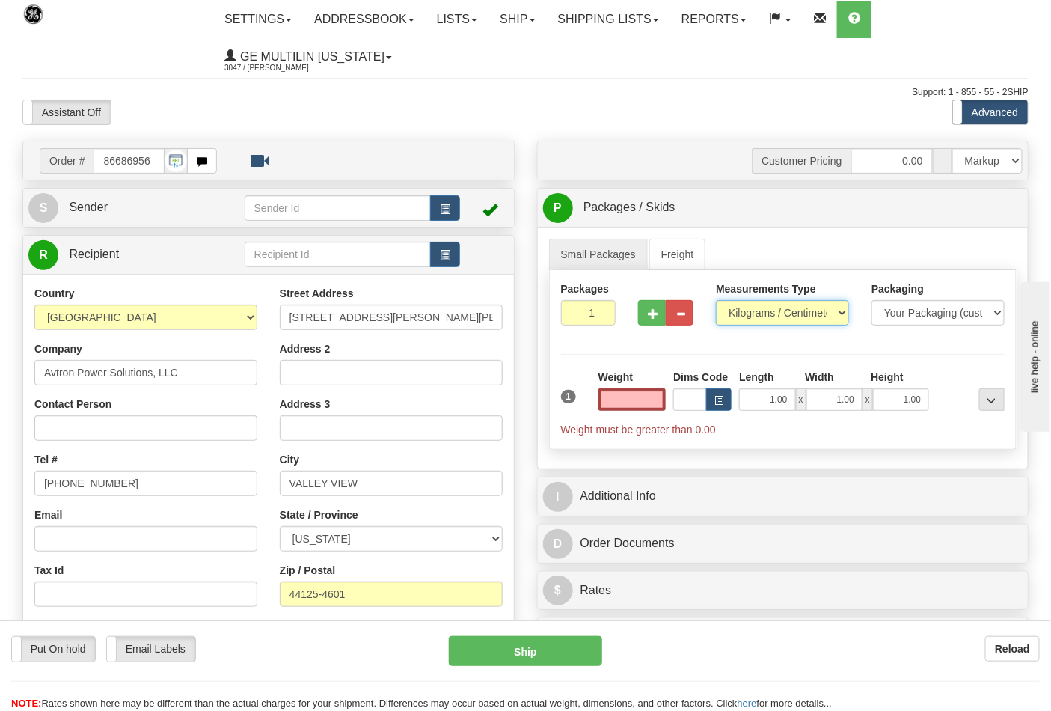
type input "0.00"
click at [768, 312] on select "Pounds / Inches Kilograms / Centimeters" at bounding box center [782, 312] width 133 height 25
select select "0"
click at [716, 301] on select "Pounds / Inches Kilograms / Centimeters" at bounding box center [782, 312] width 133 height 25
click at [662, 317] on button "button" at bounding box center [652, 312] width 28 height 25
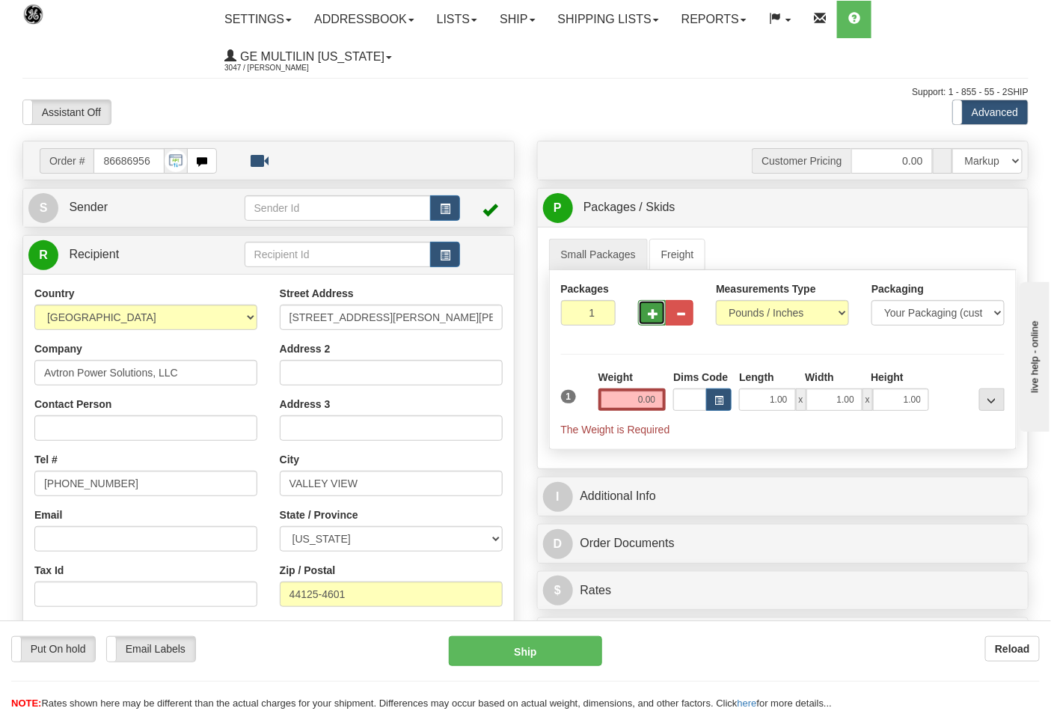
type input "2"
click at [656, 405] on input "0.00" at bounding box center [633, 399] width 68 height 22
type input "0.00"
click at [983, 208] on span "Pack / Skid Level" at bounding box center [980, 208] width 69 height 10
radio input "true"
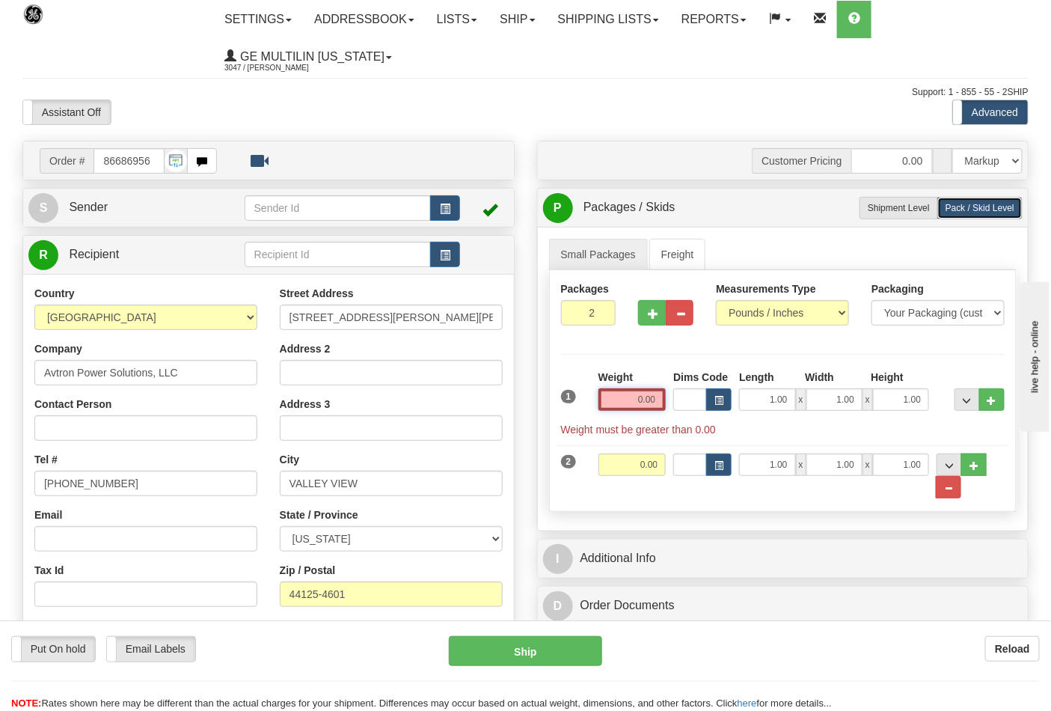
click at [661, 400] on input "0.00" at bounding box center [633, 399] width 68 height 22
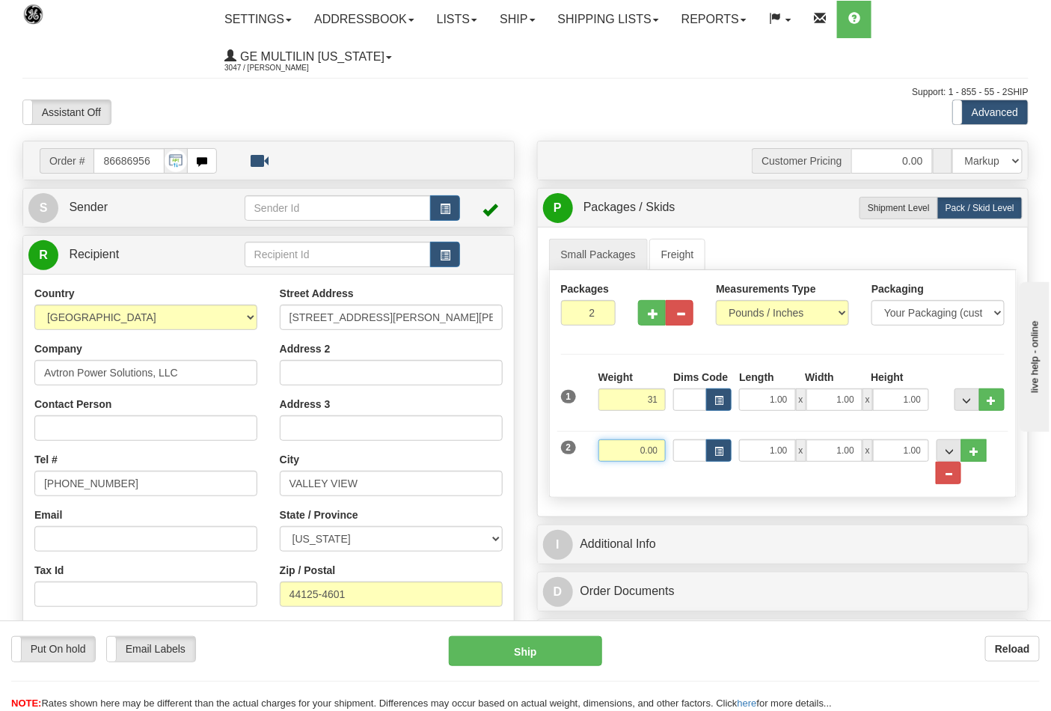
type input "31.00"
click at [660, 453] on input "0.00" at bounding box center [633, 450] width 68 height 22
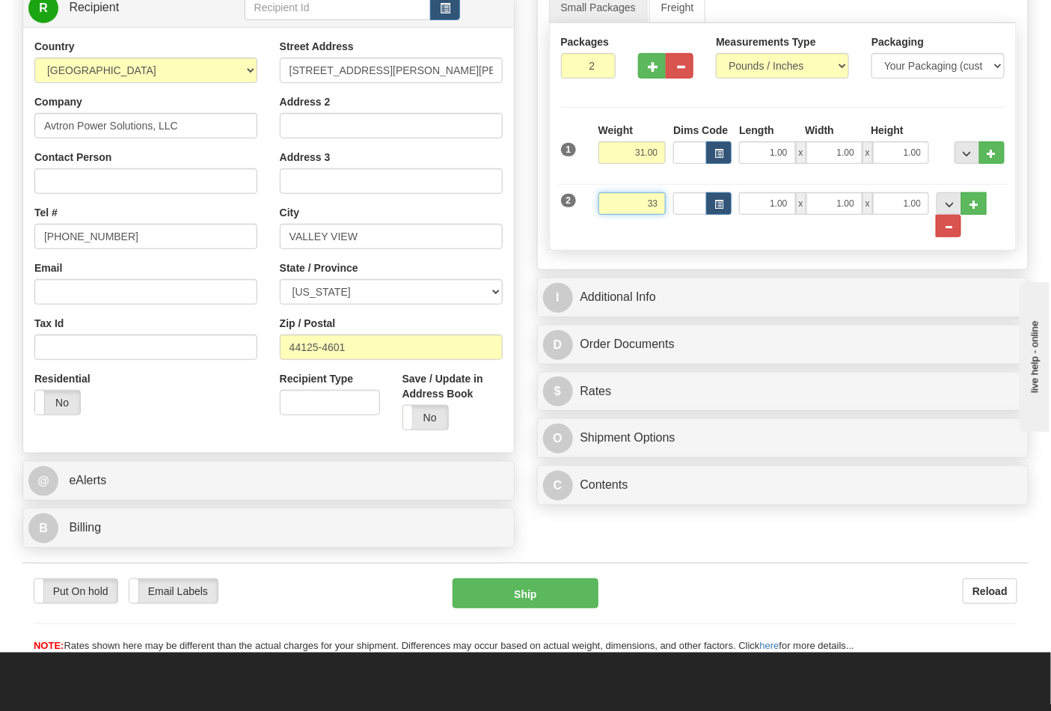
scroll to position [249, 0]
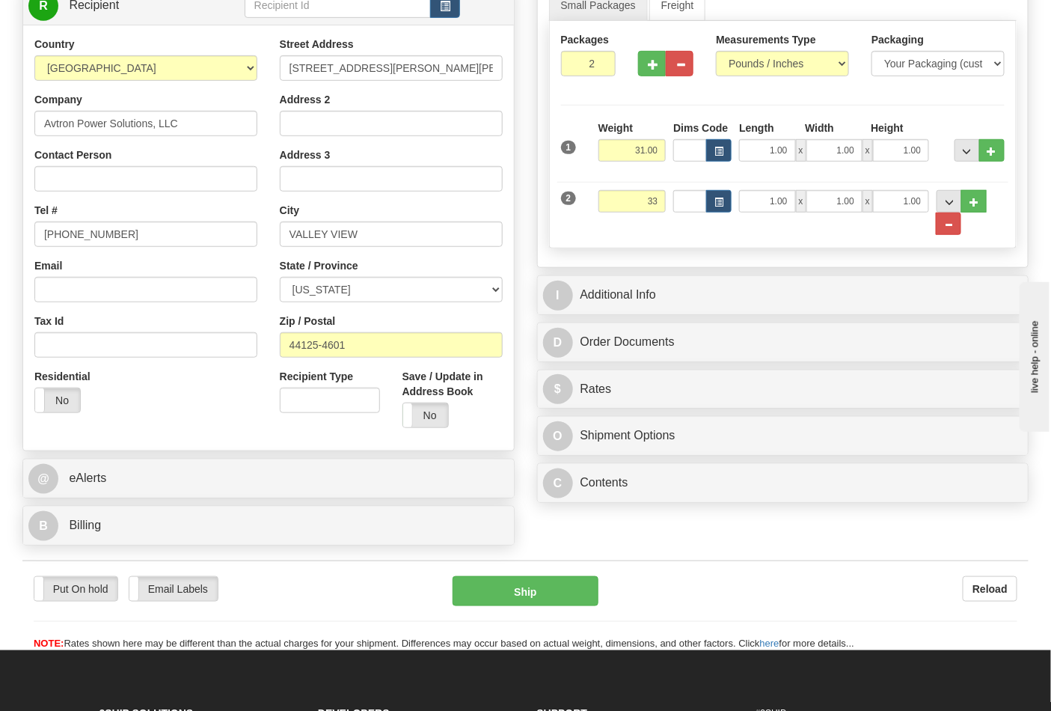
type input "33.00"
drag, startPoint x: 204, startPoint y: 548, endPoint x: 208, endPoint y: 540, distance: 8.4
click at [205, 548] on div "Order # 86686956 S" at bounding box center [268, 221] width 515 height 661
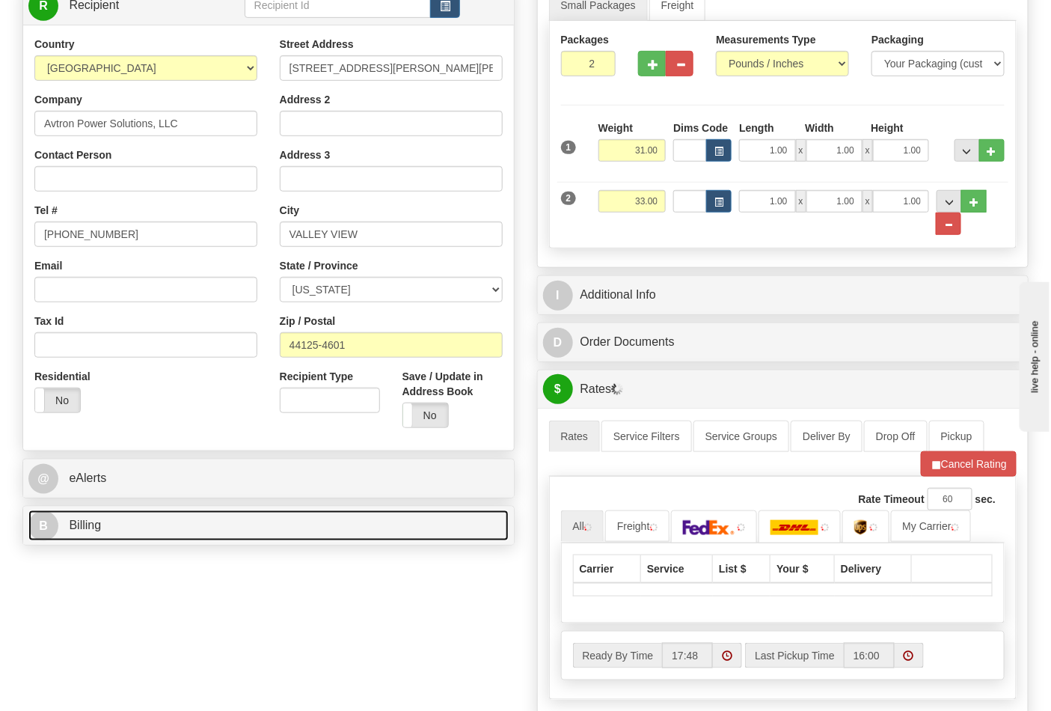
click at [210, 534] on link "B Billing" at bounding box center [268, 525] width 480 height 31
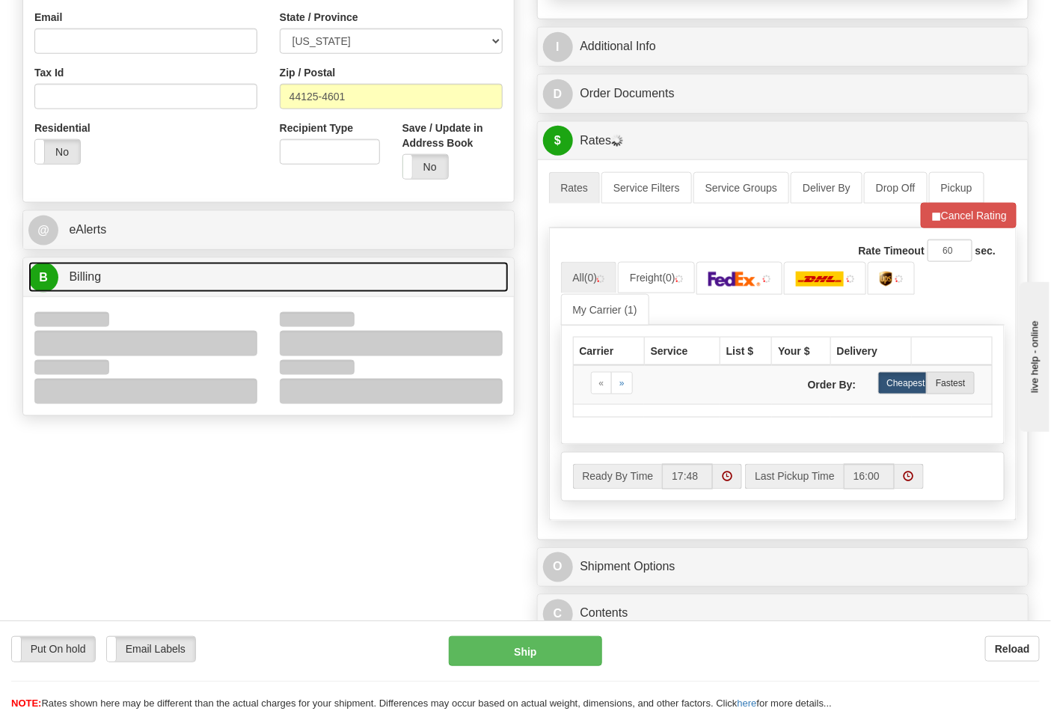
scroll to position [498, 0]
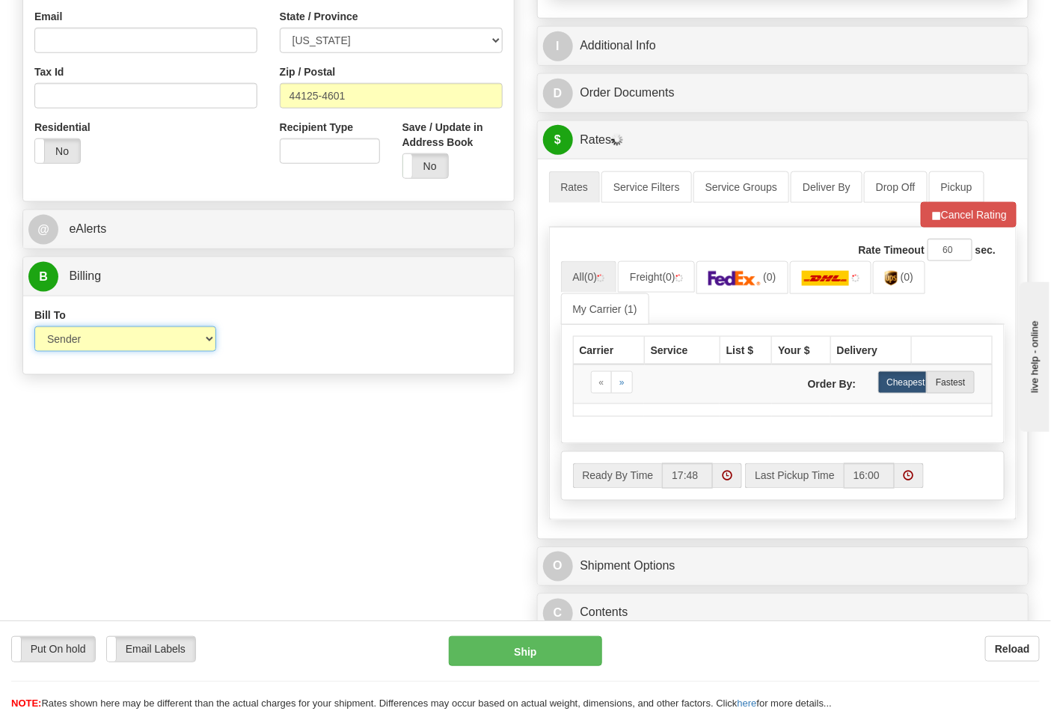
click at [116, 342] on select "Sender Recipient Third Party Collect" at bounding box center [125, 338] width 182 height 25
click at [299, 392] on div "Order # 86686956 S Sender" at bounding box center [525, 141] width 1029 height 998
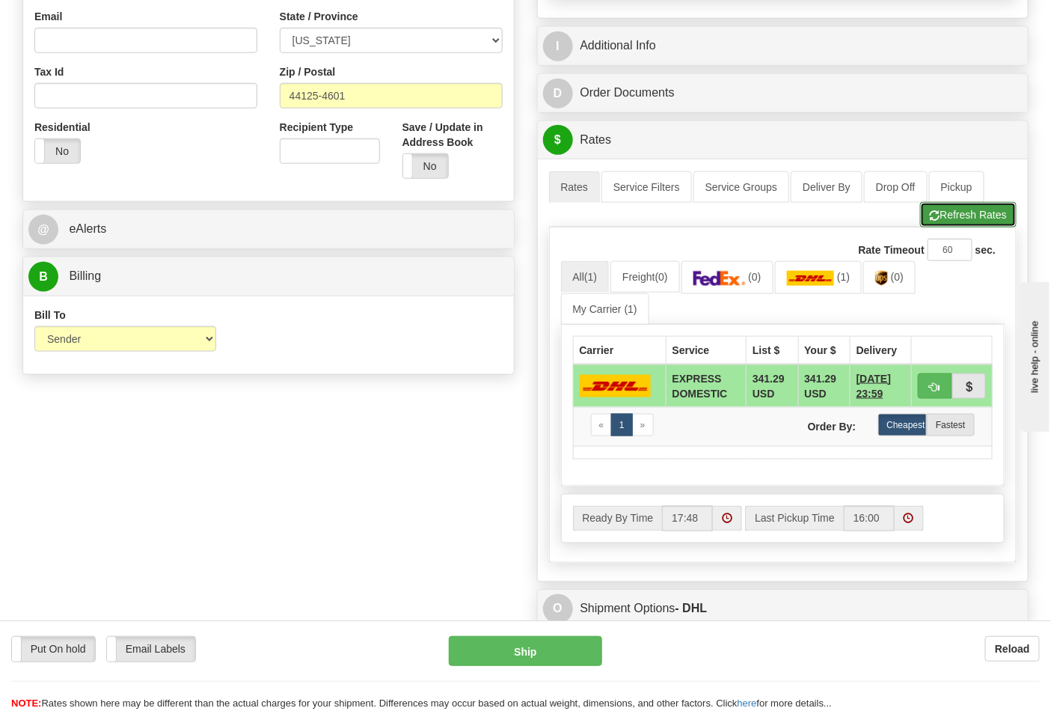
click at [923, 223] on button "Refresh Rates" at bounding box center [968, 214] width 97 height 25
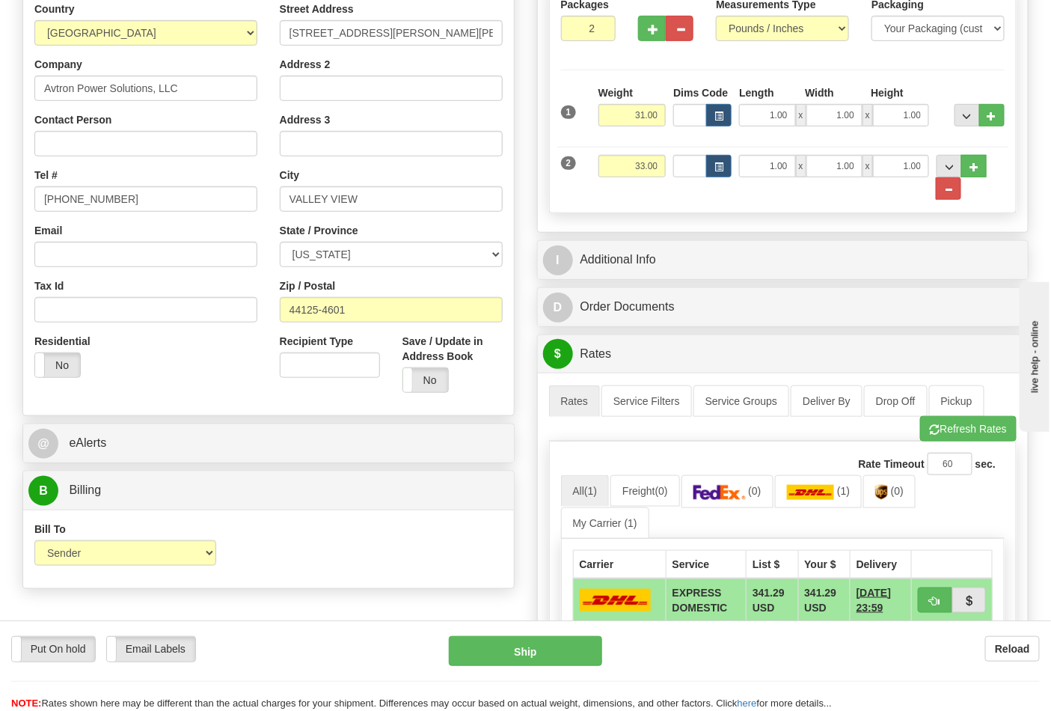
scroll to position [249, 0]
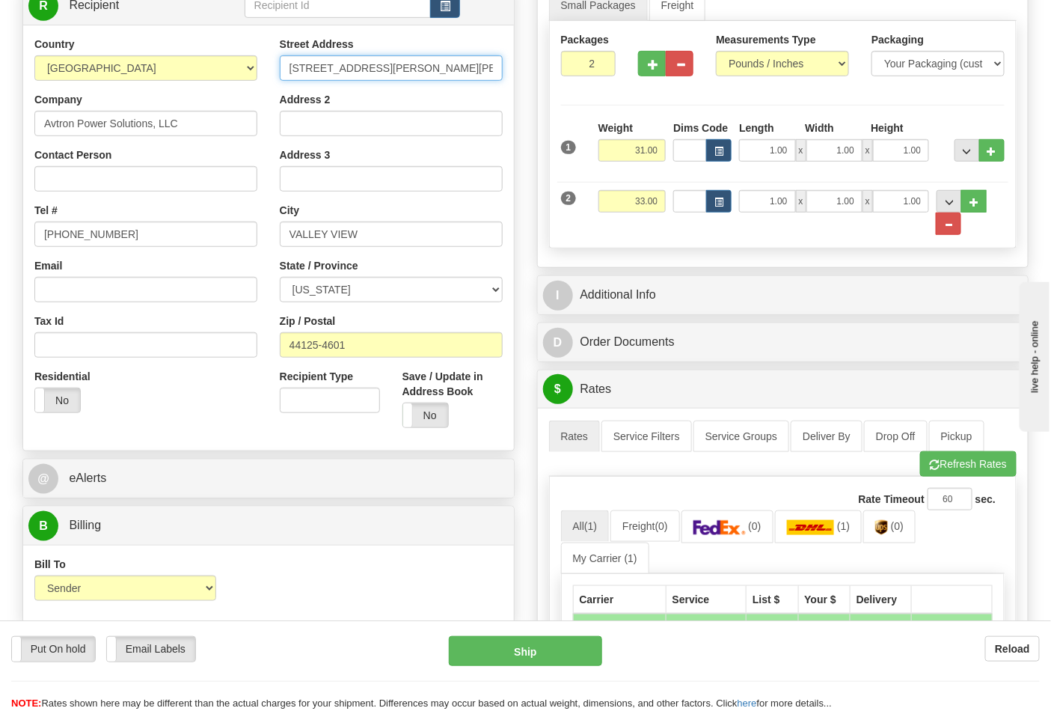
drag, startPoint x: 409, startPoint y: 73, endPoint x: 270, endPoint y: 68, distance: 139.3
click at [270, 68] on div "Street Address 9450 ALLEN DR STE B Address 2 Address 3 City VALLEY VIEW State /…" at bounding box center [391, 238] width 245 height 403
click at [359, 282] on select "ALABAMA ALASKA ARIZONA ARKANSAS Armed Forces America Armed Forces Europe Armed …" at bounding box center [391, 289] width 223 height 25
select select "OH"
click at [280, 278] on select "ALABAMA ALASKA ARIZONA ARKANSAS Armed Forces America Armed Forces Europe Armed …" at bounding box center [391, 289] width 223 height 25
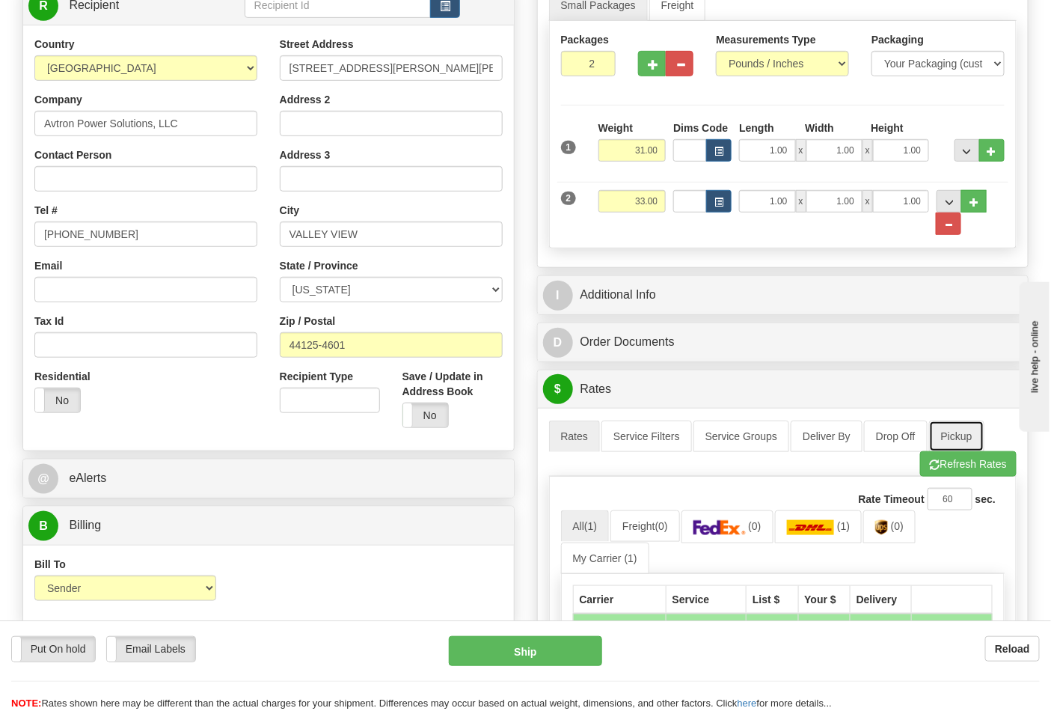
click at [947, 439] on link "Pickup" at bounding box center [956, 436] width 55 height 31
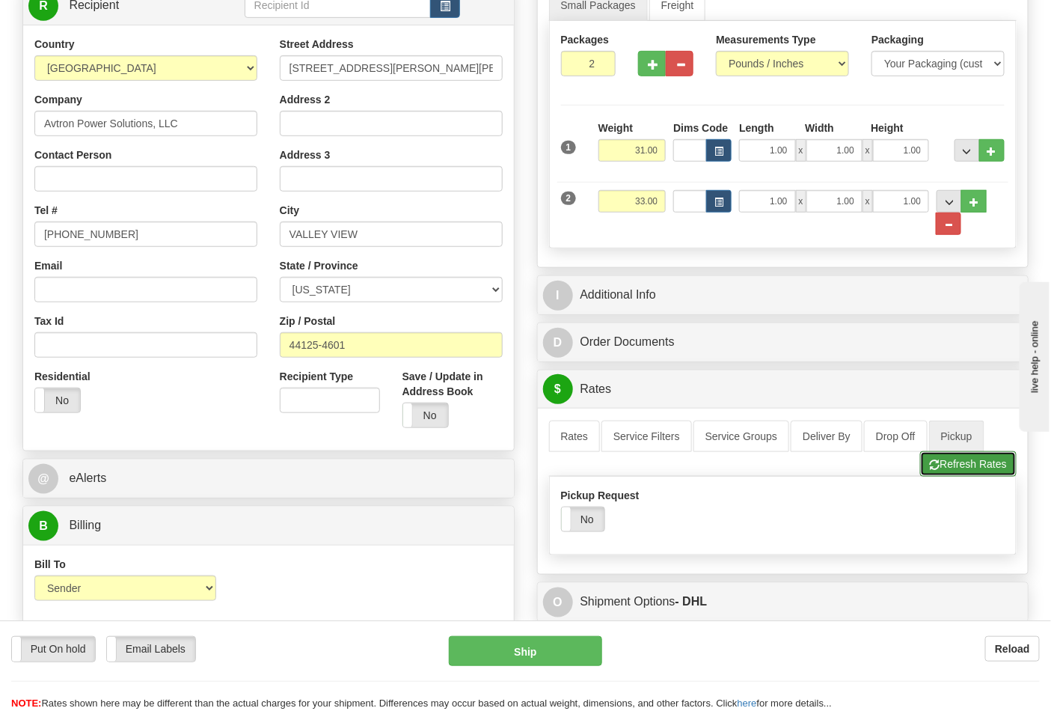
click at [959, 464] on button "Refresh Rates" at bounding box center [968, 463] width 97 height 25
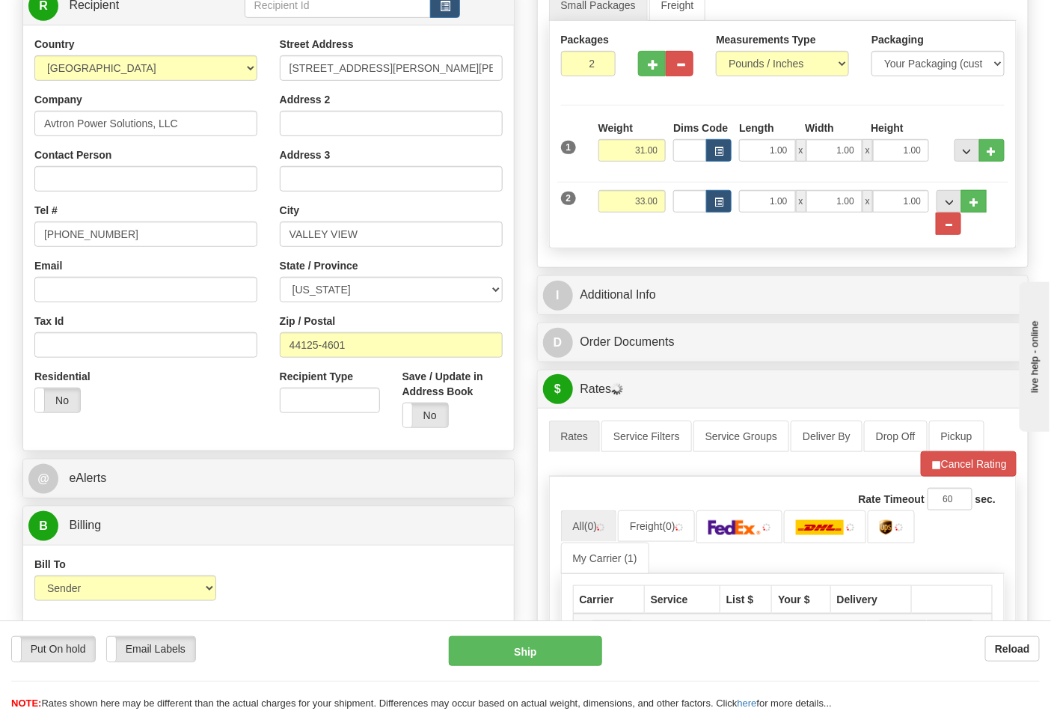
scroll to position [581, 0]
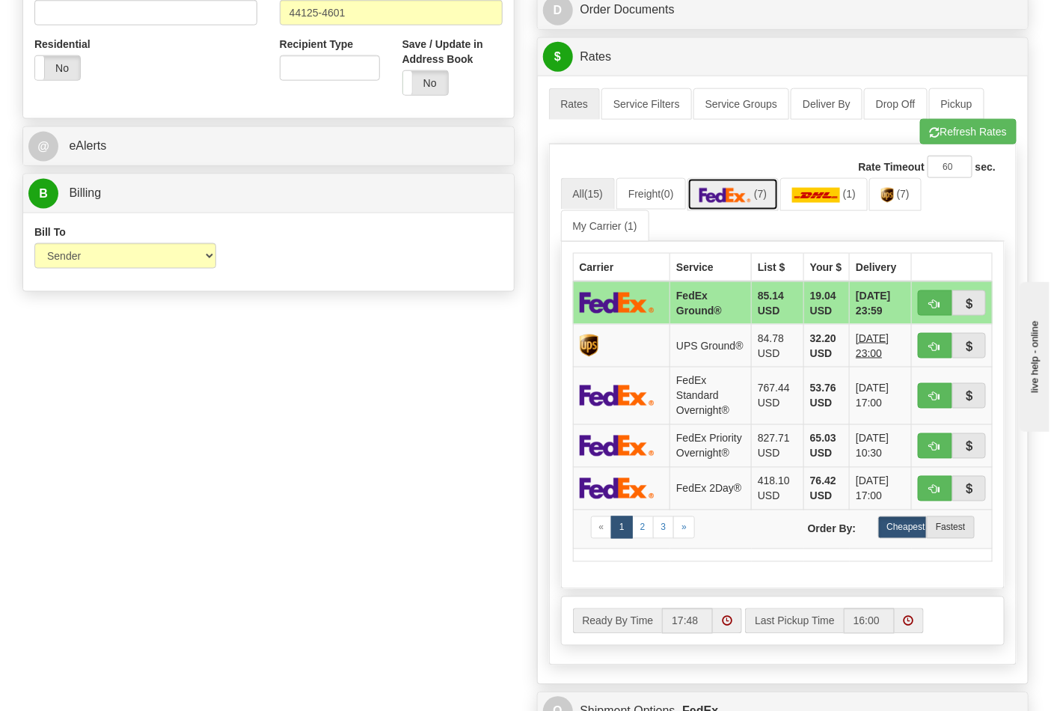
click at [769, 206] on link "(7)" at bounding box center [734, 194] width 92 height 32
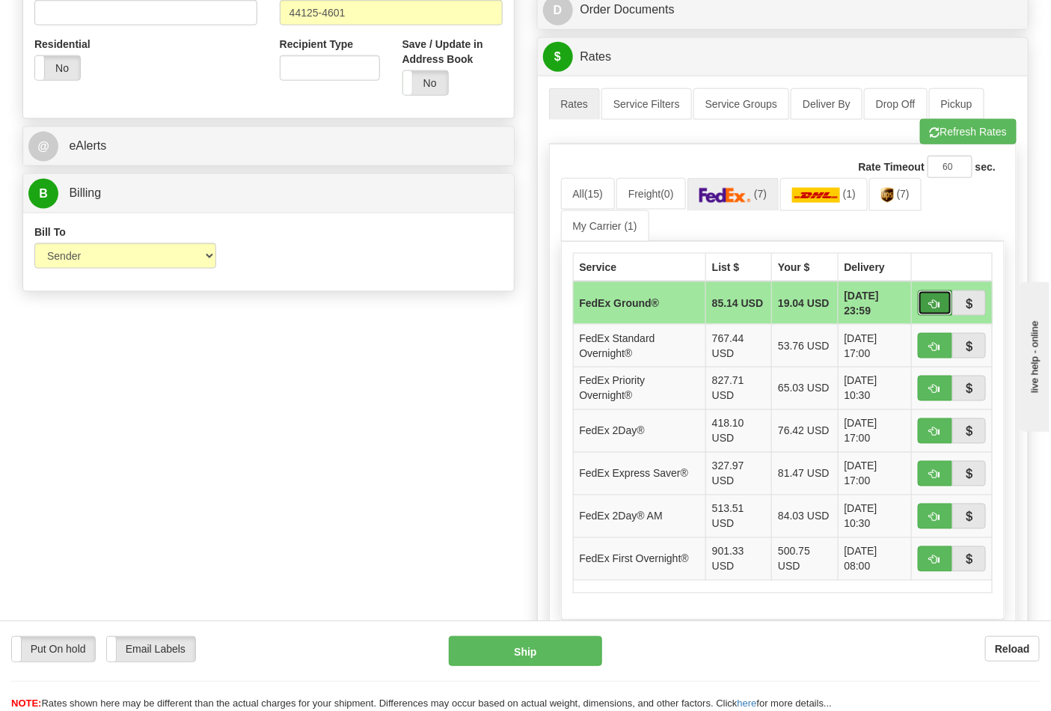
click at [936, 308] on span "button" at bounding box center [935, 304] width 10 height 10
type input "92"
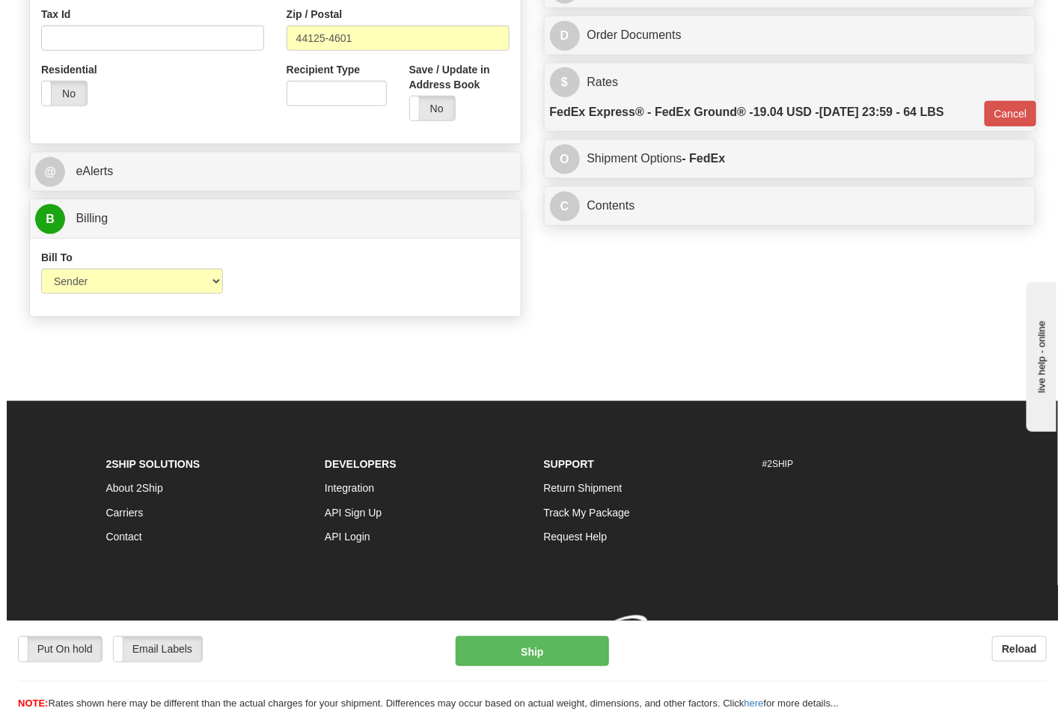
scroll to position [558, 0]
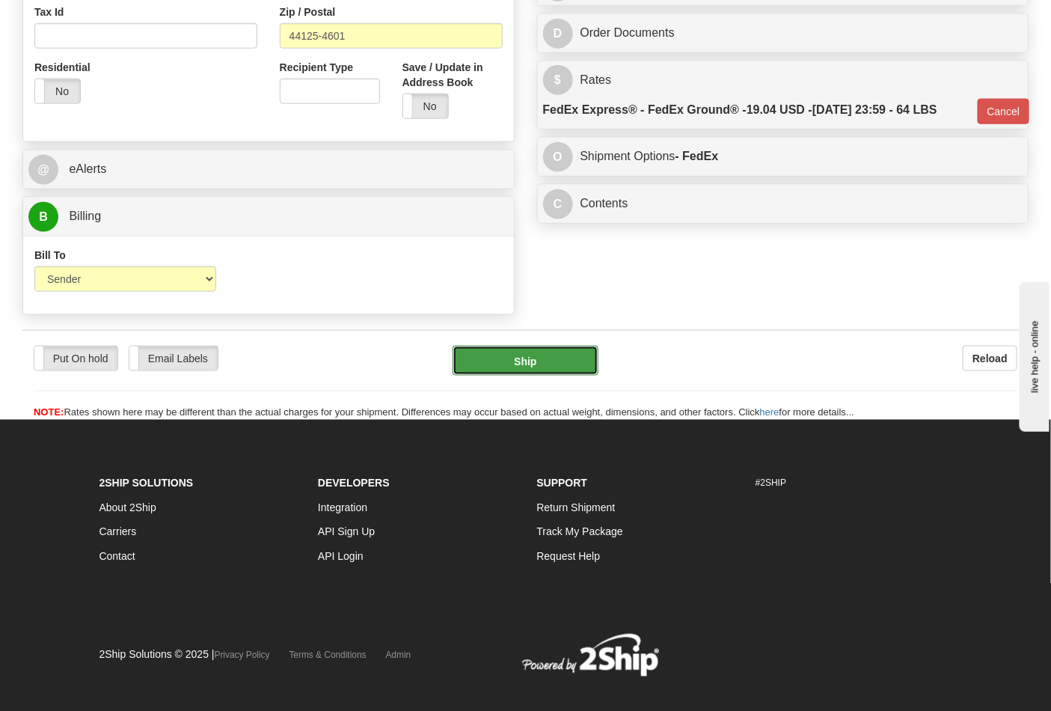
click at [527, 349] on button "Ship" at bounding box center [525, 361] width 145 height 30
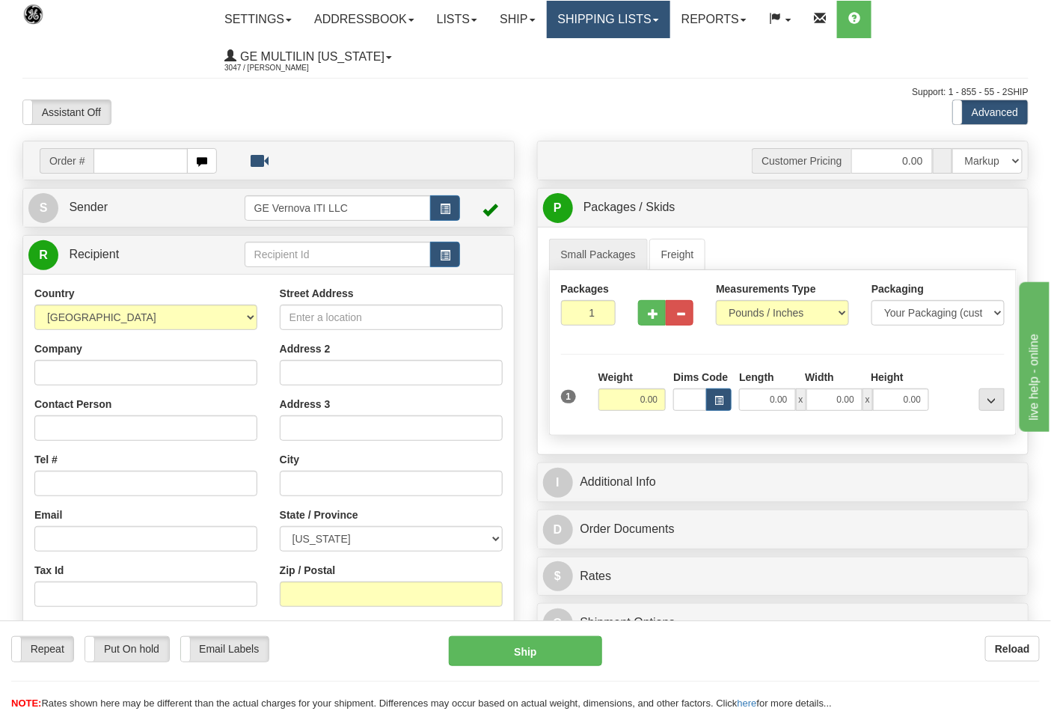
click at [620, 16] on link "Shipping lists" at bounding box center [608, 19] width 123 height 37
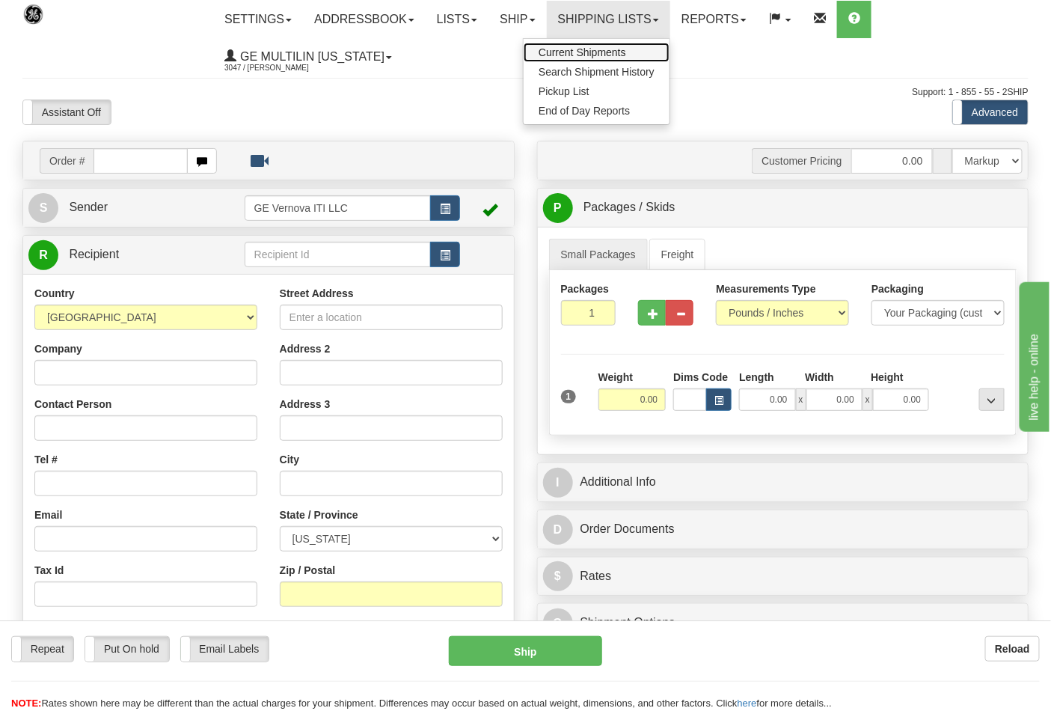
click at [625, 55] on span "Current Shipments" at bounding box center [583, 52] width 88 height 12
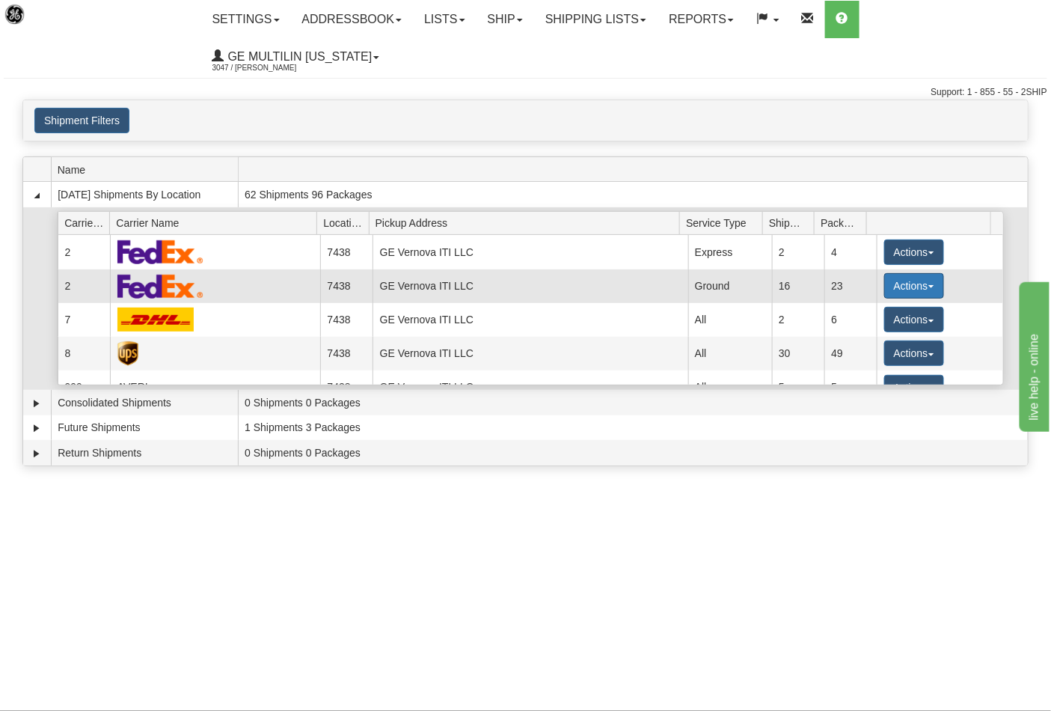
click at [903, 273] on button "Actions" at bounding box center [914, 285] width 60 height 25
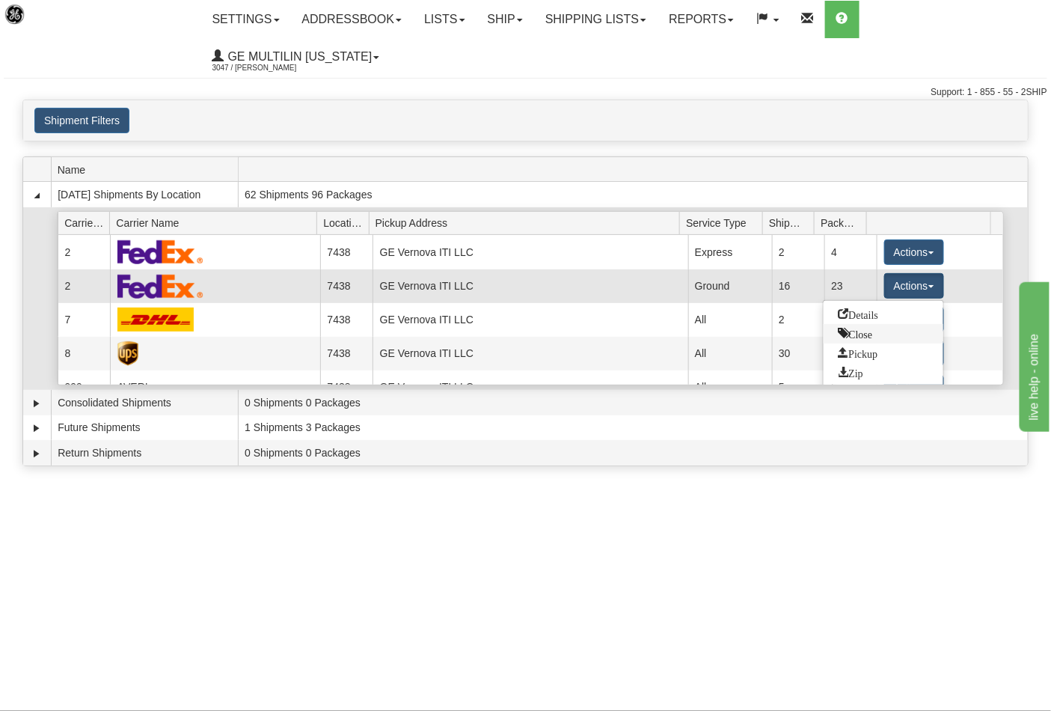
click at [869, 328] on span "Close" at bounding box center [856, 333] width 34 height 10
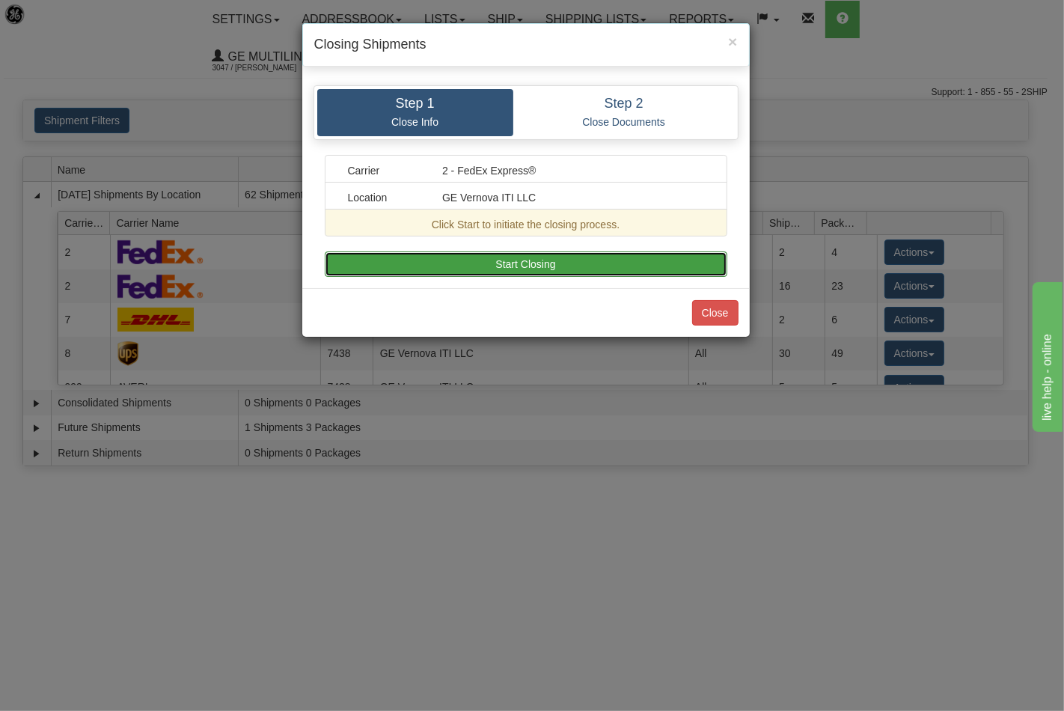
click at [618, 267] on button "Start Closing" at bounding box center [526, 263] width 403 height 25
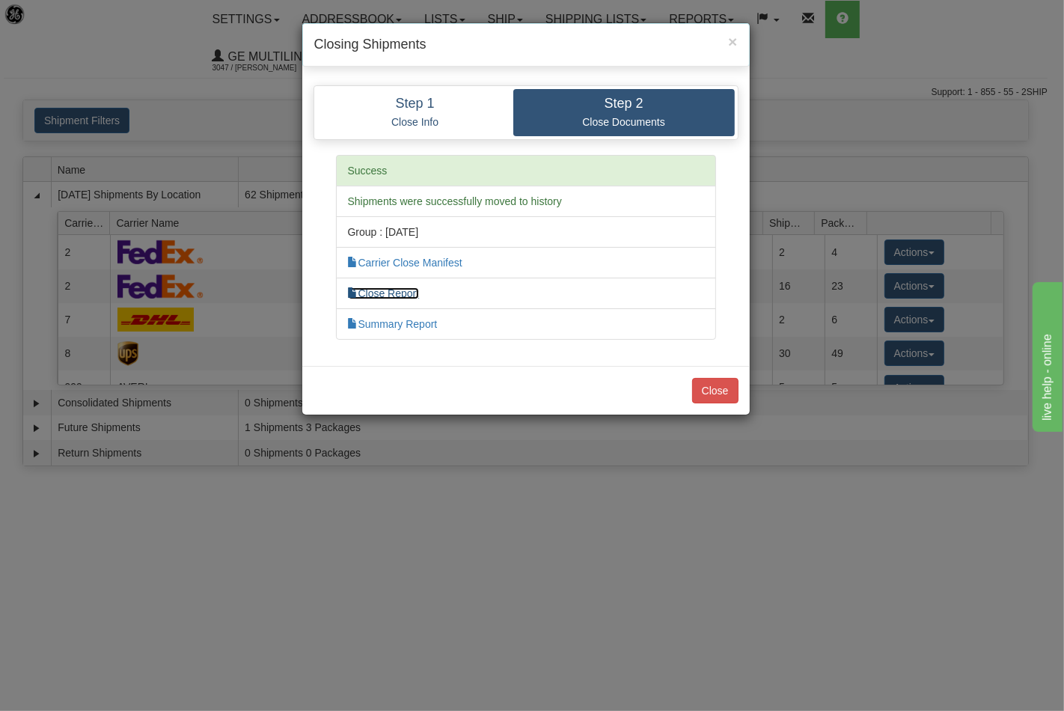
click at [380, 290] on link "Close Report" at bounding box center [384, 293] width 72 height 12
click at [715, 378] on button "Close" at bounding box center [715, 390] width 46 height 25
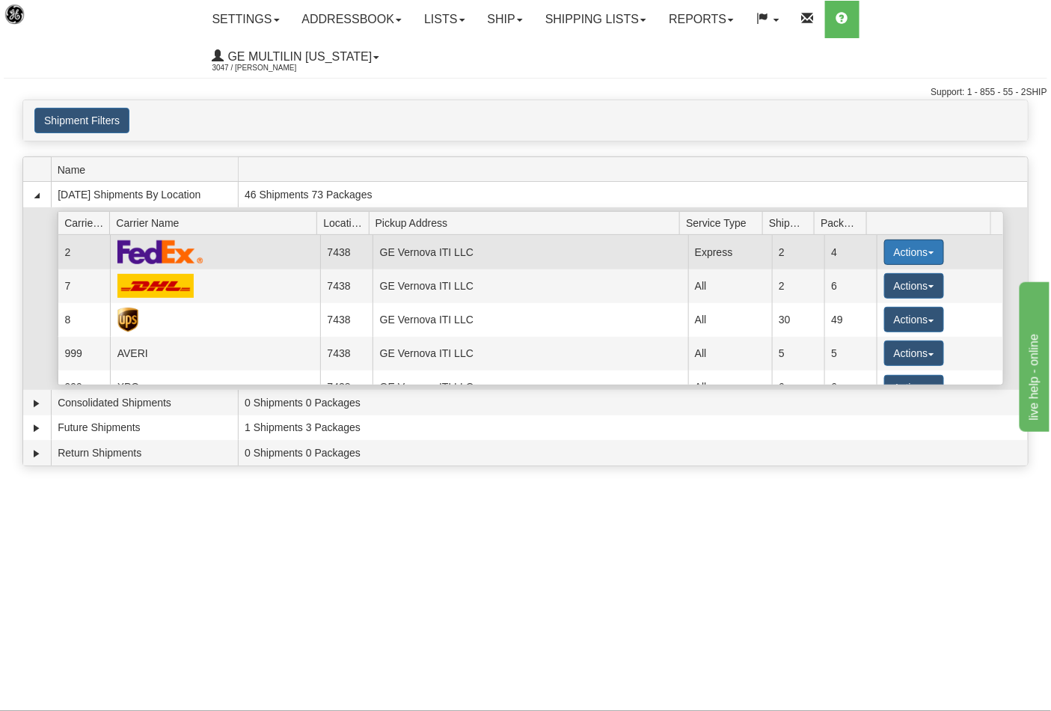
drag, startPoint x: 878, startPoint y: 227, endPoint x: 889, endPoint y: 225, distance: 10.6
click at [889, 239] on button "Actions" at bounding box center [914, 251] width 60 height 25
click at [884, 239] on button "Actions" at bounding box center [914, 251] width 60 height 25
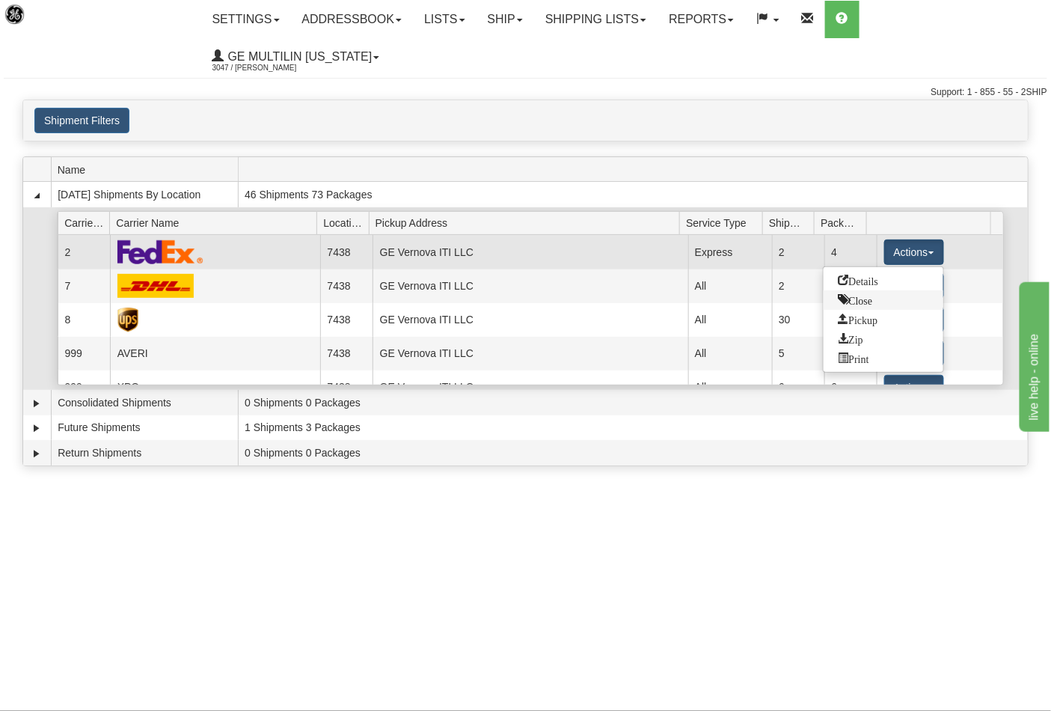
click at [862, 294] on span "Close" at bounding box center [856, 299] width 34 height 10
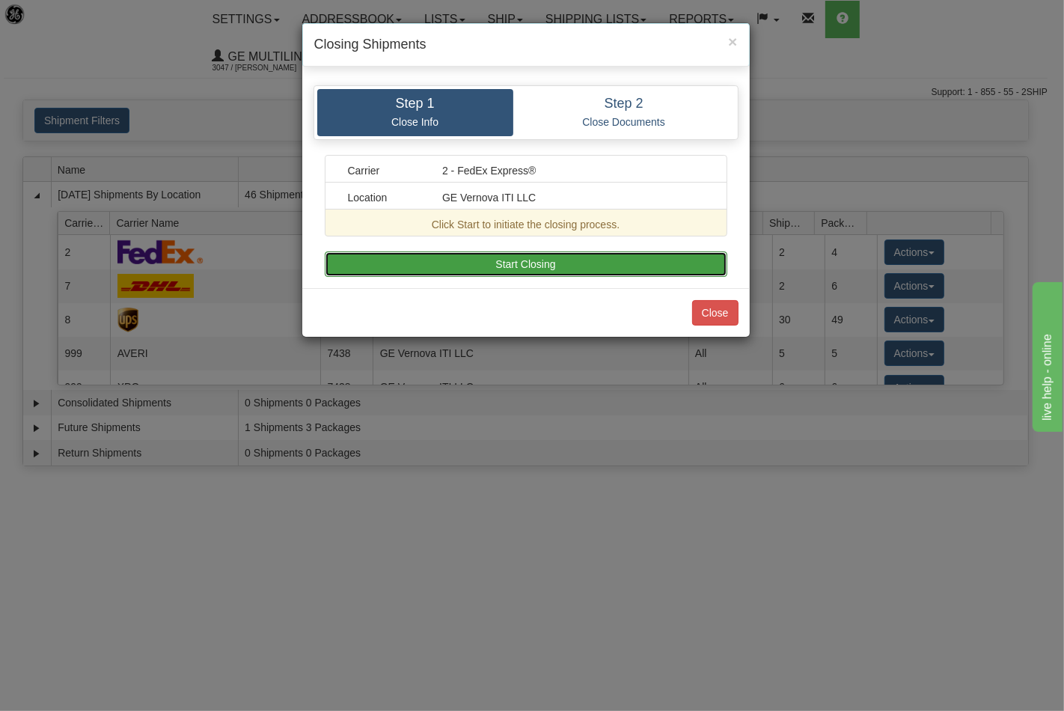
click at [551, 266] on button "Start Closing" at bounding box center [526, 263] width 403 height 25
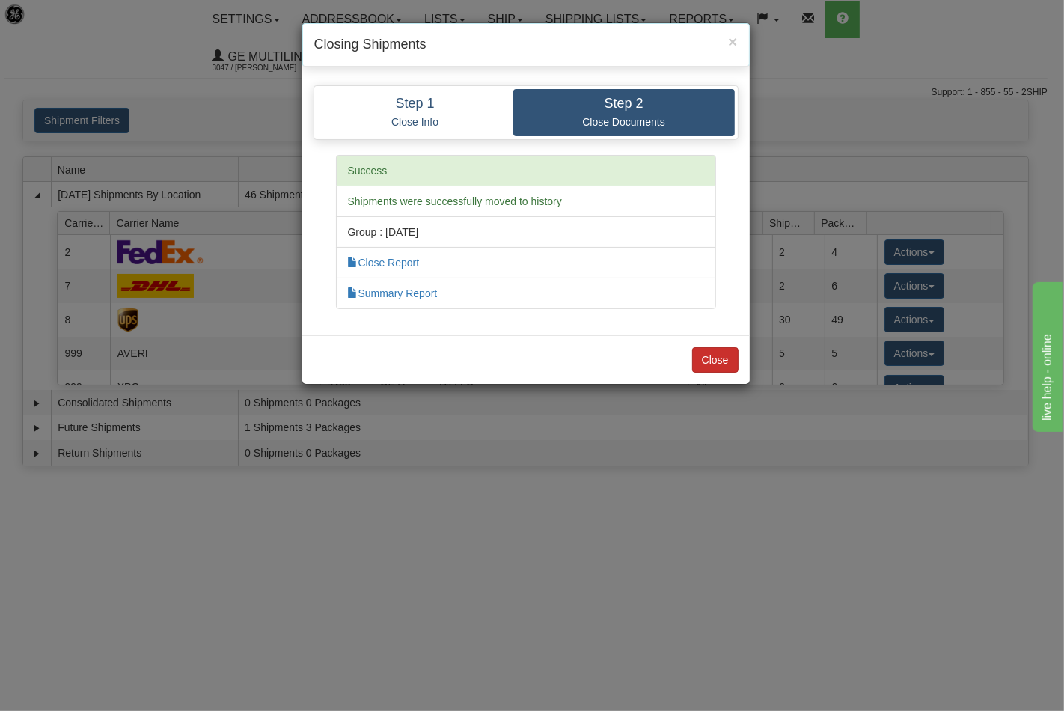
drag, startPoint x: 696, startPoint y: 374, endPoint x: 698, endPoint y: 364, distance: 10.0
click at [696, 371] on div "Close" at bounding box center [525, 359] width 447 height 49
click at [698, 364] on button "Close" at bounding box center [715, 359] width 46 height 25
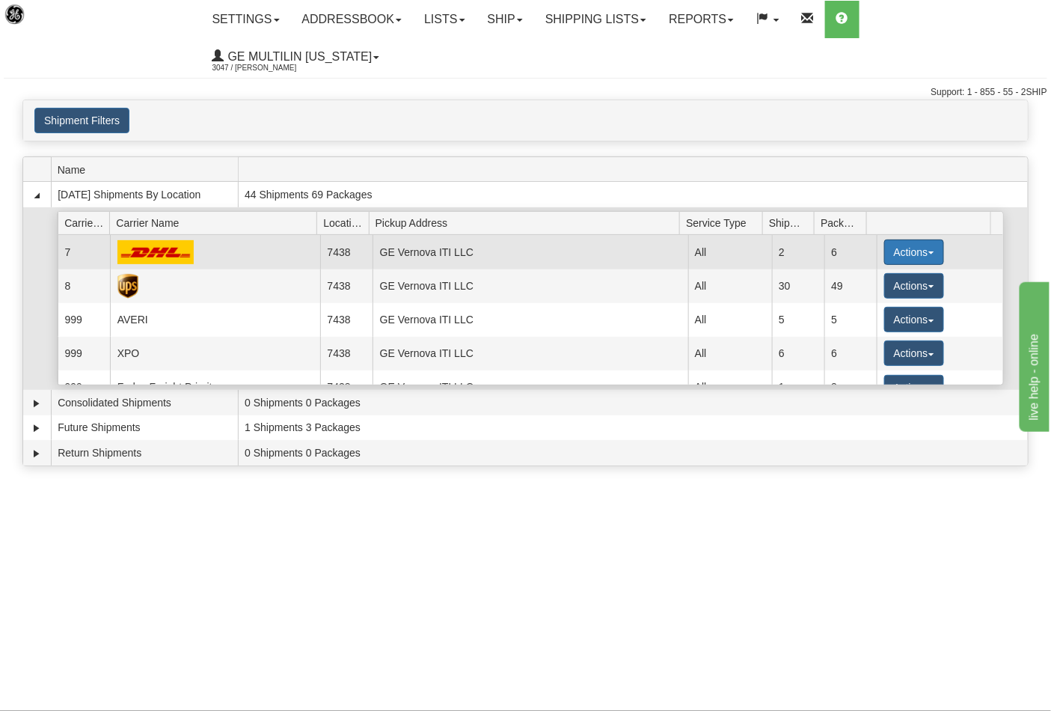
click at [916, 239] on button "Actions" at bounding box center [914, 251] width 60 height 25
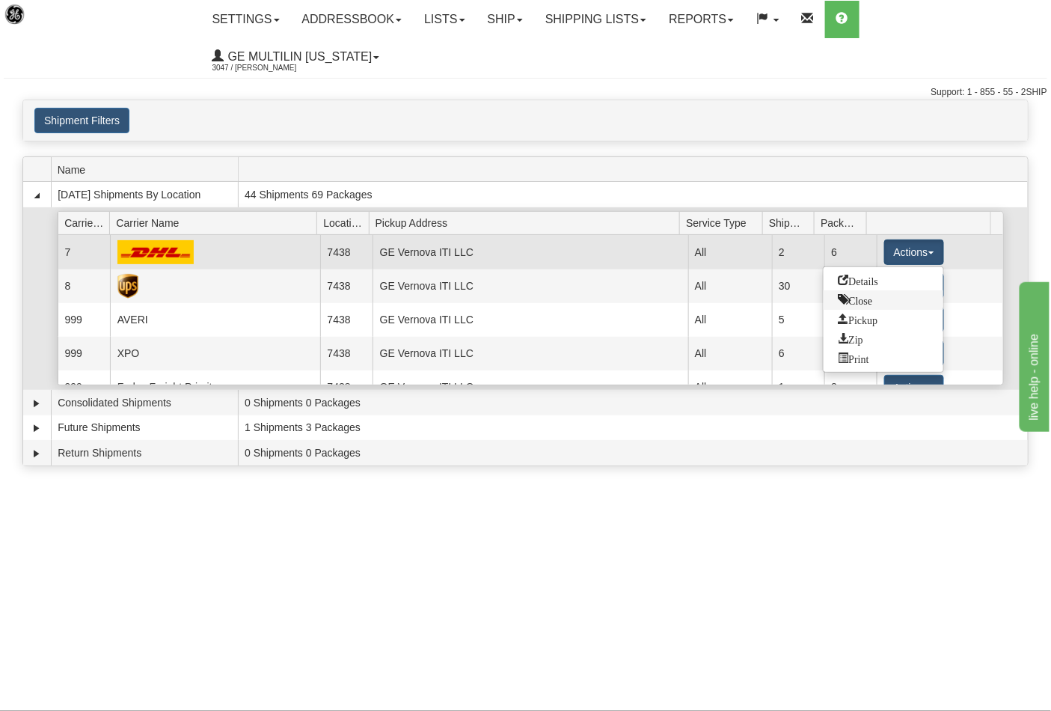
click at [859, 294] on span "Close" at bounding box center [856, 299] width 34 height 10
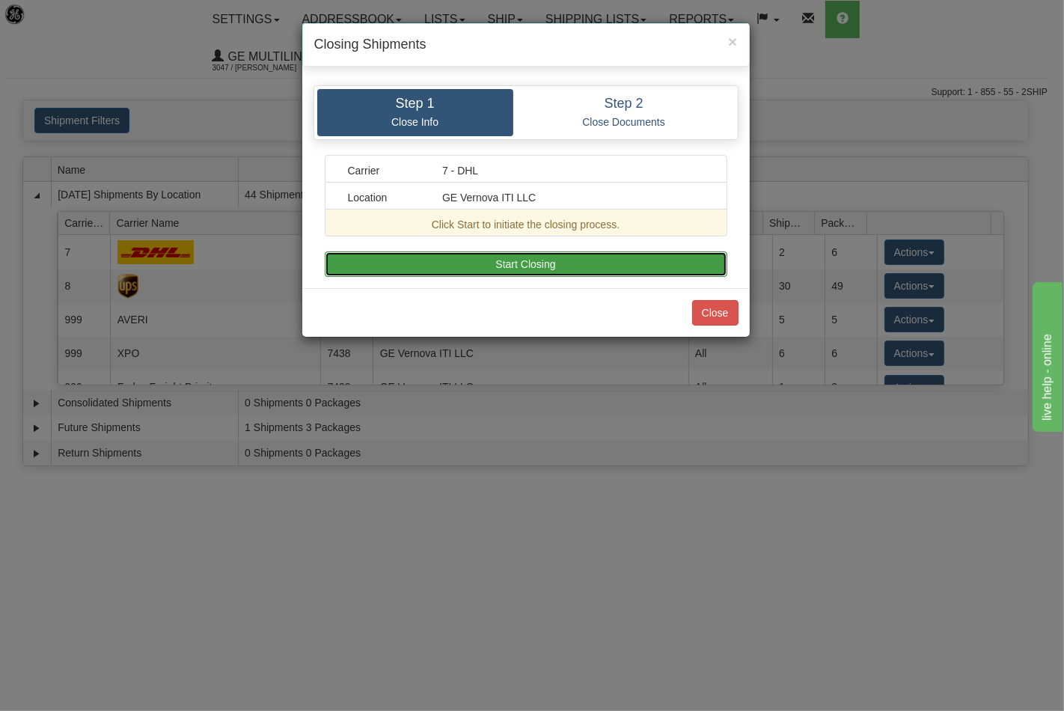
click at [672, 273] on button "Start Closing" at bounding box center [526, 263] width 403 height 25
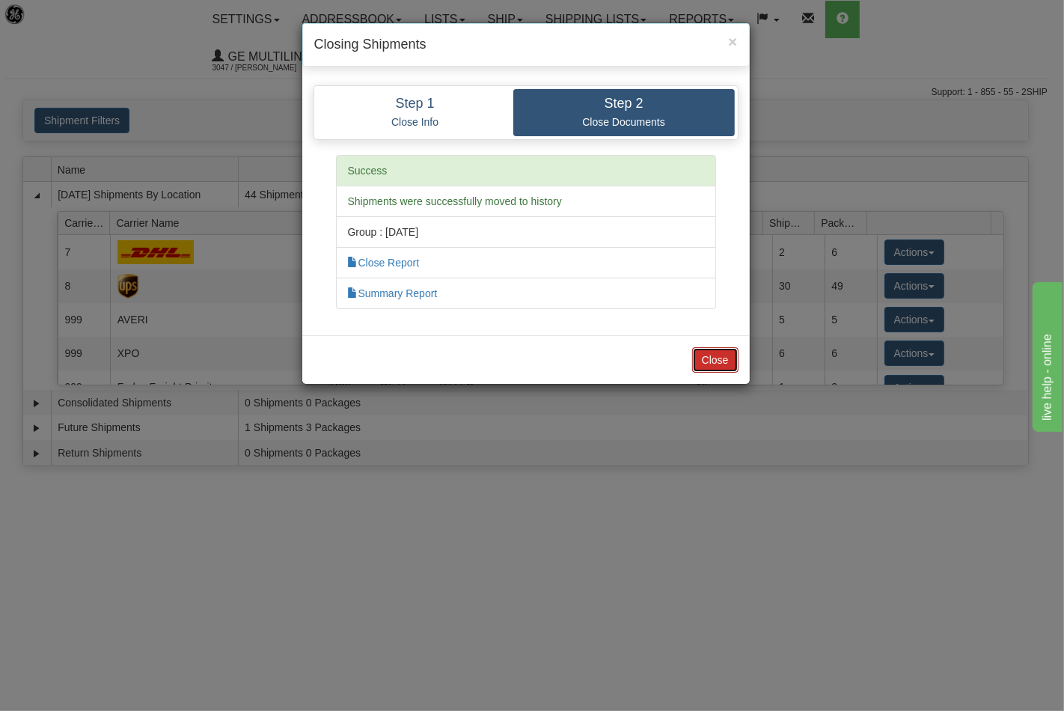
click at [719, 365] on button "Close" at bounding box center [715, 359] width 46 height 25
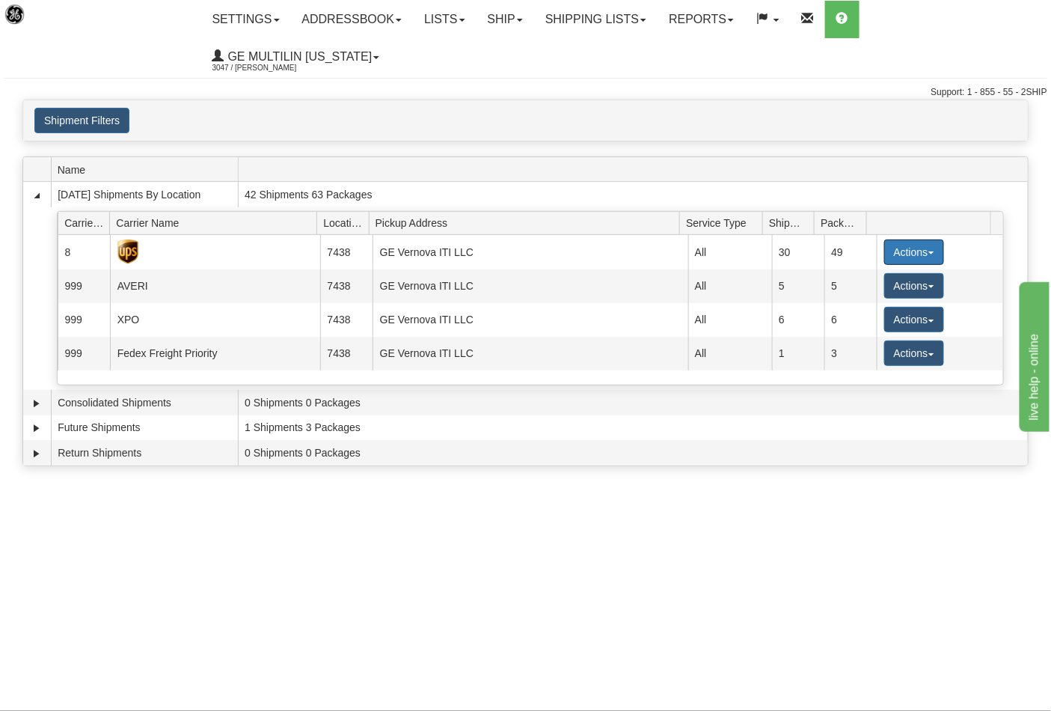
click at [890, 239] on button "Actions" at bounding box center [914, 251] width 60 height 25
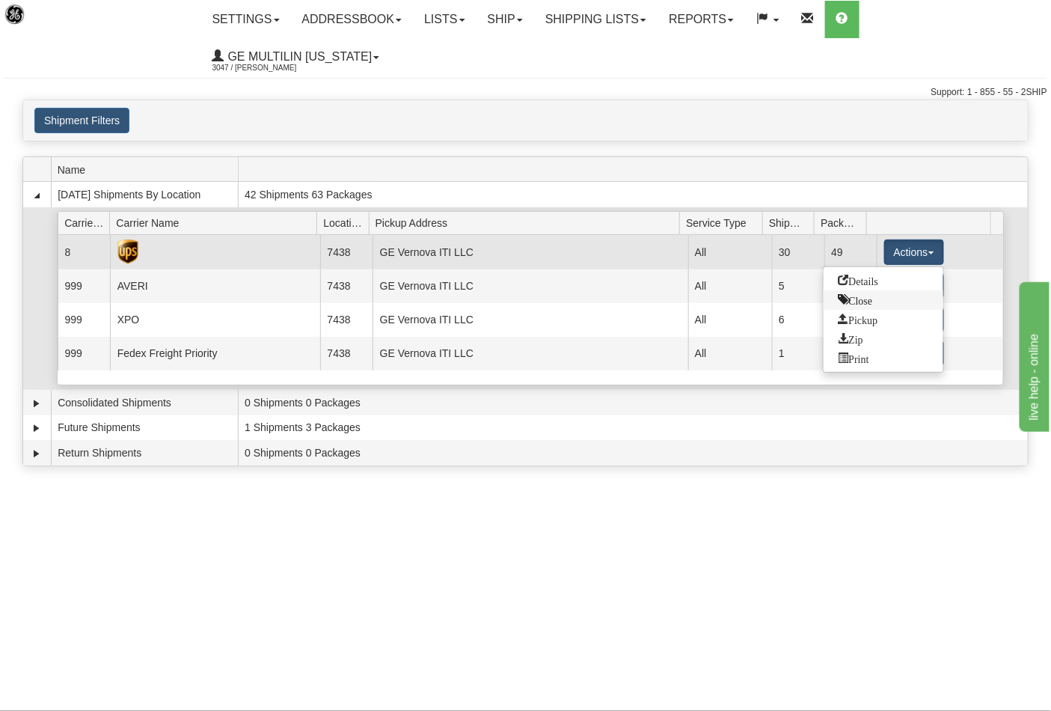
click at [839, 294] on span "Close" at bounding box center [856, 299] width 34 height 10
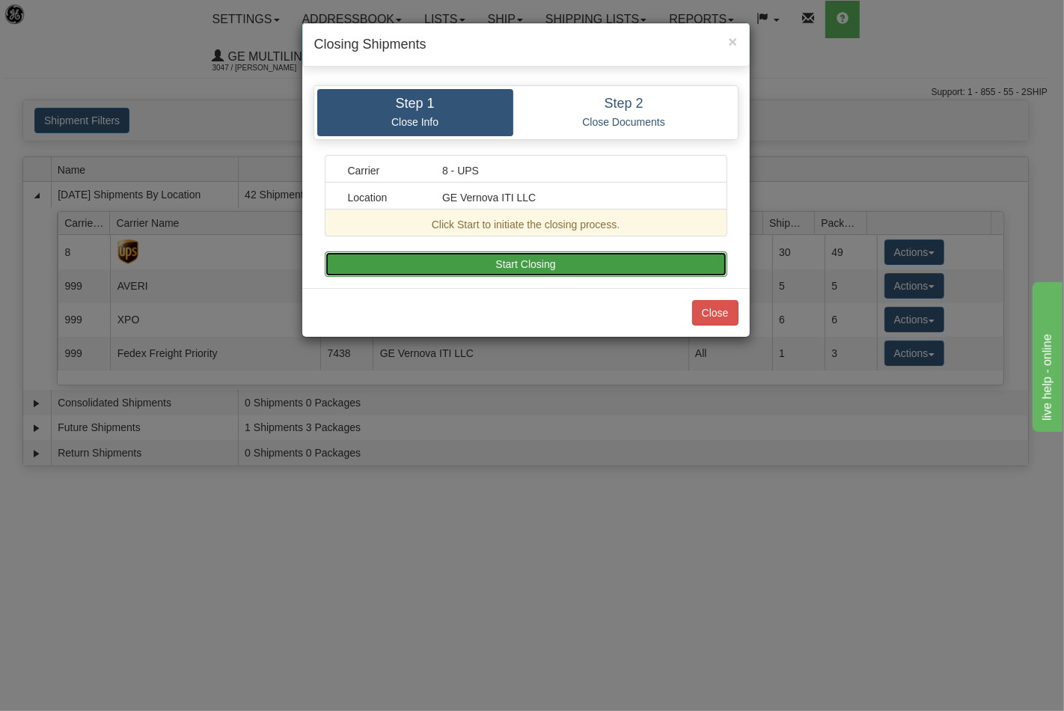
click at [607, 269] on button "Start Closing" at bounding box center [526, 263] width 403 height 25
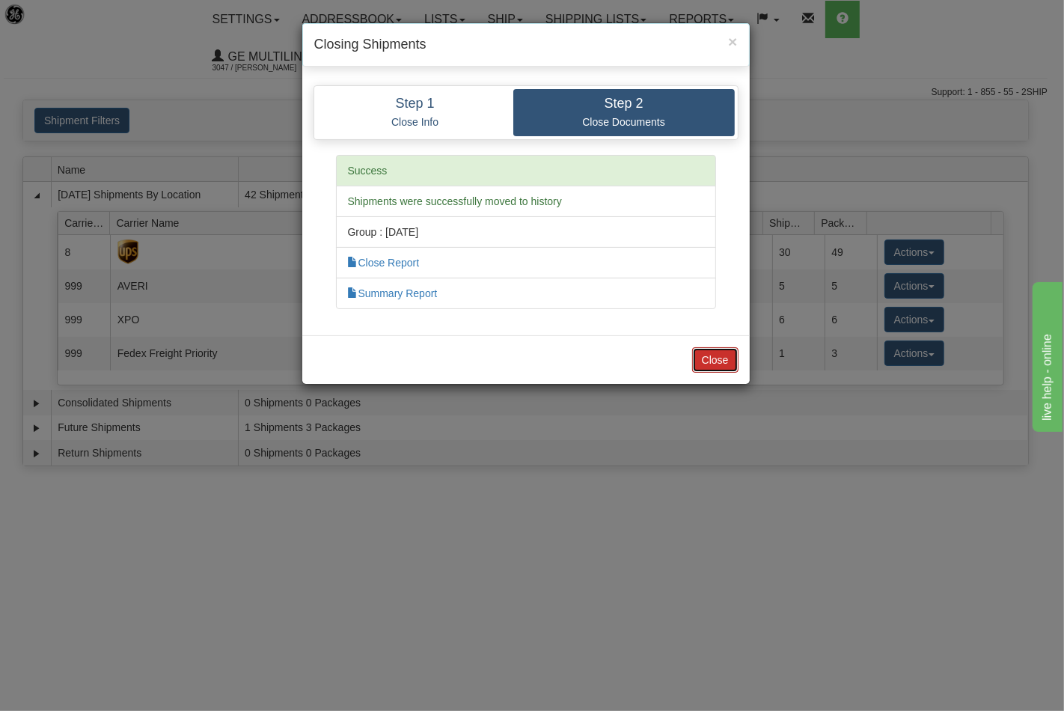
click at [700, 358] on button "Close" at bounding box center [715, 359] width 46 height 25
